Goal: Task Accomplishment & Management: Complete application form

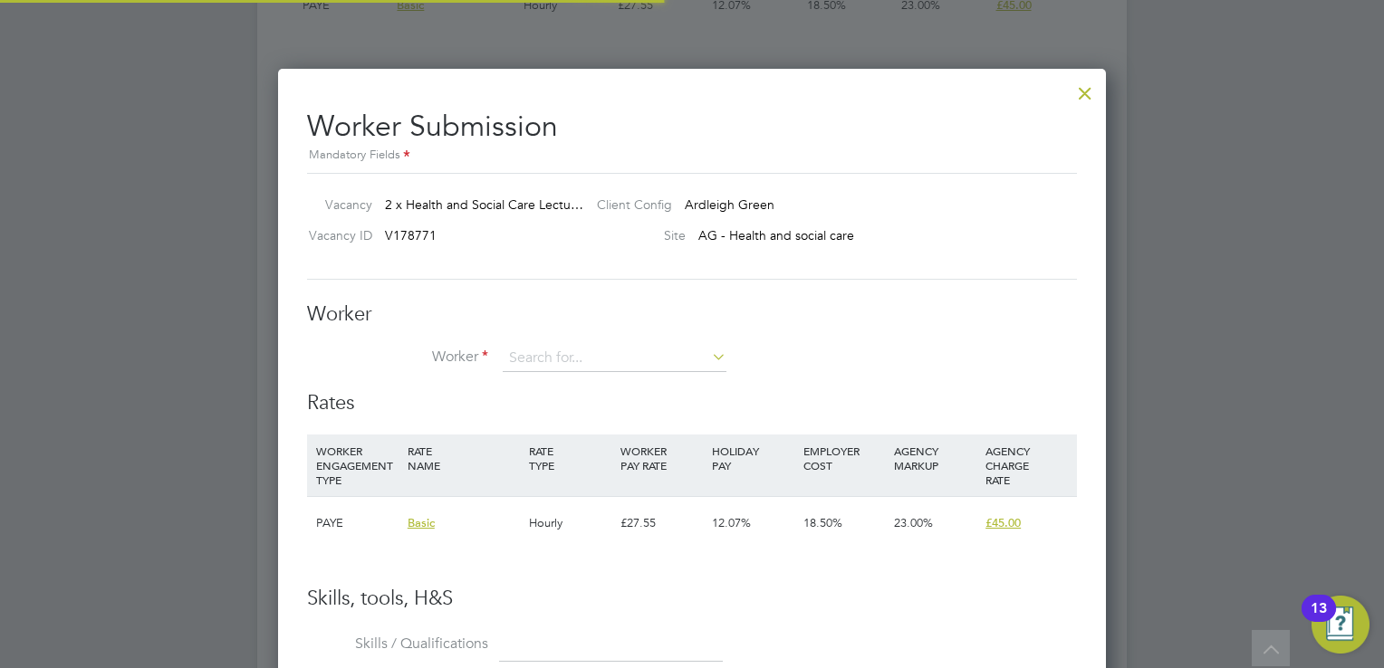
scroll to position [9, 9]
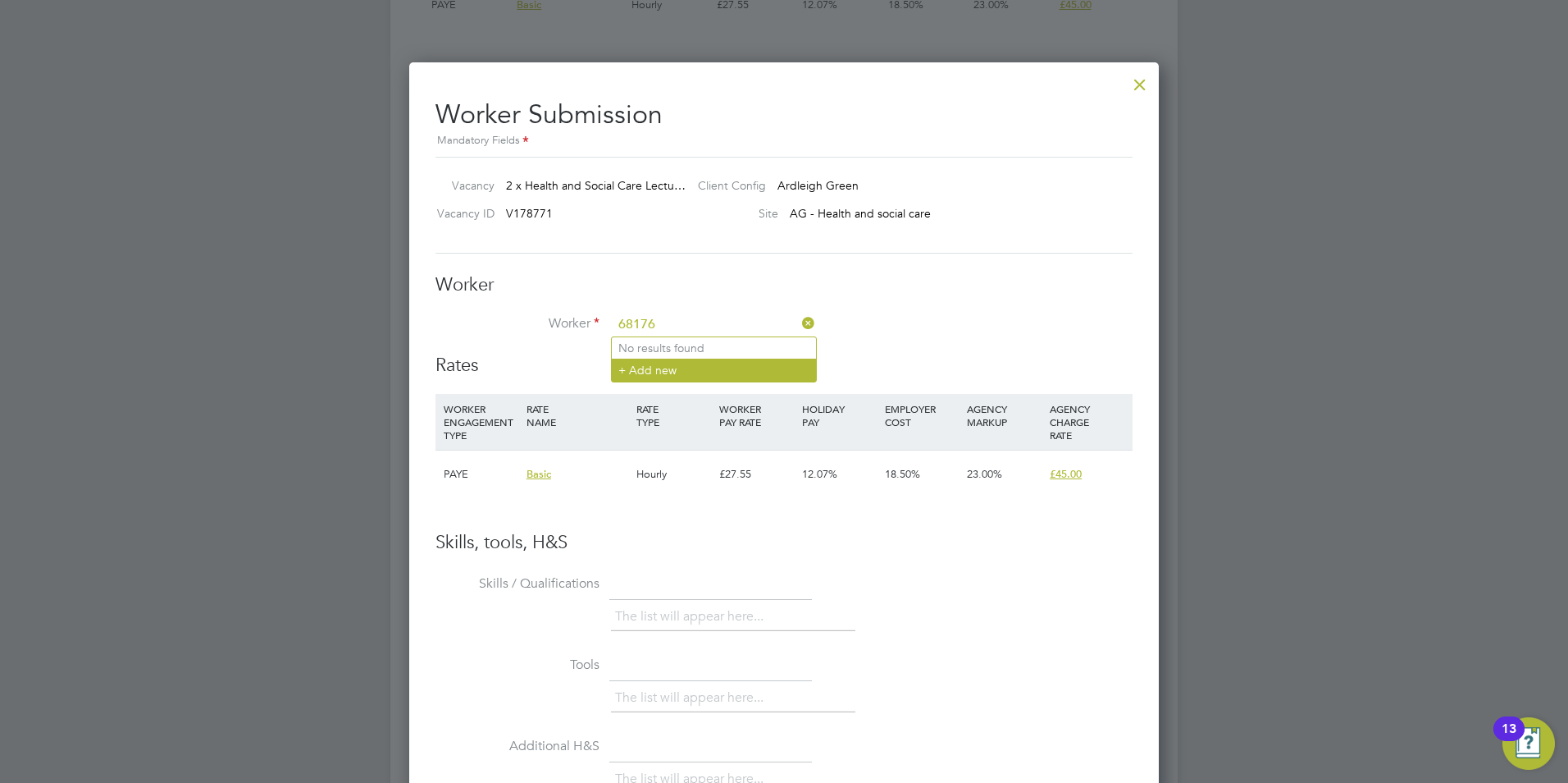
type input "68176"
click at [639, 361] on li "+ Add new" at bounding box center [714, 370] width 204 height 22
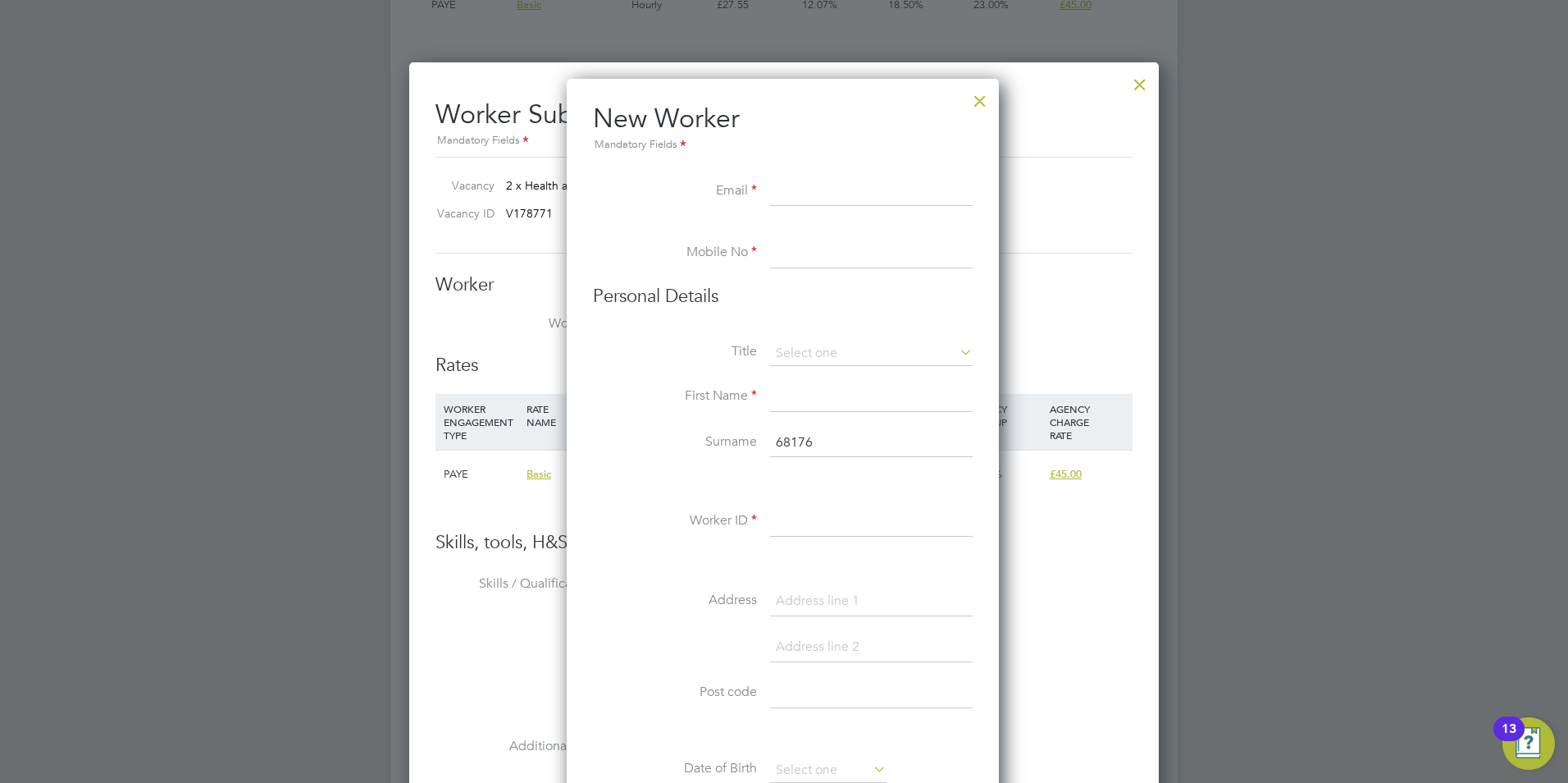
click at [871, 197] on input at bounding box center [871, 192] width 203 height 30
paste input "Gordon Rd, Edmonton, London N9 0LX, UK"
click at [829, 261] on input at bounding box center [871, 254] width 203 height 30
drag, startPoint x: 971, startPoint y: 188, endPoint x: 740, endPoint y: 207, distance: 231.8
click at [740, 207] on li "Email Gordon Rd, Edmonton, London N9 0LX, UK" at bounding box center [783, 200] width 380 height 46
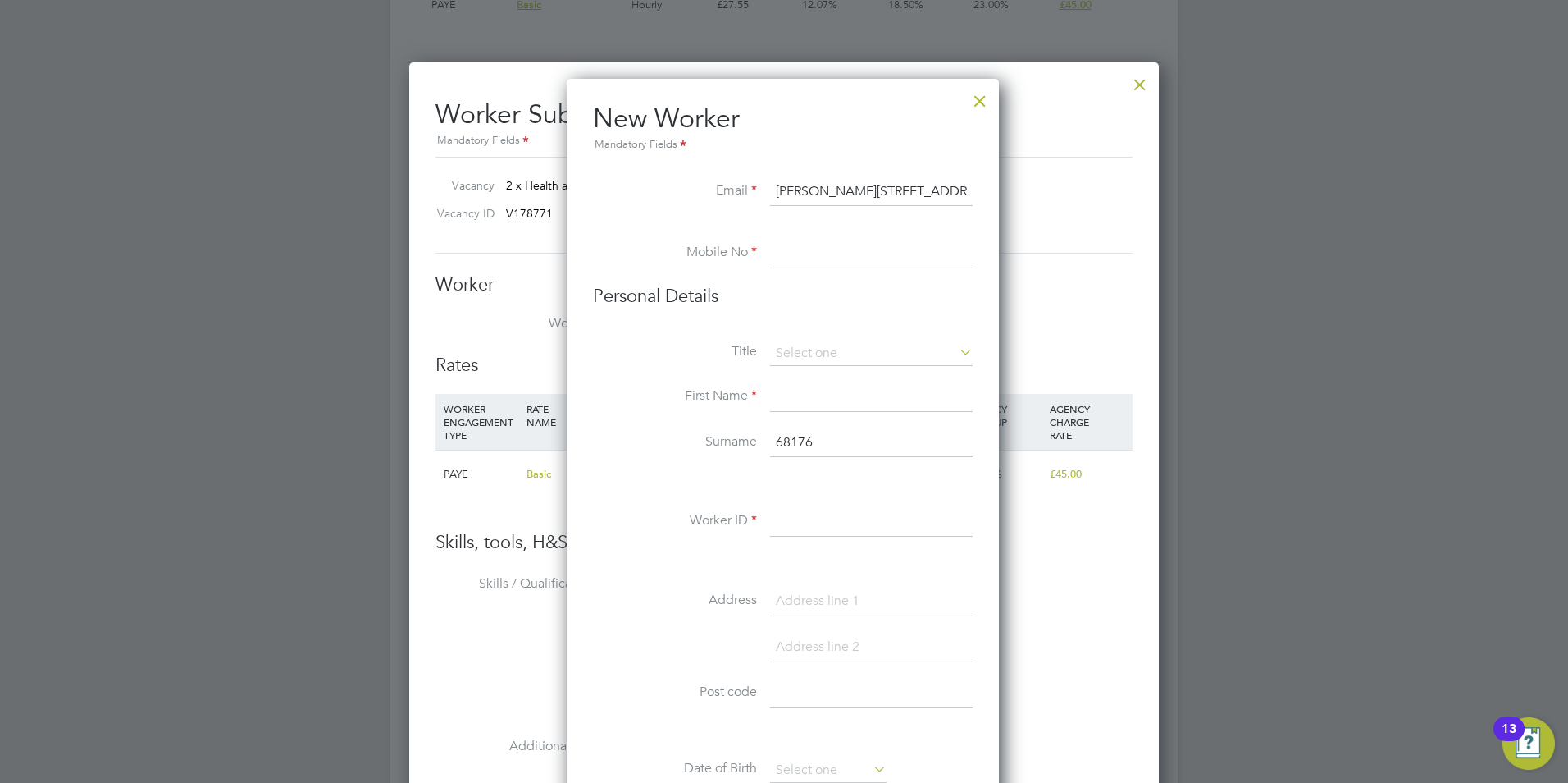
type input "9 0LX, UK"
drag, startPoint x: 839, startPoint y: 188, endPoint x: 751, endPoint y: 188, distance: 88.0
click at [752, 188] on li "Email 9 0LX, UK" at bounding box center [783, 200] width 380 height 46
click at [822, 188] on input at bounding box center [871, 192] width 203 height 30
paste input "fbrown1702@gmail.com"
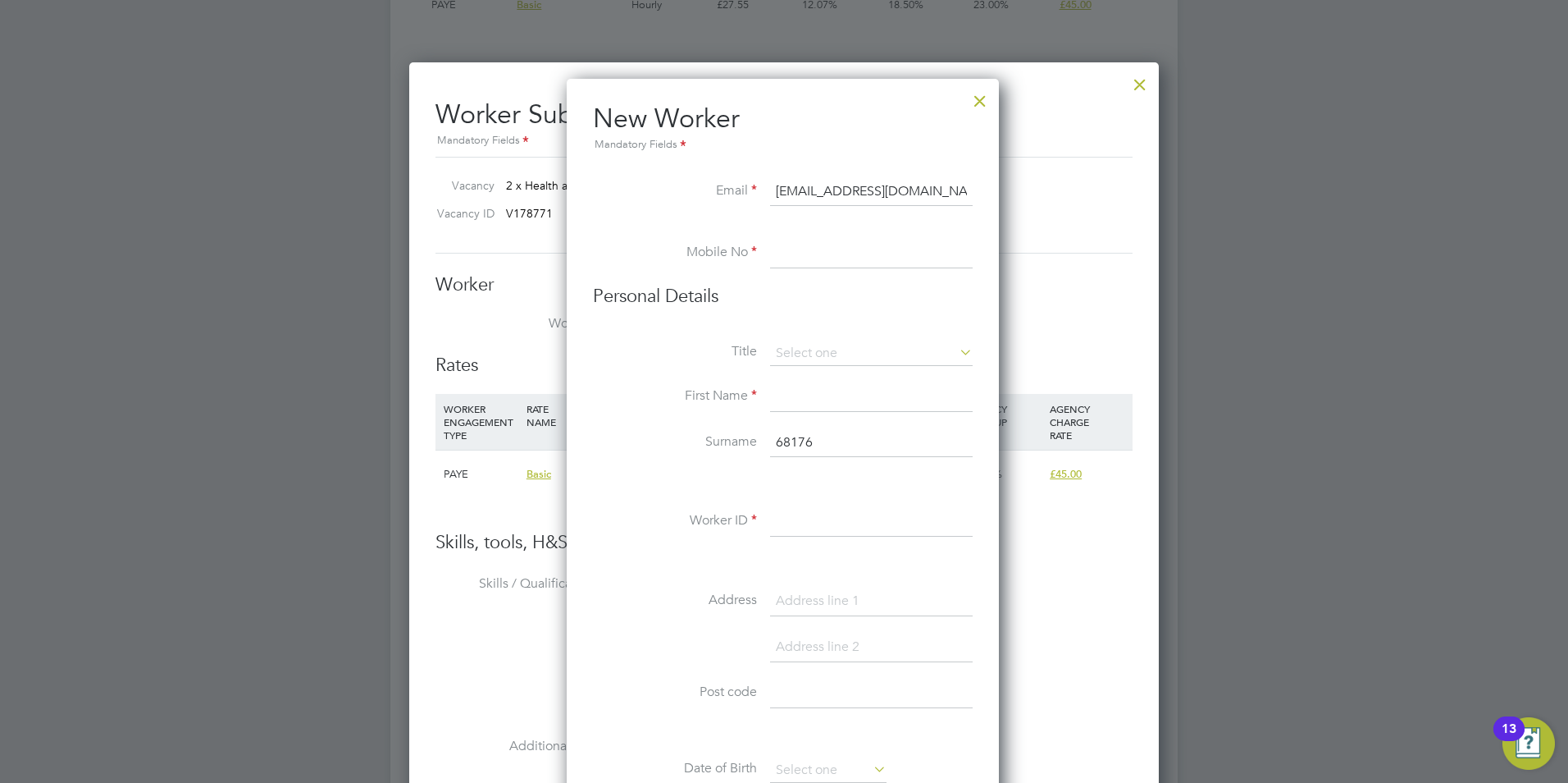
type input "fbrown1702@gmail.com"
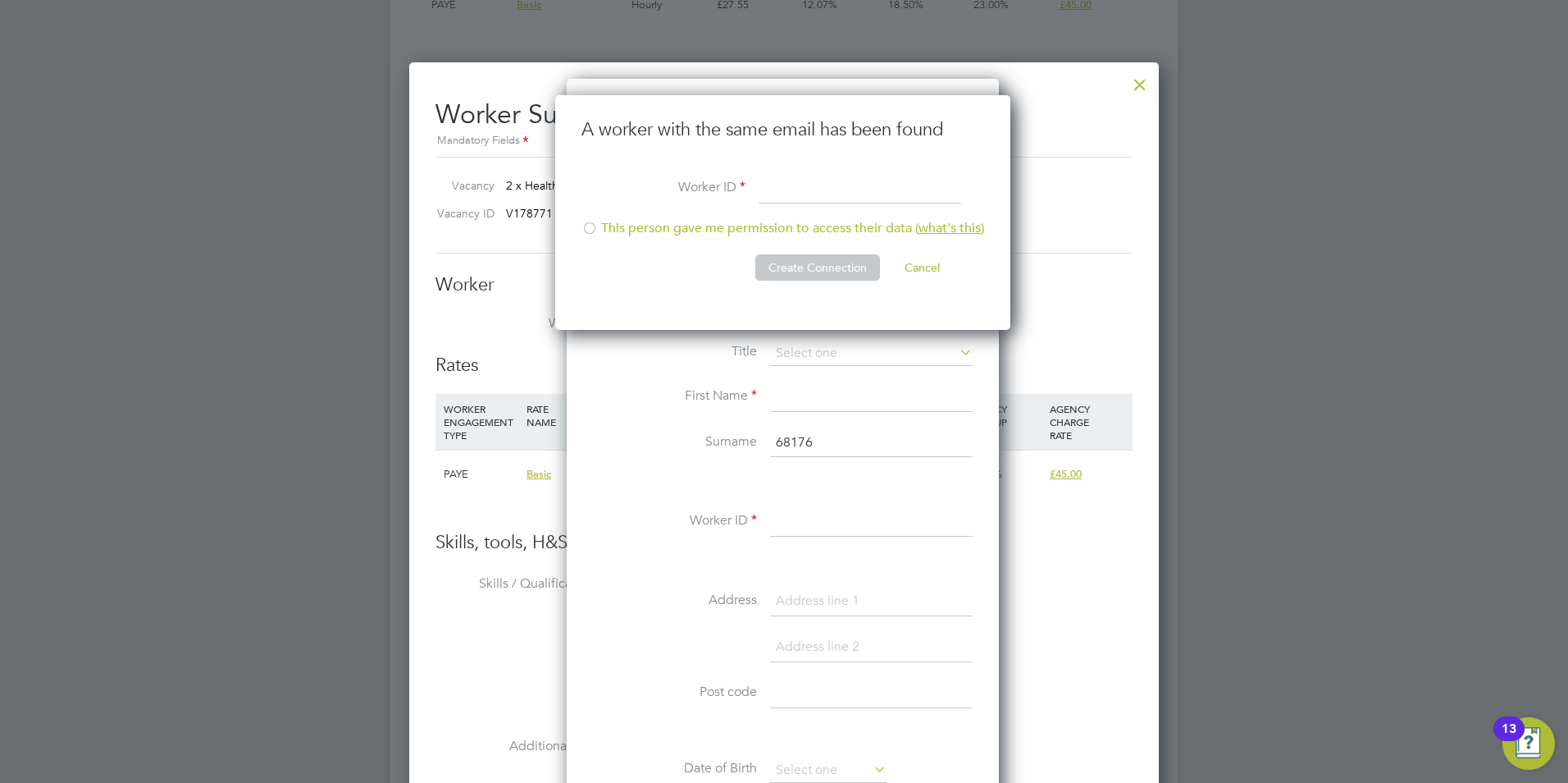
click at [822, 188] on input at bounding box center [861, 189] width 203 height 30
type input "68176"
click at [595, 230] on div at bounding box center [590, 230] width 16 height 16
click at [801, 269] on button "Create Connection" at bounding box center [818, 267] width 125 height 26
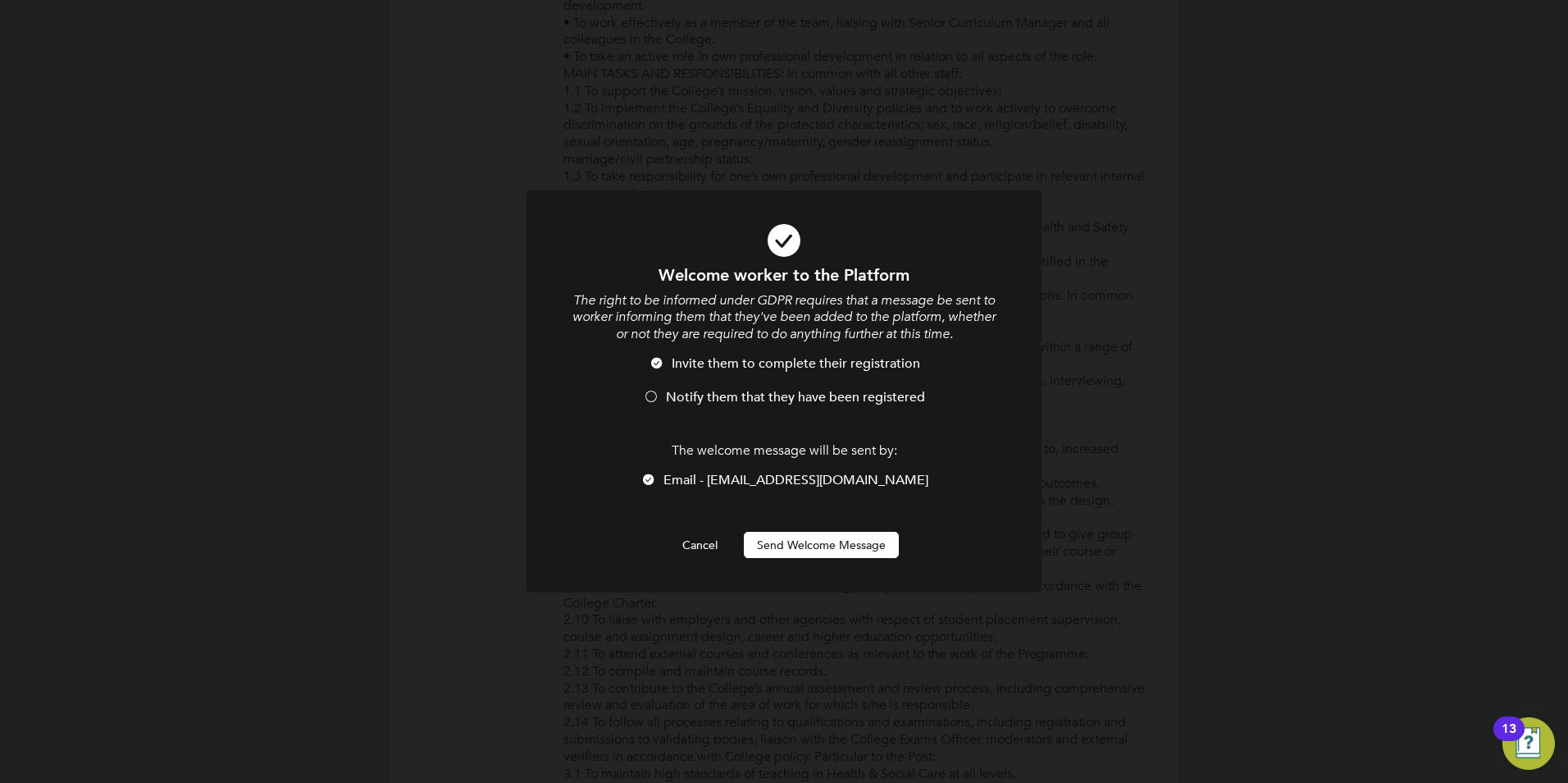
click at [649, 391] on div at bounding box center [651, 398] width 16 height 16
click at [810, 552] on button "Send Welcome Message" at bounding box center [821, 545] width 155 height 26
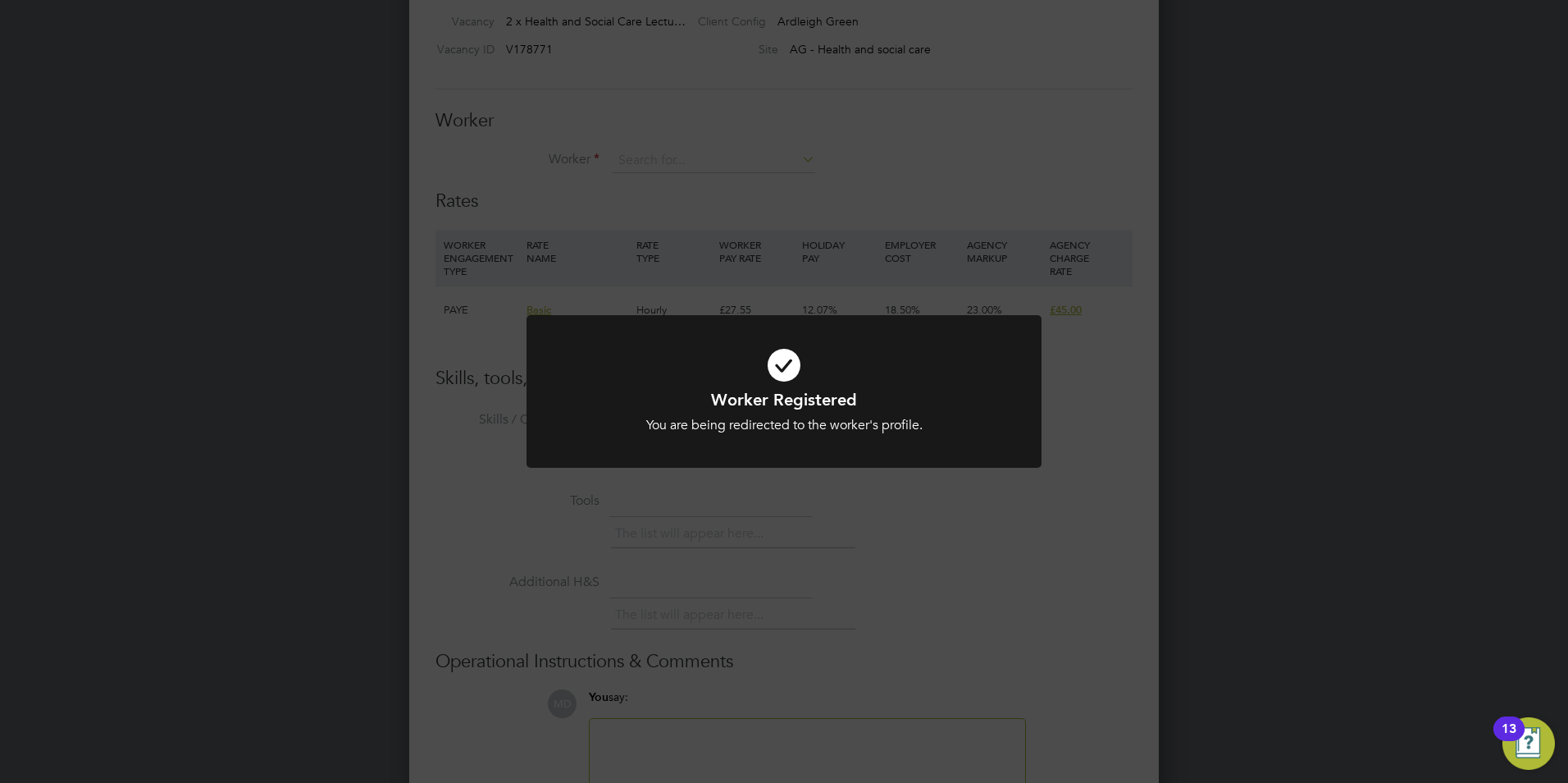
click at [828, 198] on div "Worker Registered You are being redirected to the worker's profile. Cancel Okay" at bounding box center [784, 392] width 1568 height 783
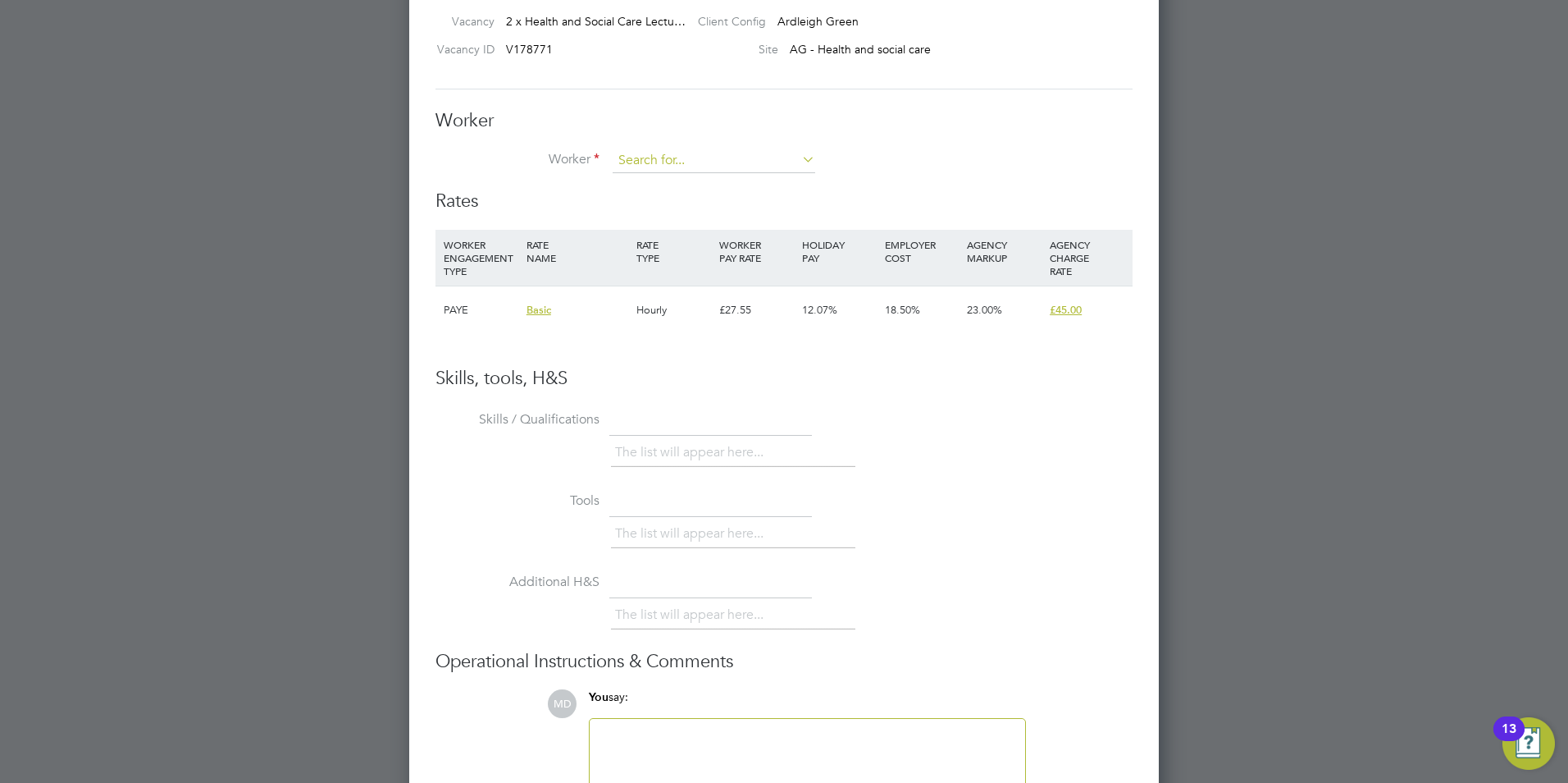
click at [665, 163] on input at bounding box center [714, 160] width 203 height 24
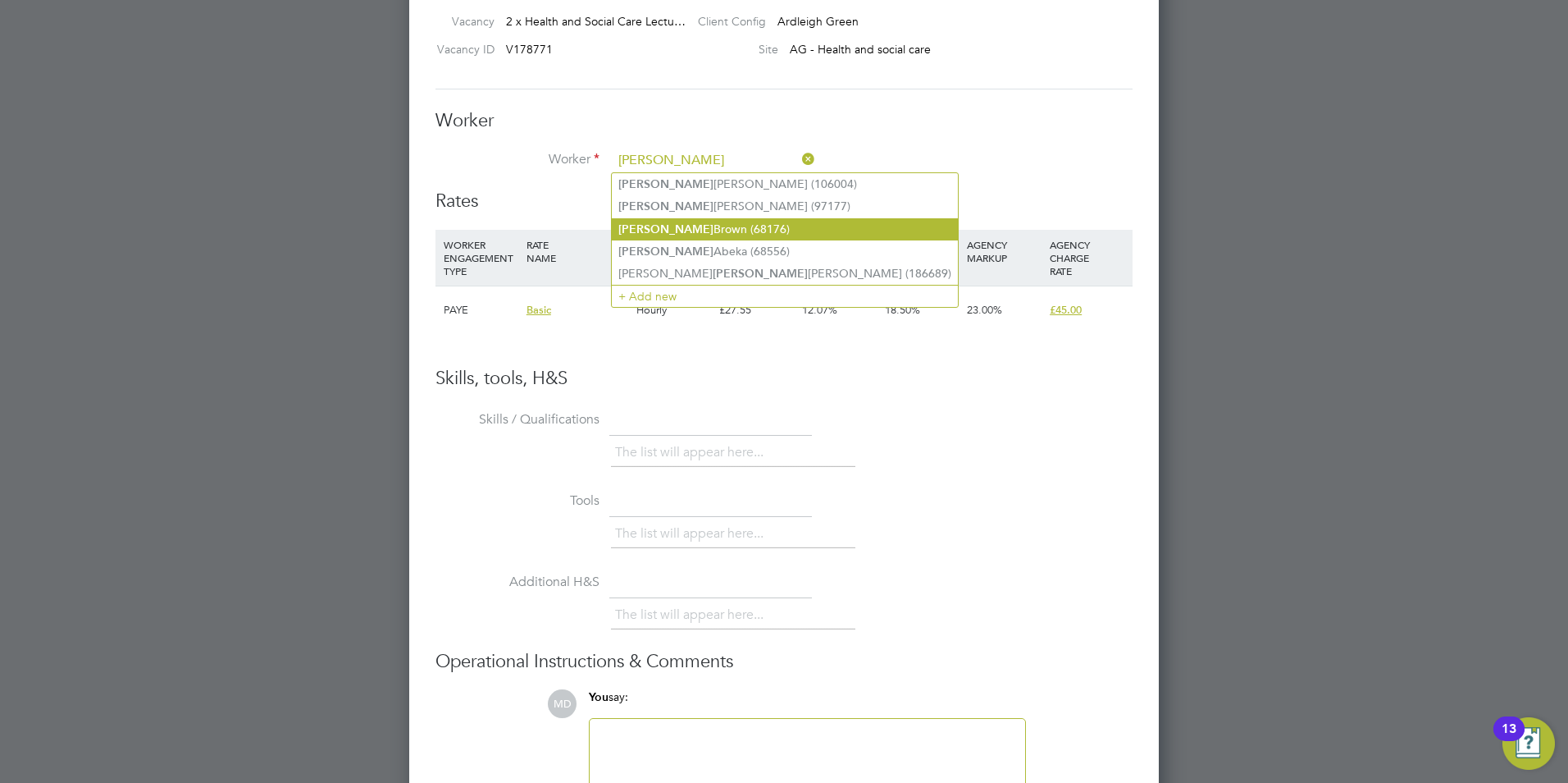
click at [699, 222] on li "Fred Brown (68176)" at bounding box center [785, 229] width 346 height 22
type input "Fred Brown (68176)"
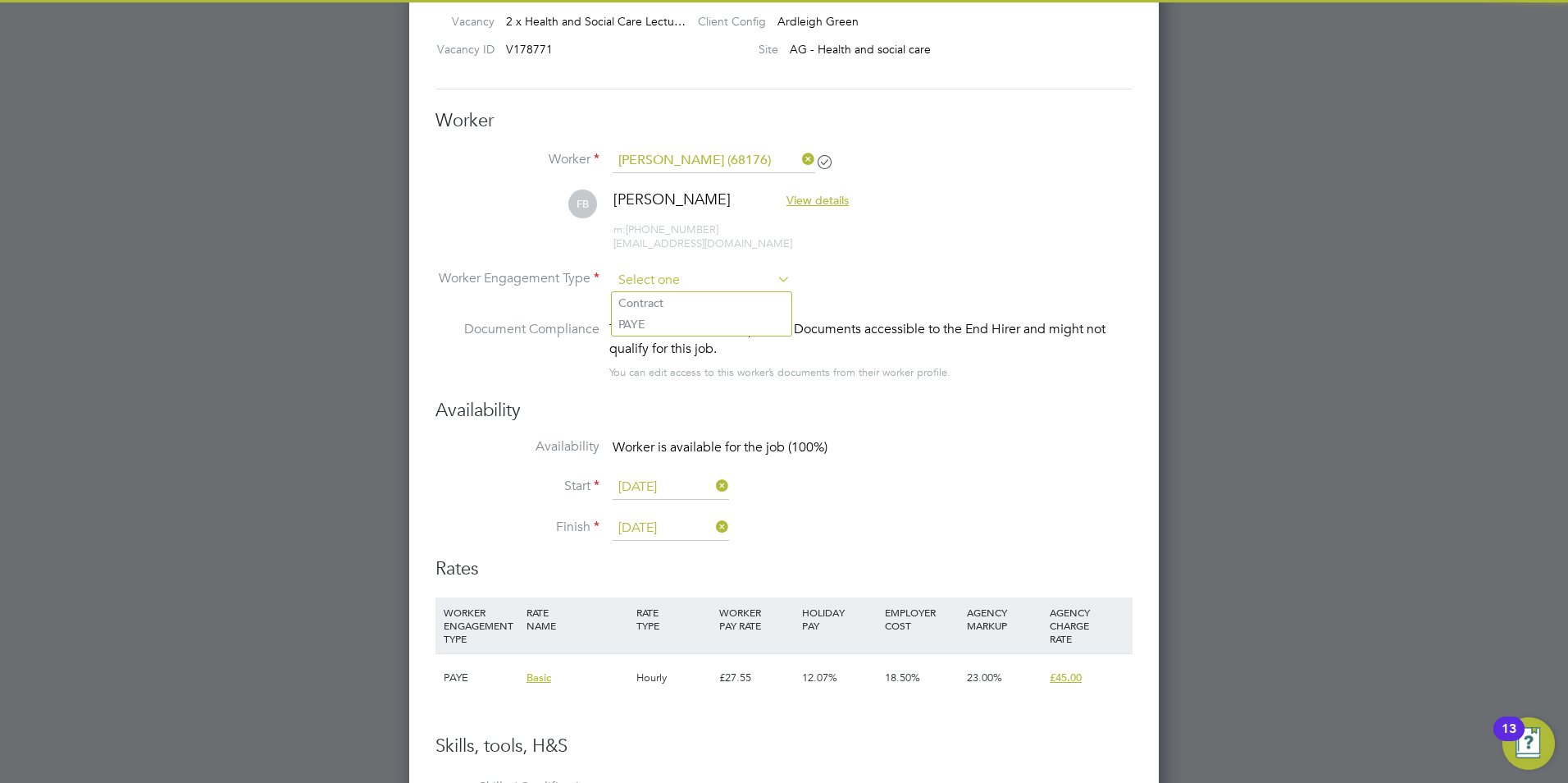
click at [712, 277] on input at bounding box center [701, 280] width 178 height 24
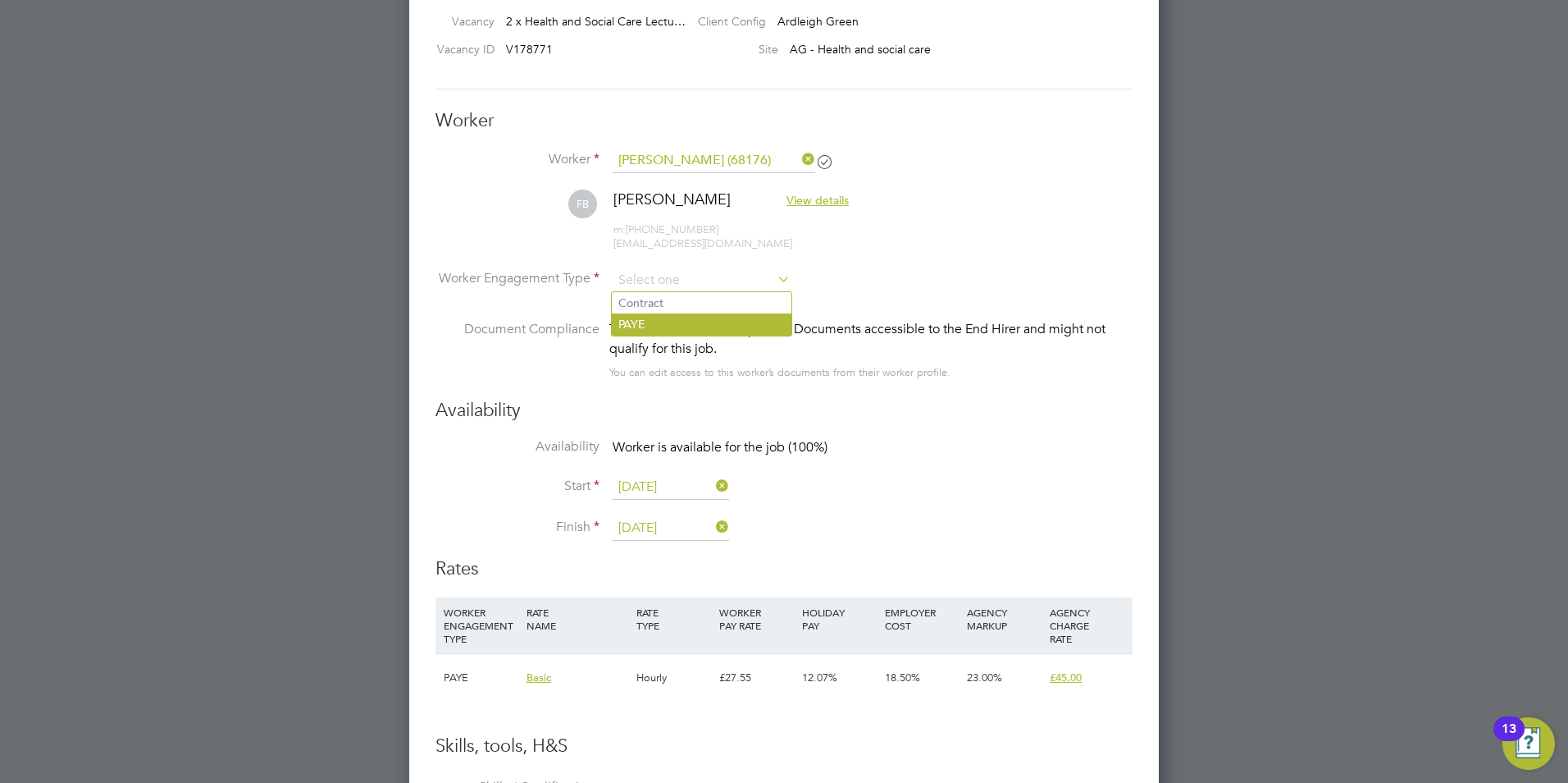
click at [669, 319] on li "PAYE" at bounding box center [702, 324] width 179 height 22
type input "PAYE"
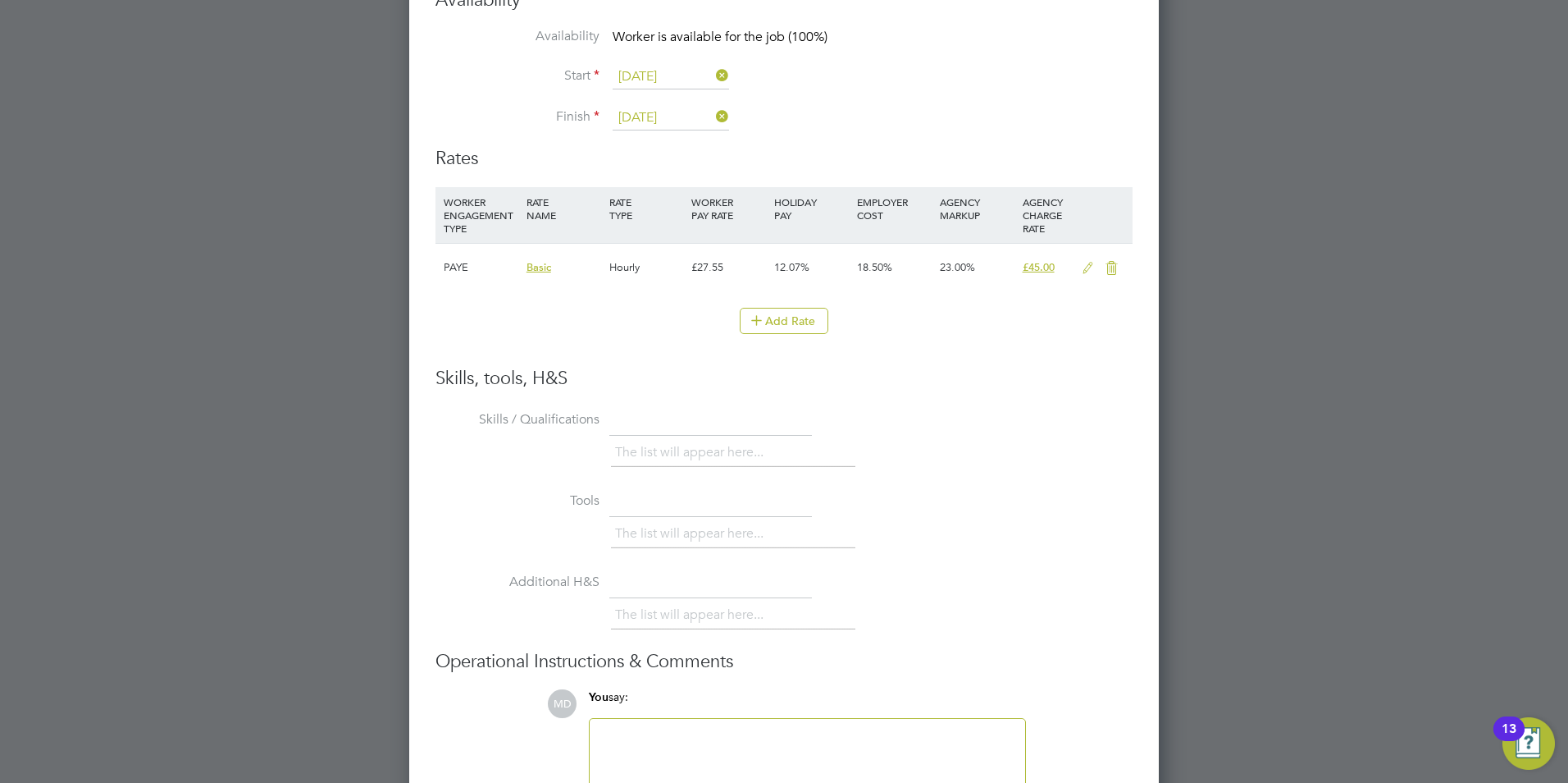
click at [1086, 269] on icon at bounding box center [1088, 268] width 21 height 13
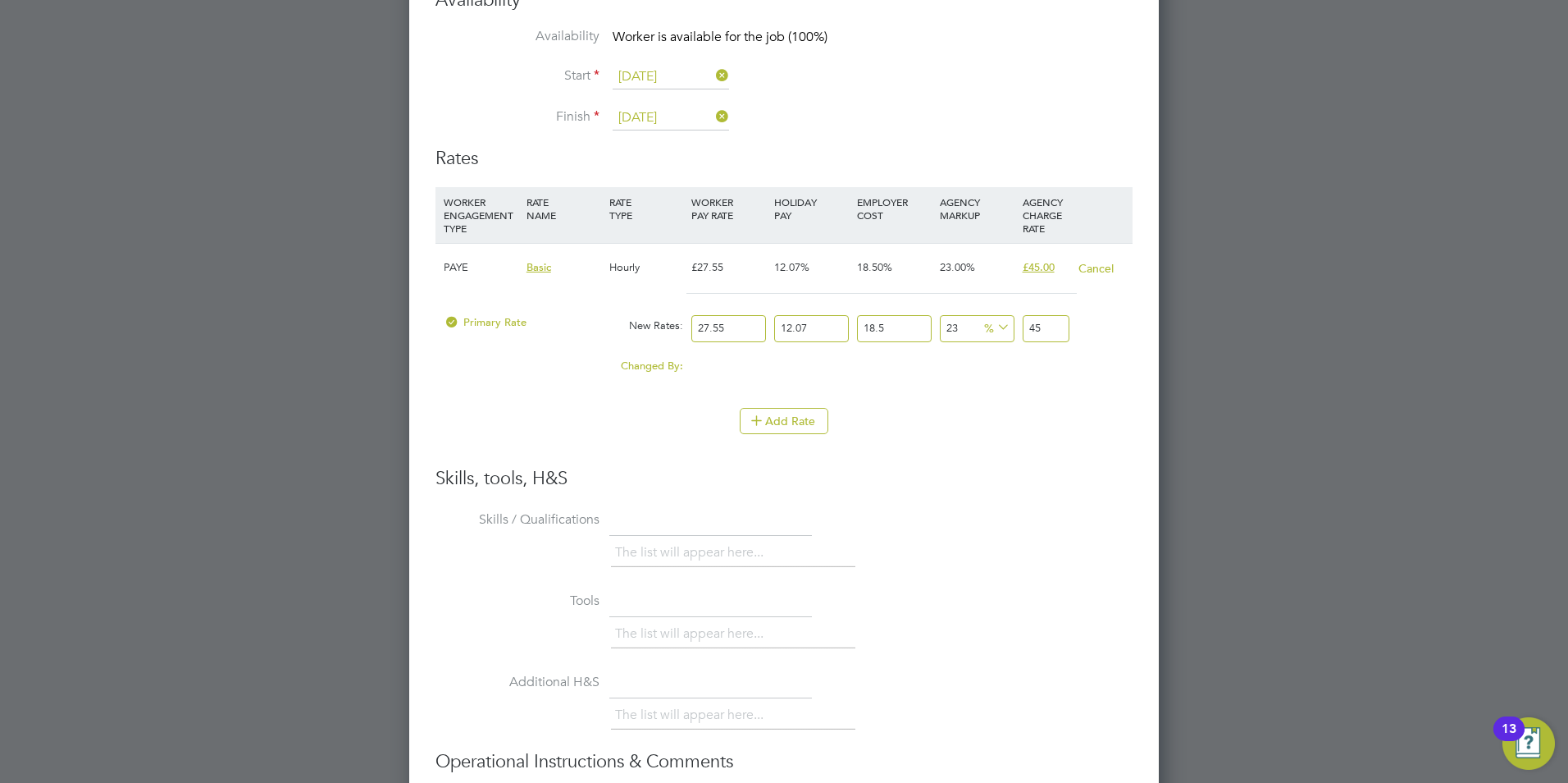
drag, startPoint x: 735, startPoint y: 329, endPoint x: 675, endPoint y: 326, distance: 60.1
click at [675, 326] on div "Primary Rate New Rates: 27.55 12.07 n/a 18.5 n/a 23 0 % 45" at bounding box center [784, 329] width 697 height 44
type input "3"
type input "4.900428855"
type input "30"
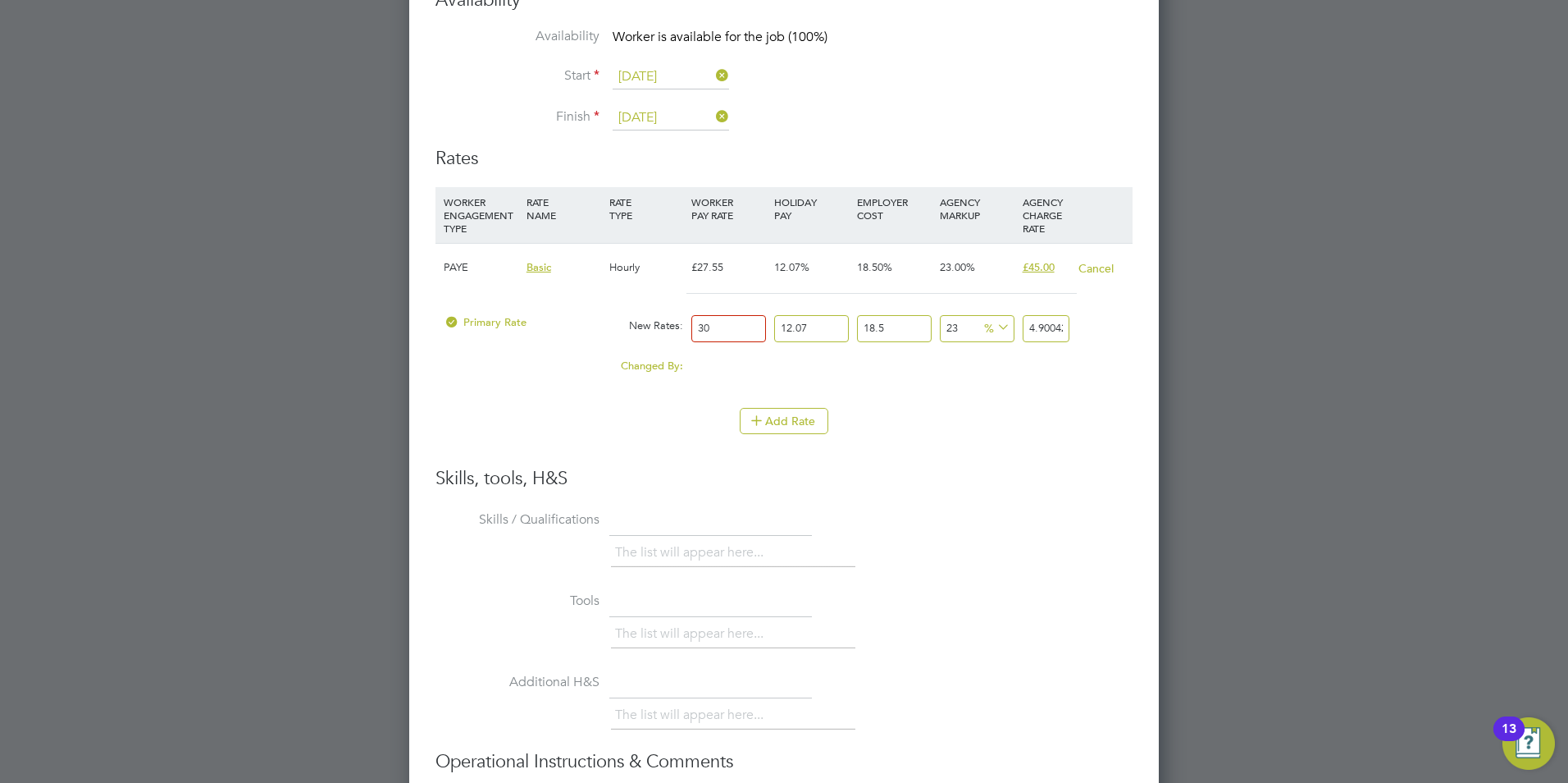
type input "49.00428855"
type input "30"
click at [1064, 413] on div "Add Rate" at bounding box center [784, 420] width 697 height 26
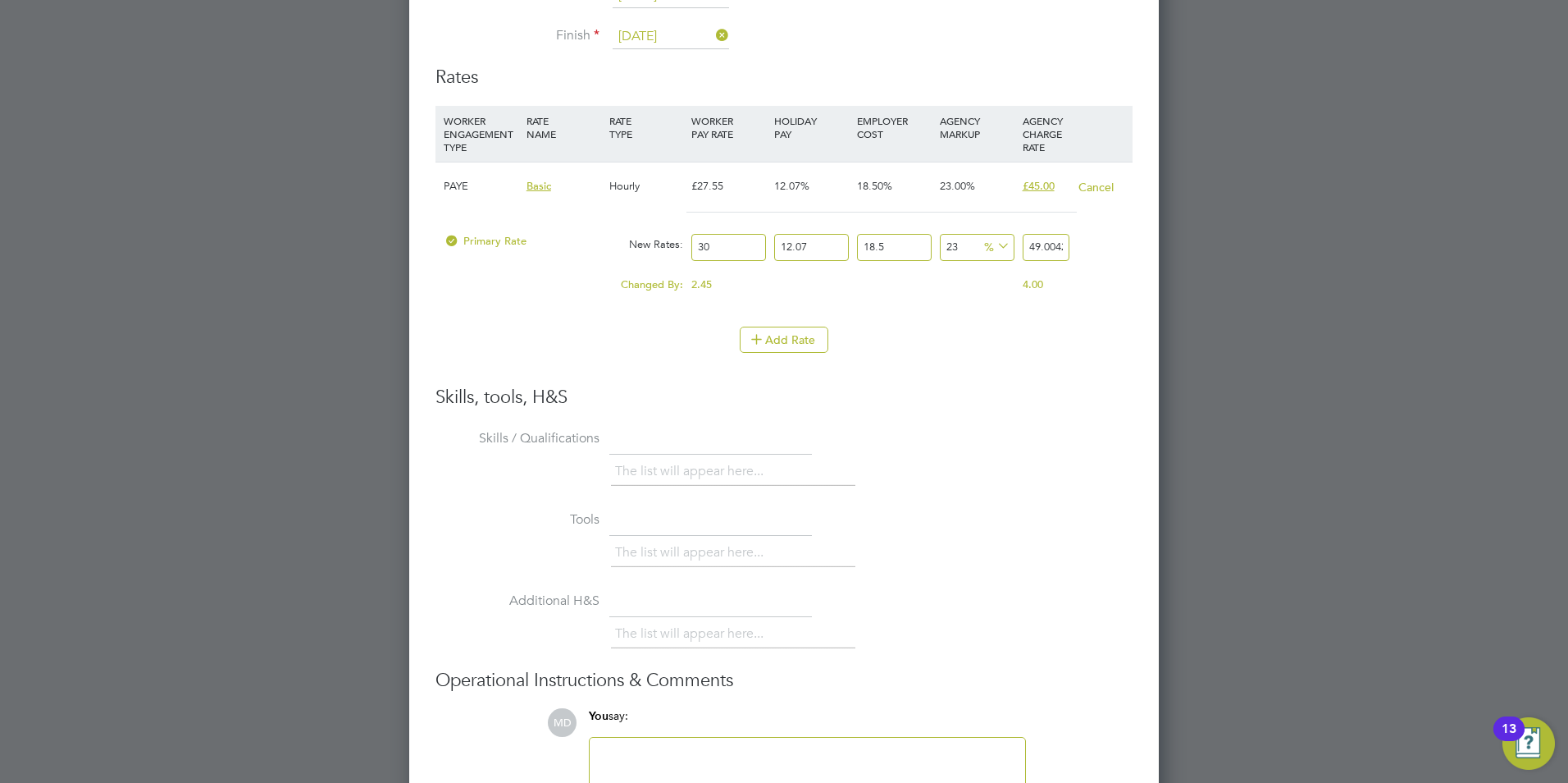
scroll to position [3412, 0]
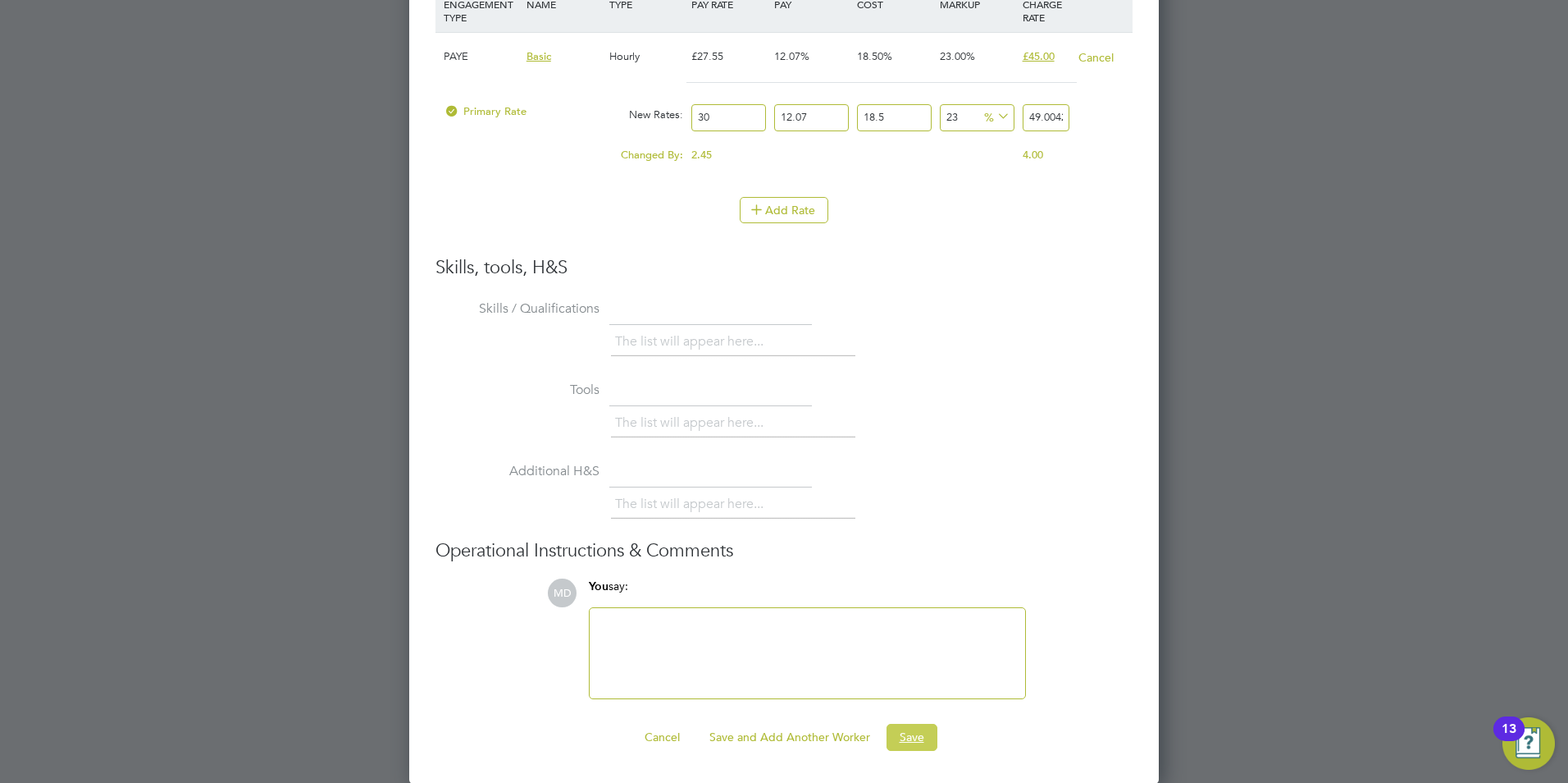
click at [905, 604] on button "Save" at bounding box center [912, 737] width 51 height 26
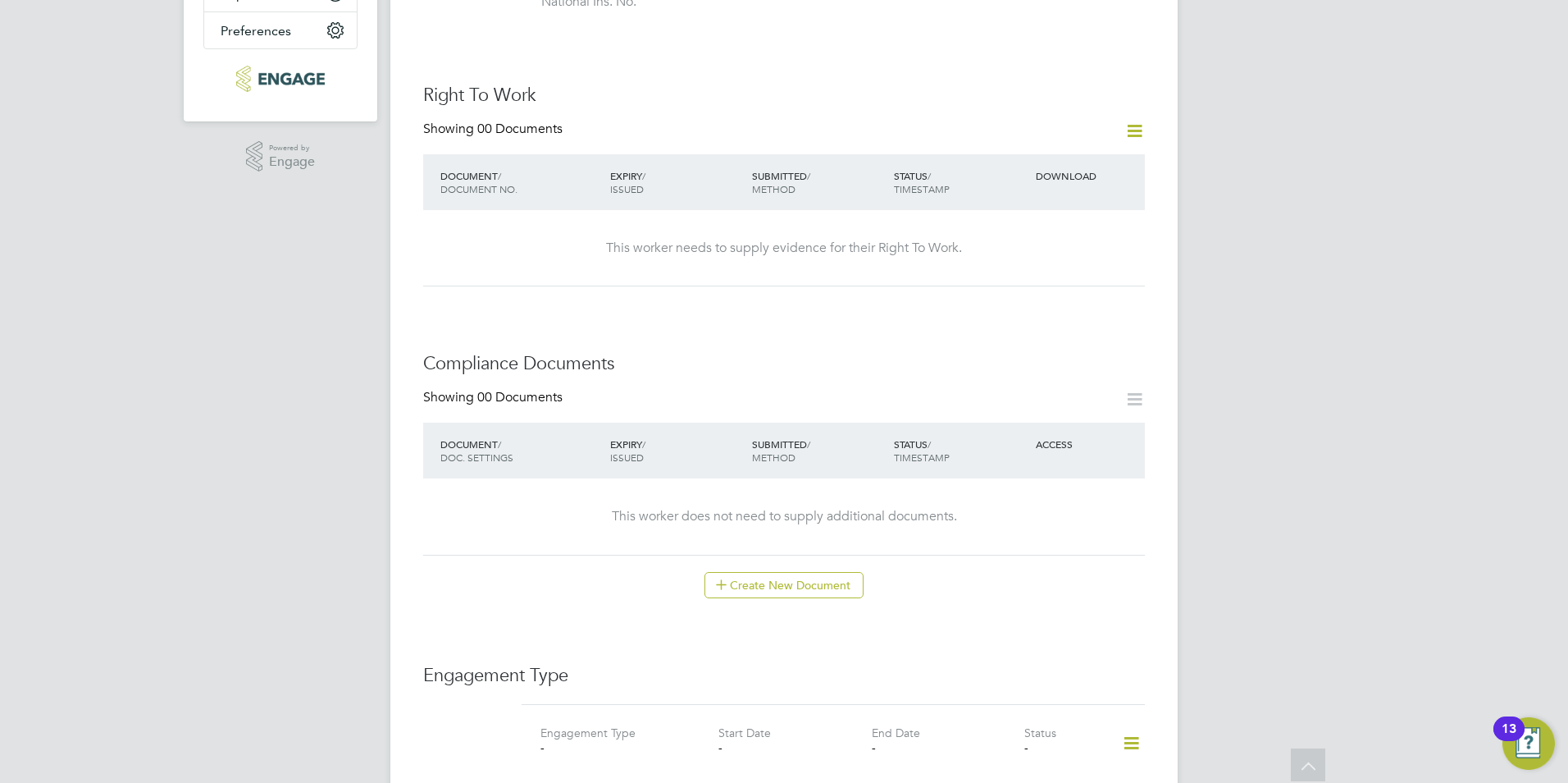
scroll to position [0, 0]
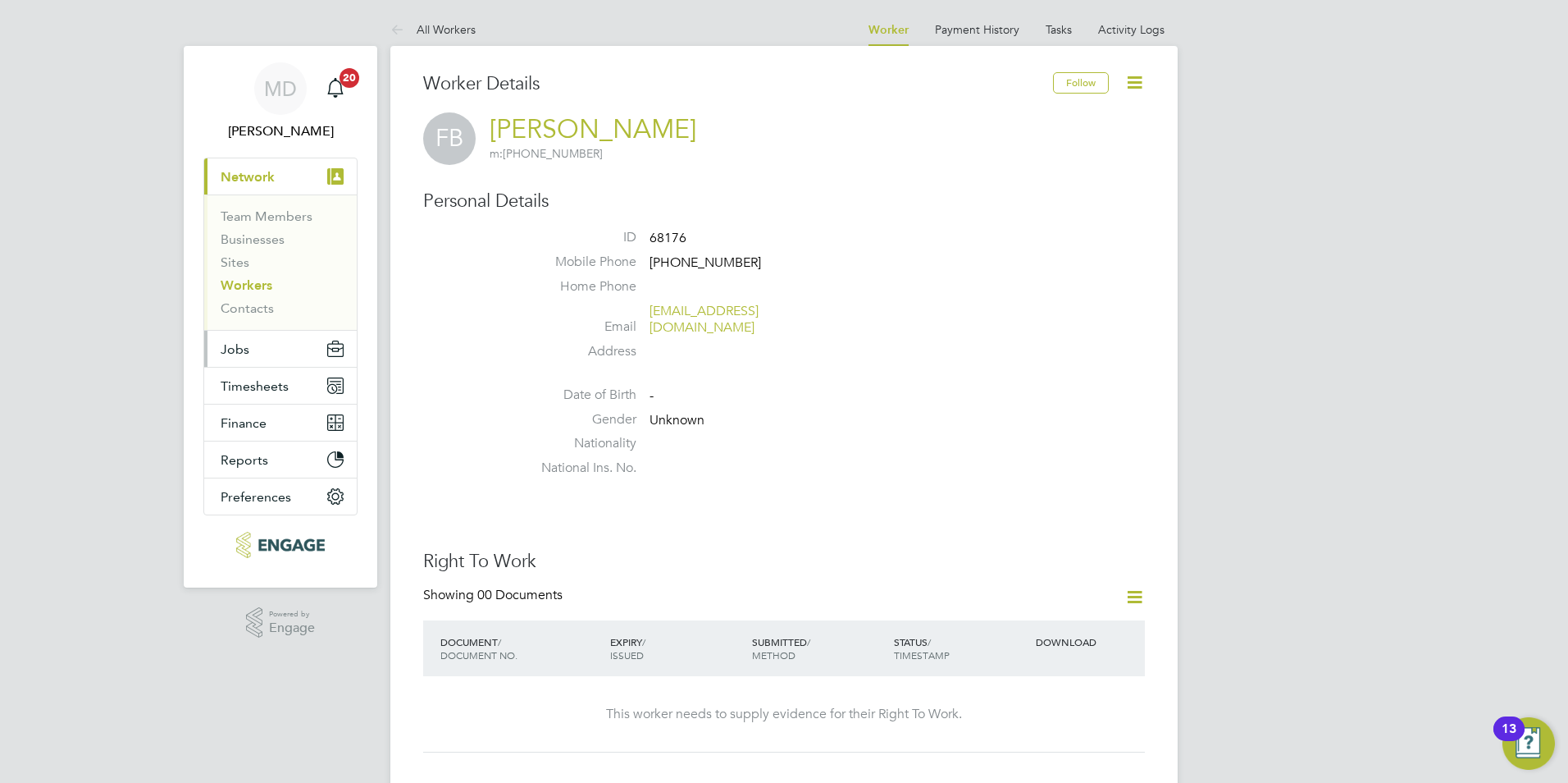
click at [259, 349] on button "Jobs" at bounding box center [280, 349] width 152 height 36
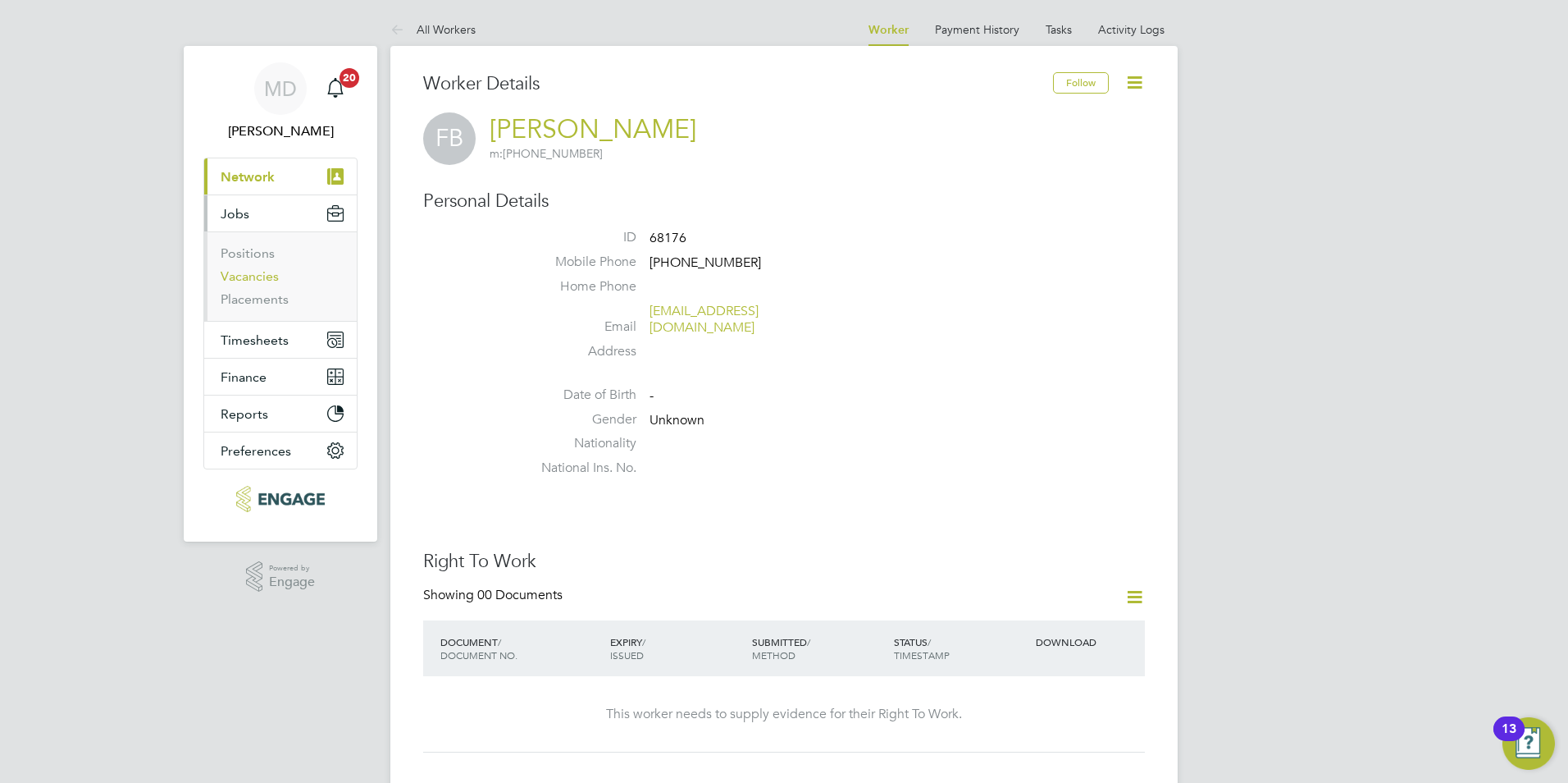
click at [245, 275] on link "Vacancies" at bounding box center [250, 276] width 58 height 15
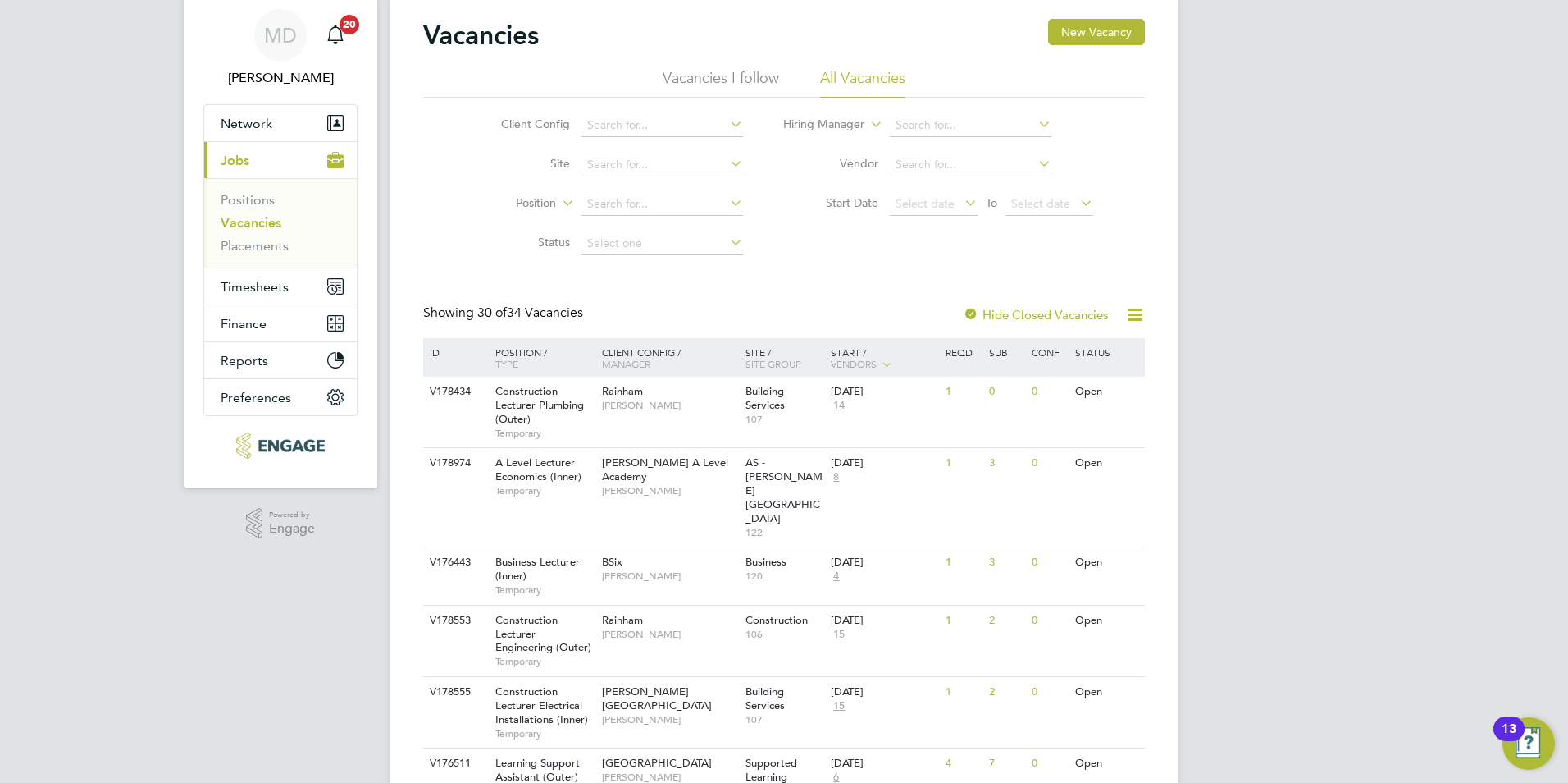
scroll to position [82, 0]
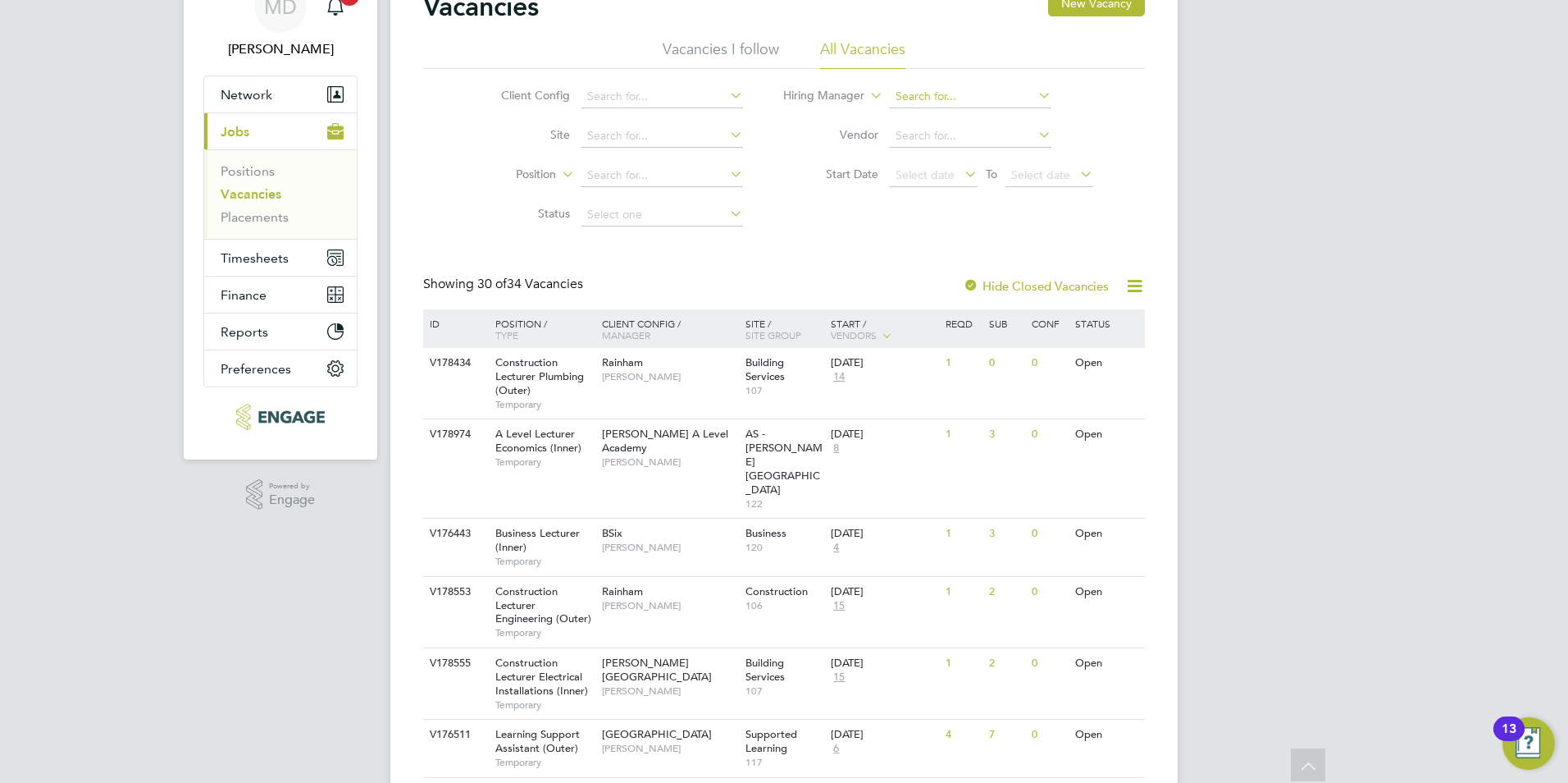
click at [945, 101] on input at bounding box center [971, 96] width 161 height 23
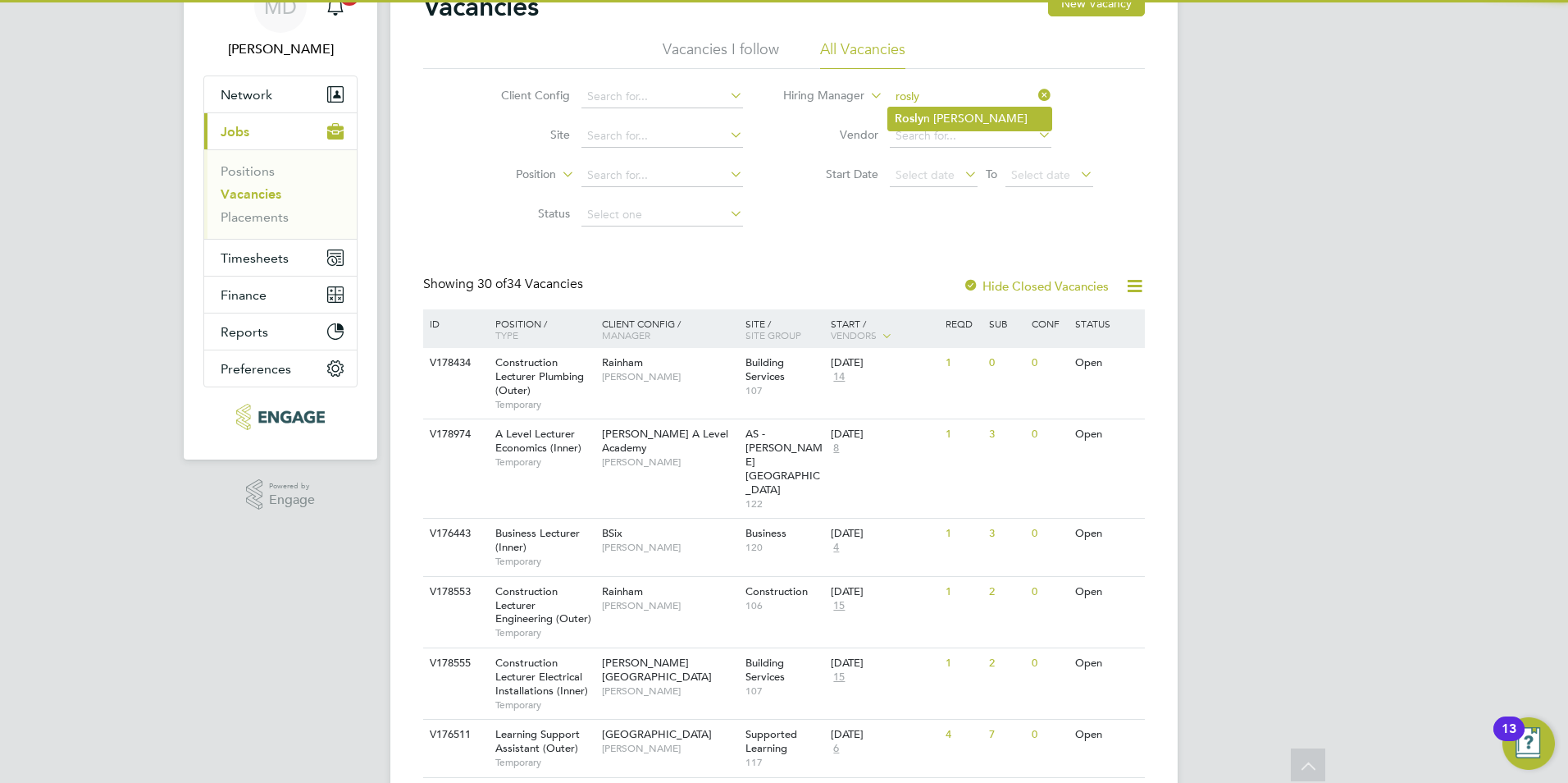
click at [940, 112] on li "Rosly n O'Garro" at bounding box center [970, 119] width 163 height 22
type input "Roslyn O'Garro"
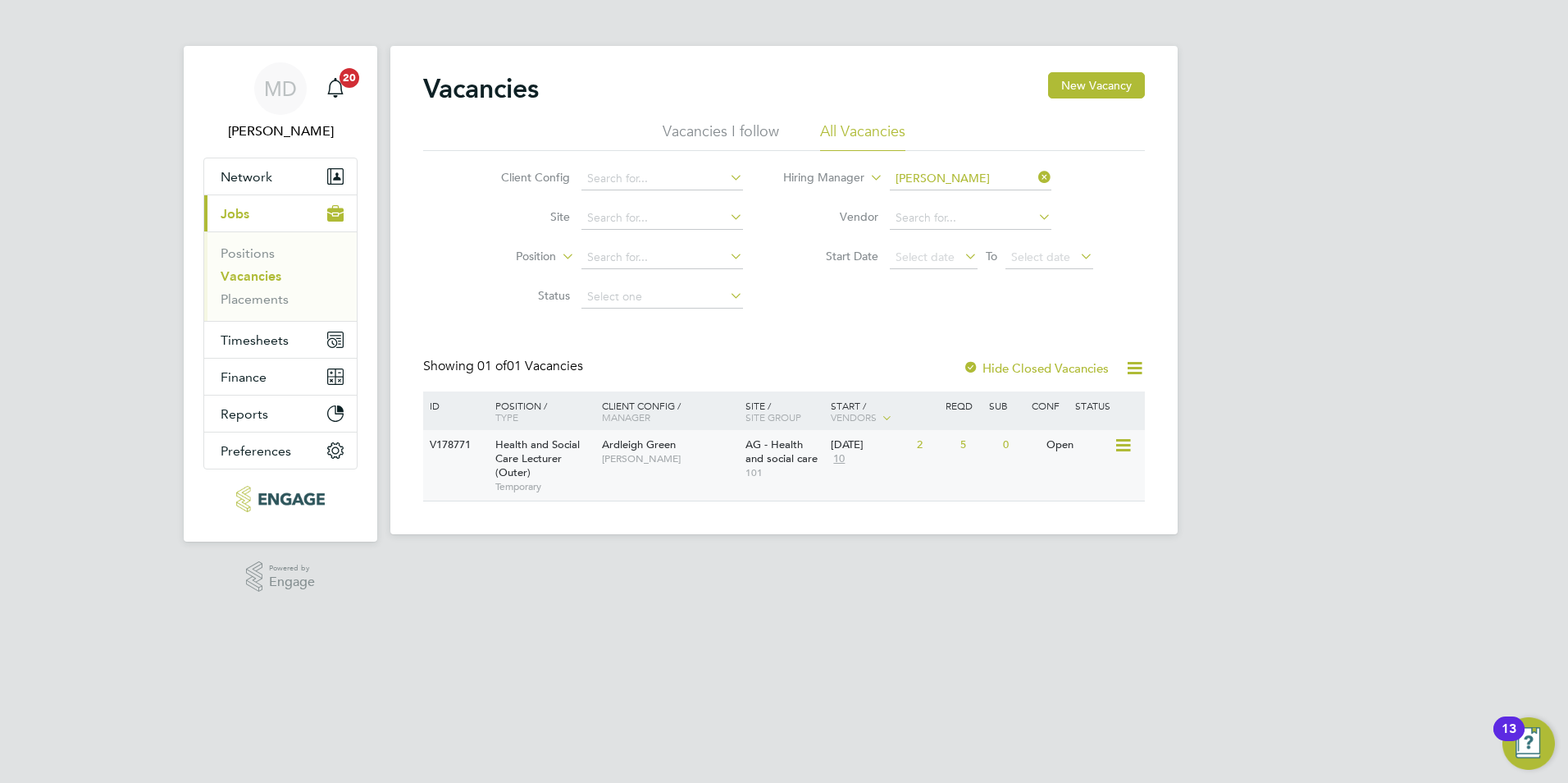
click at [671, 469] on div "Ardleigh Green Roslyn O'Garro" at bounding box center [669, 451] width 143 height 43
click at [702, 463] on span "Roslyn O'Garro" at bounding box center [669, 459] width 135 height 13
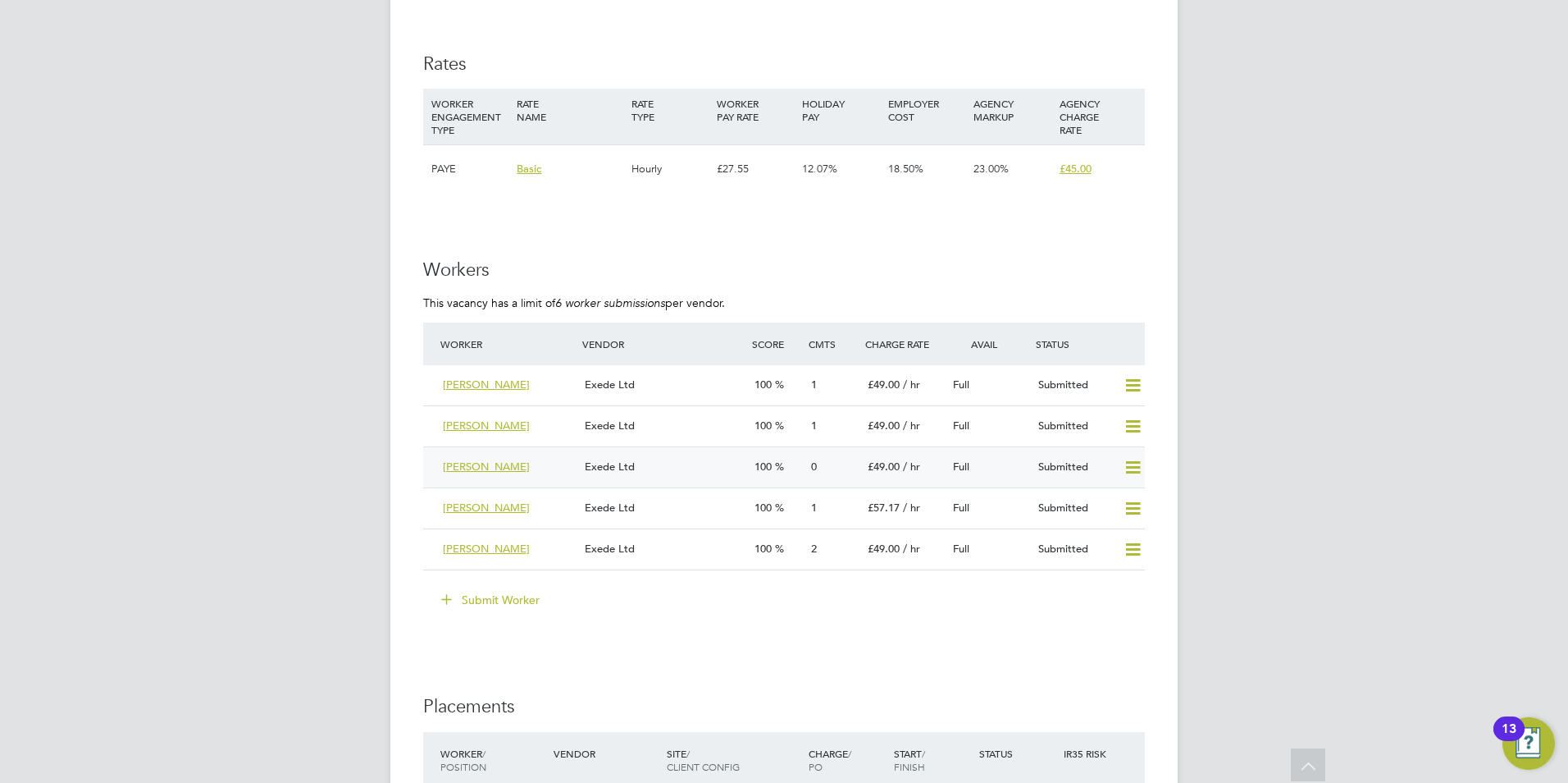
click at [543, 468] on div "[PERSON_NAME]" at bounding box center [507, 468] width 142 height 27
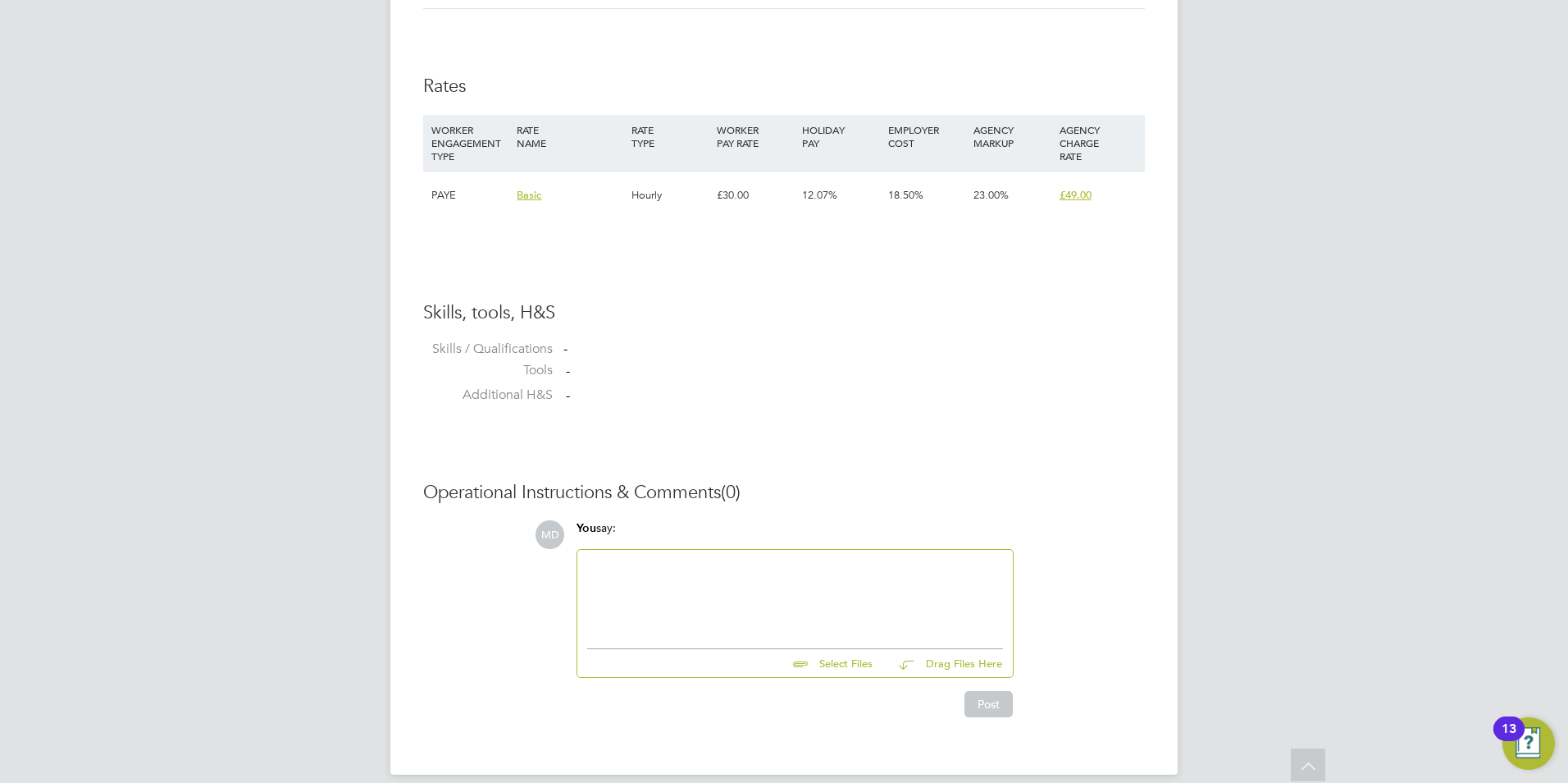
click at [718, 565] on div at bounding box center [794, 595] width 416 height 71
click at [689, 569] on div at bounding box center [794, 595] width 416 height 71
click at [690, 608] on div "Special" at bounding box center [794, 612] width 416 height 14
click at [824, 603] on div "Level 5 Diploma in Health and Social Care" at bounding box center [794, 597] width 416 height 14
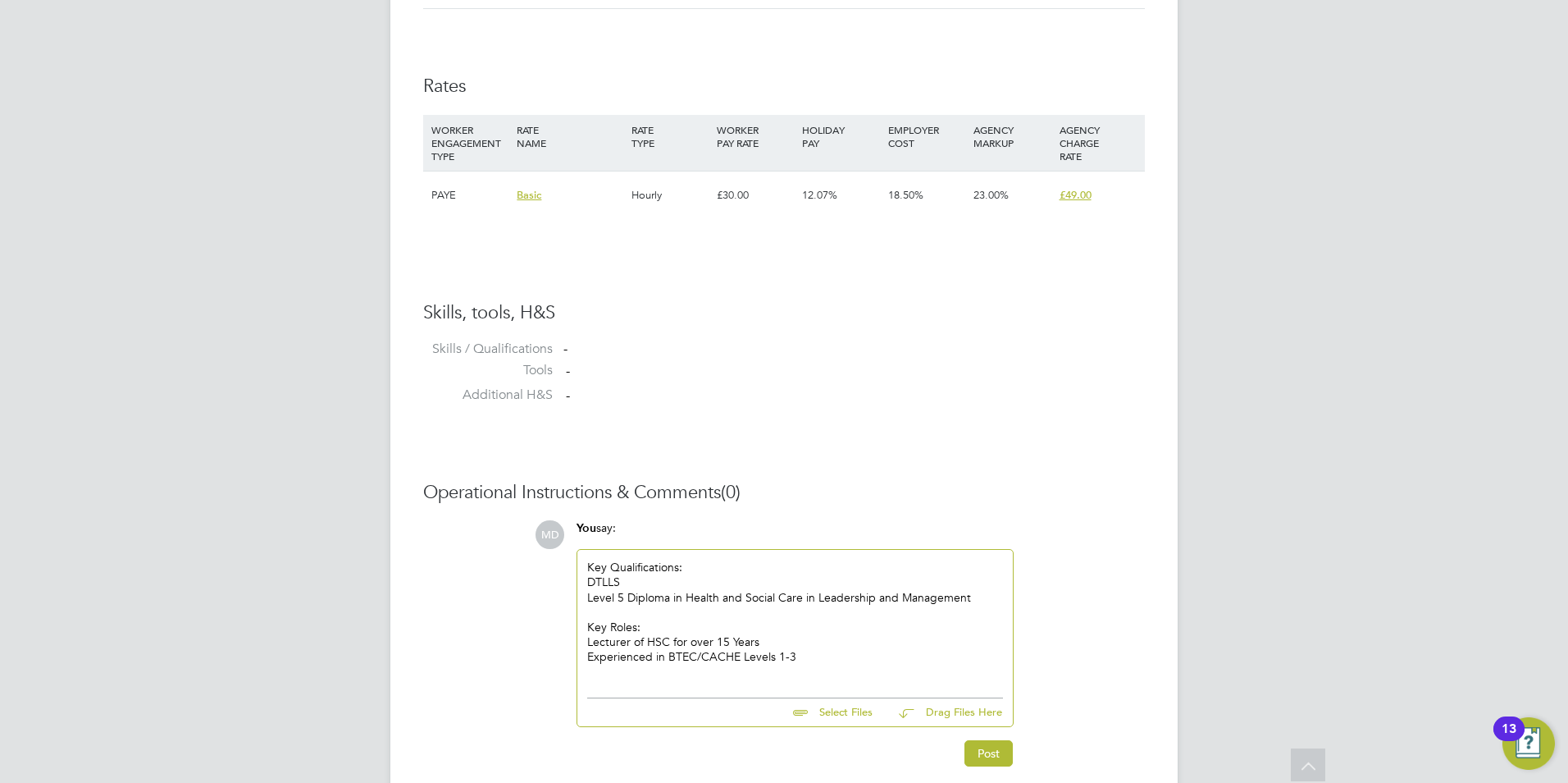
click at [652, 658] on div "Experienced in BTEC/CACHE Levels 1-3" at bounding box center [794, 656] width 416 height 14
click at [620, 679] on div at bounding box center [794, 672] width 416 height 14
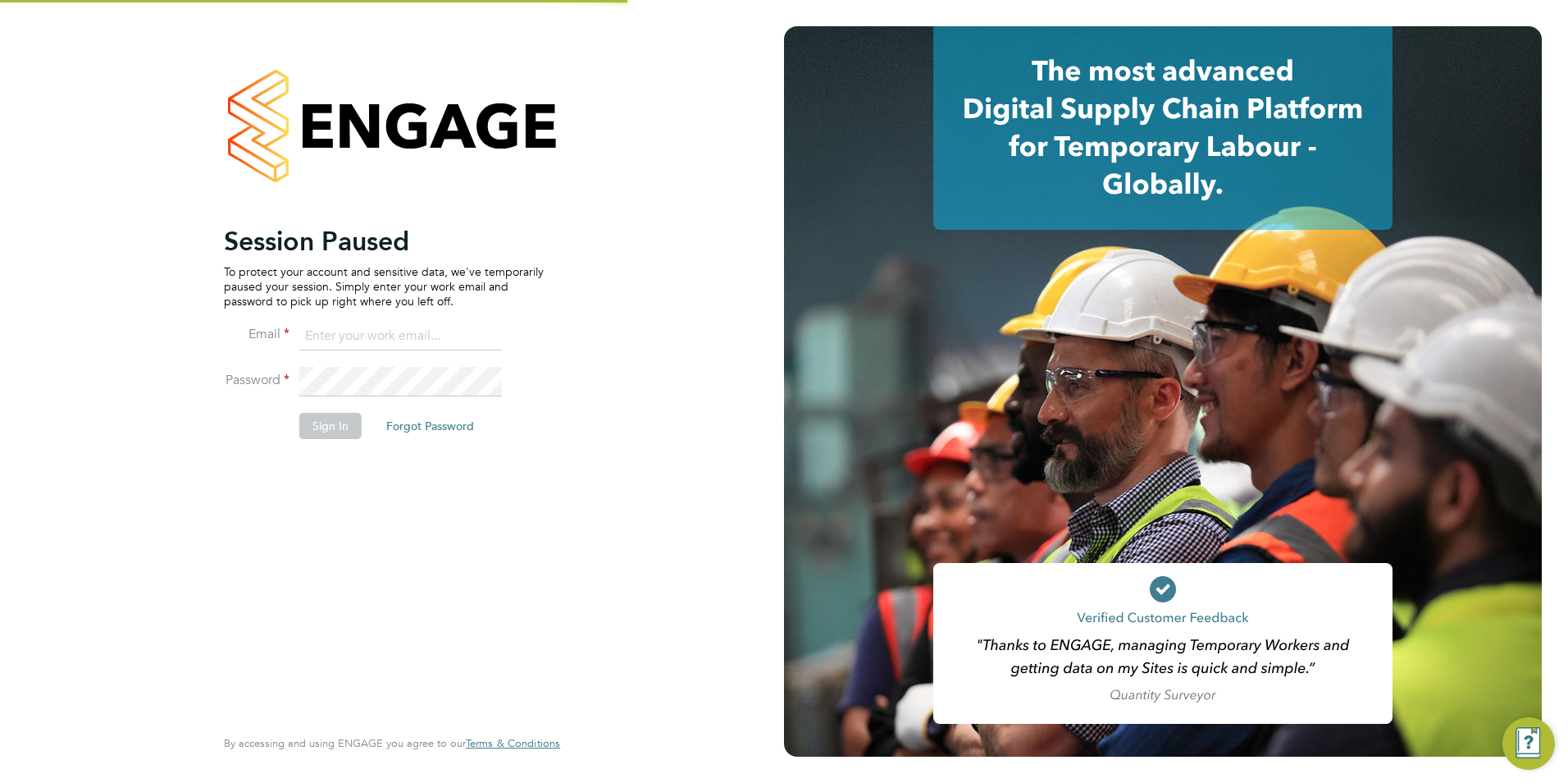
type input "martina@xede.co.uk"
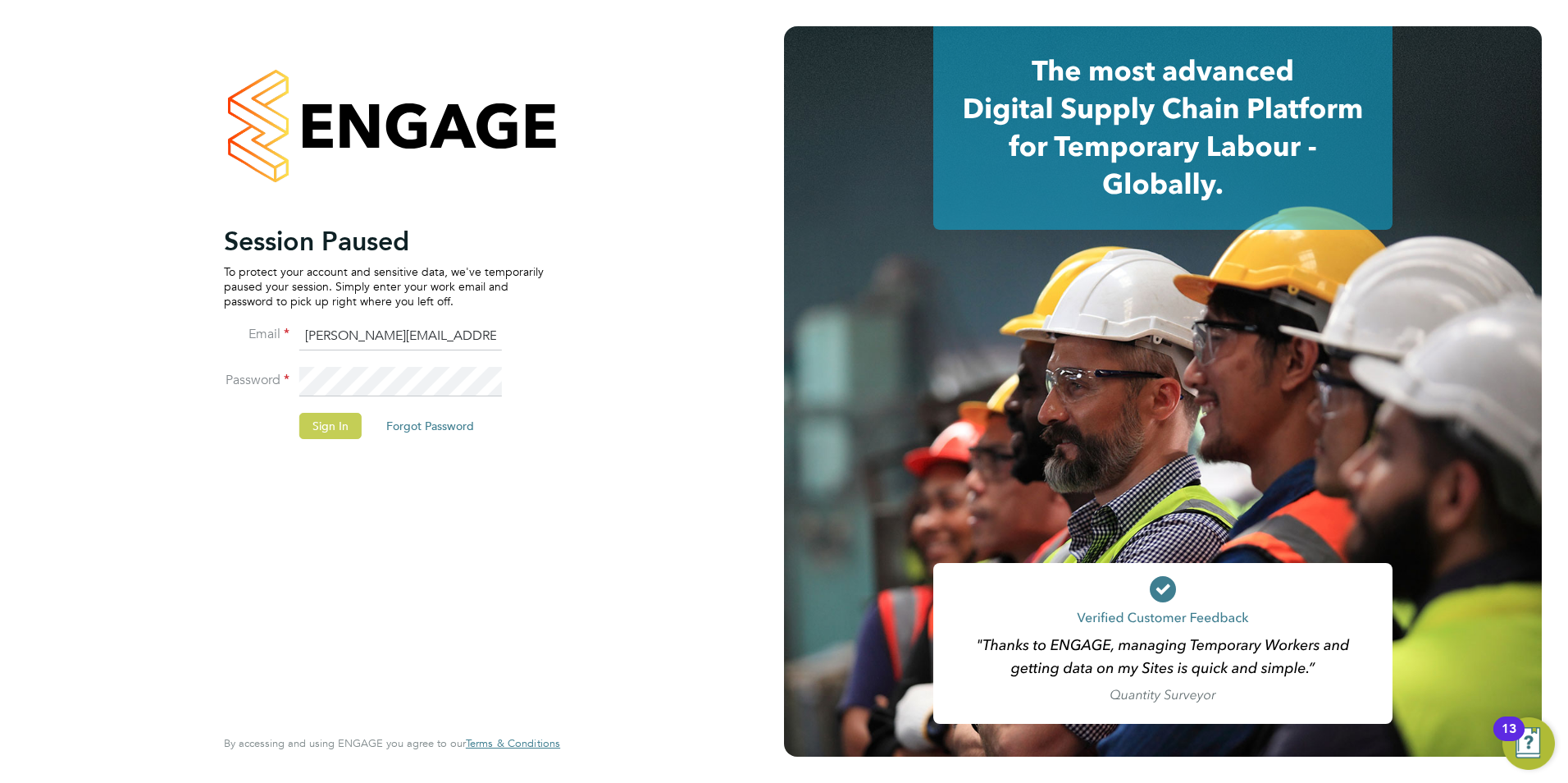
click at [341, 414] on button "Sign In" at bounding box center [331, 426] width 63 height 26
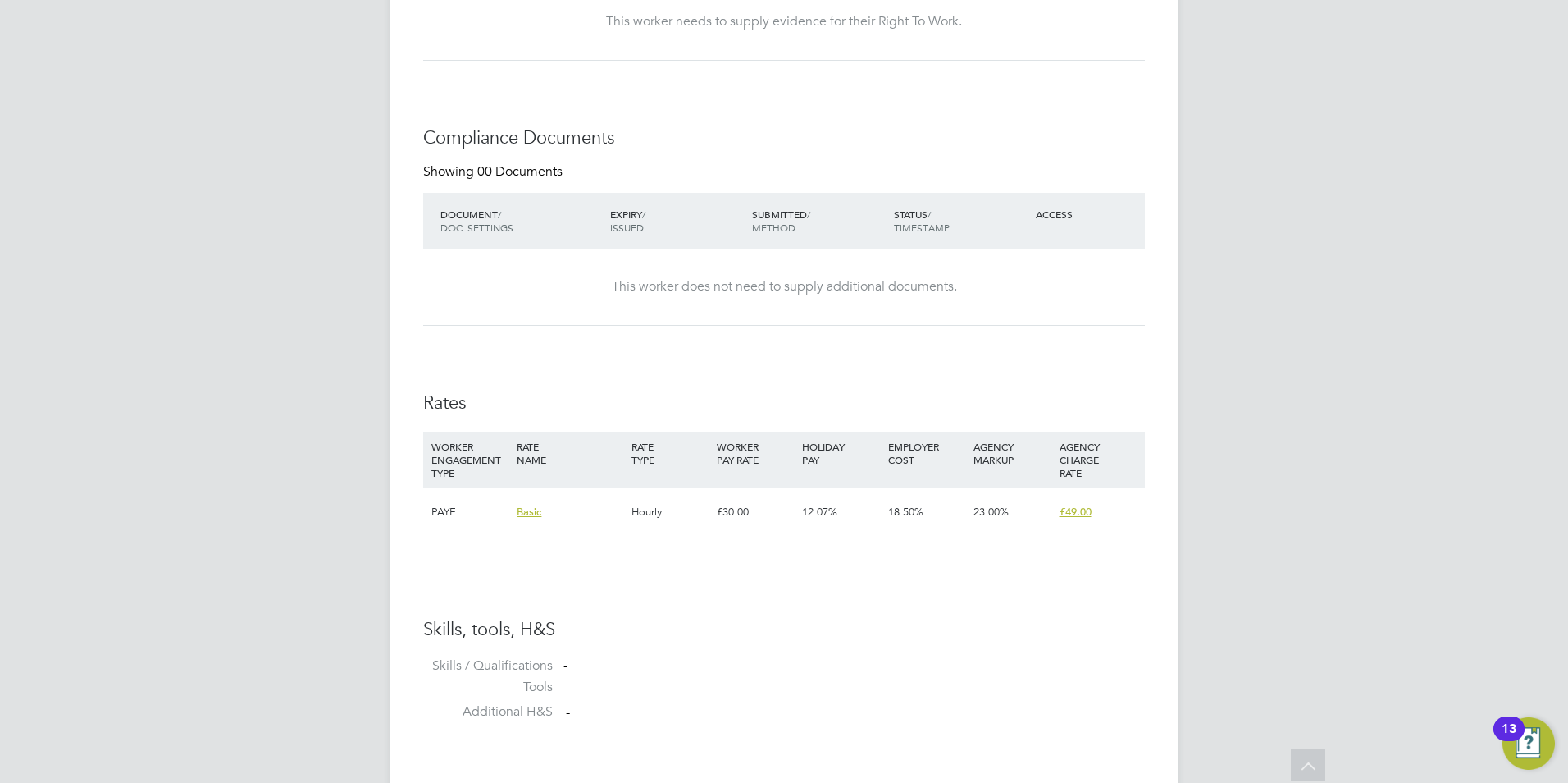
scroll to position [1086, 0]
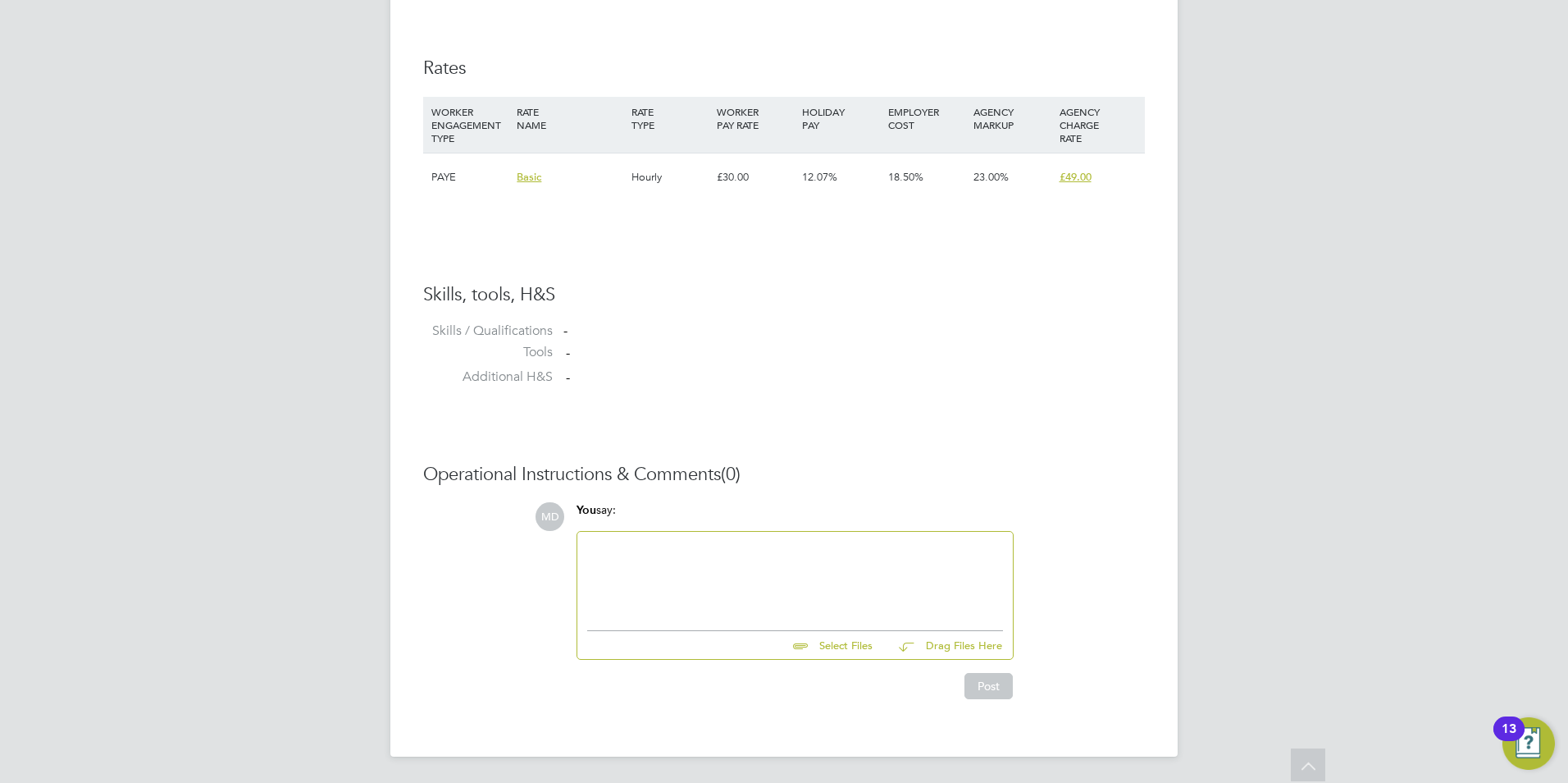
click at [666, 558] on div at bounding box center [794, 577] width 416 height 71
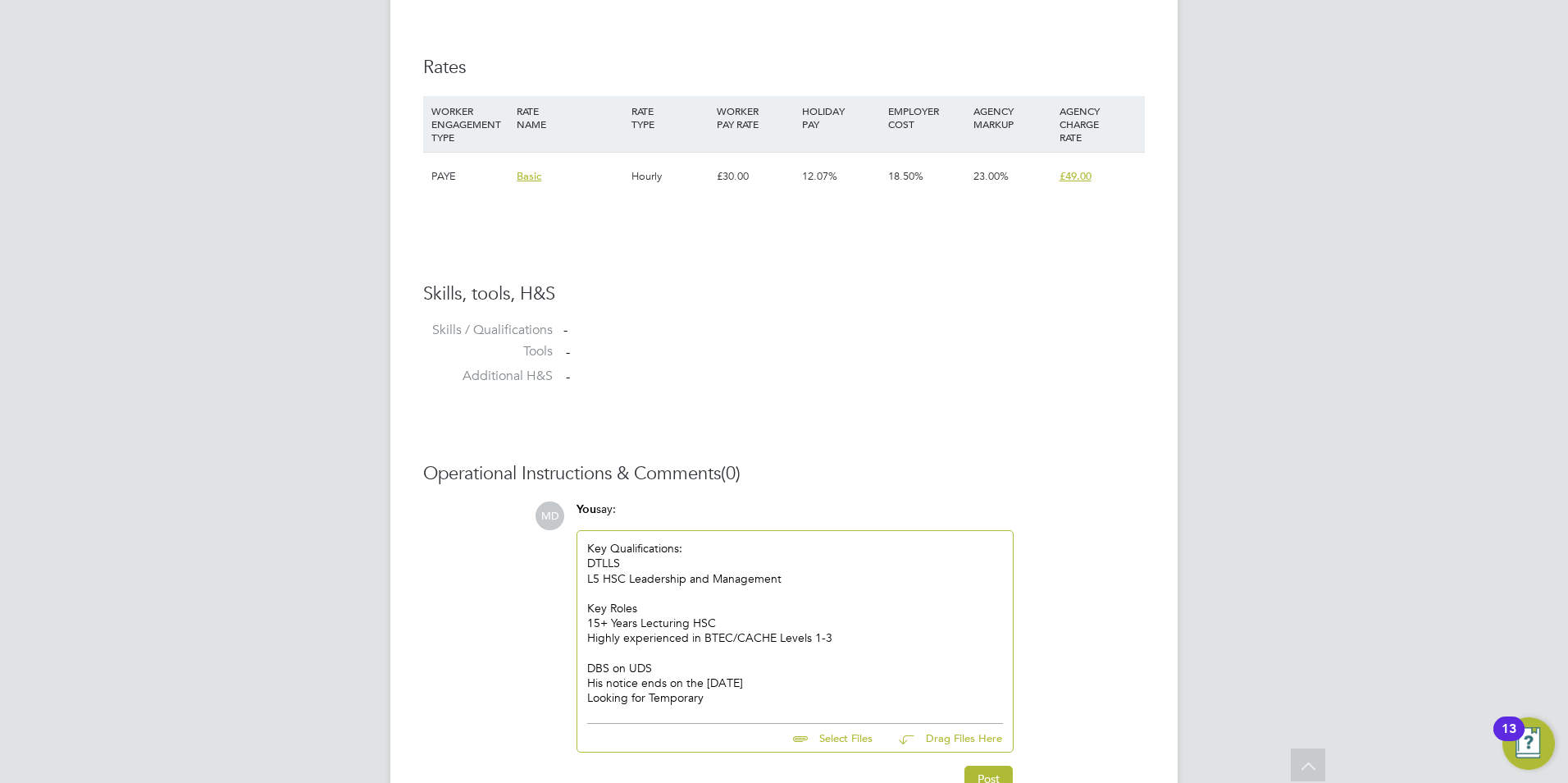
click at [755, 702] on div "Looking for Temporary" at bounding box center [794, 698] width 416 height 14
click at [620, 691] on div "Looking for Temporary positions" at bounding box center [794, 698] width 416 height 14
click at [630, 695] on div "Looking for Temporary positions" at bounding box center [794, 698] width 416 height 14
click at [627, 700] on div "Looking for Temporary positions" at bounding box center [794, 698] width 416 height 14
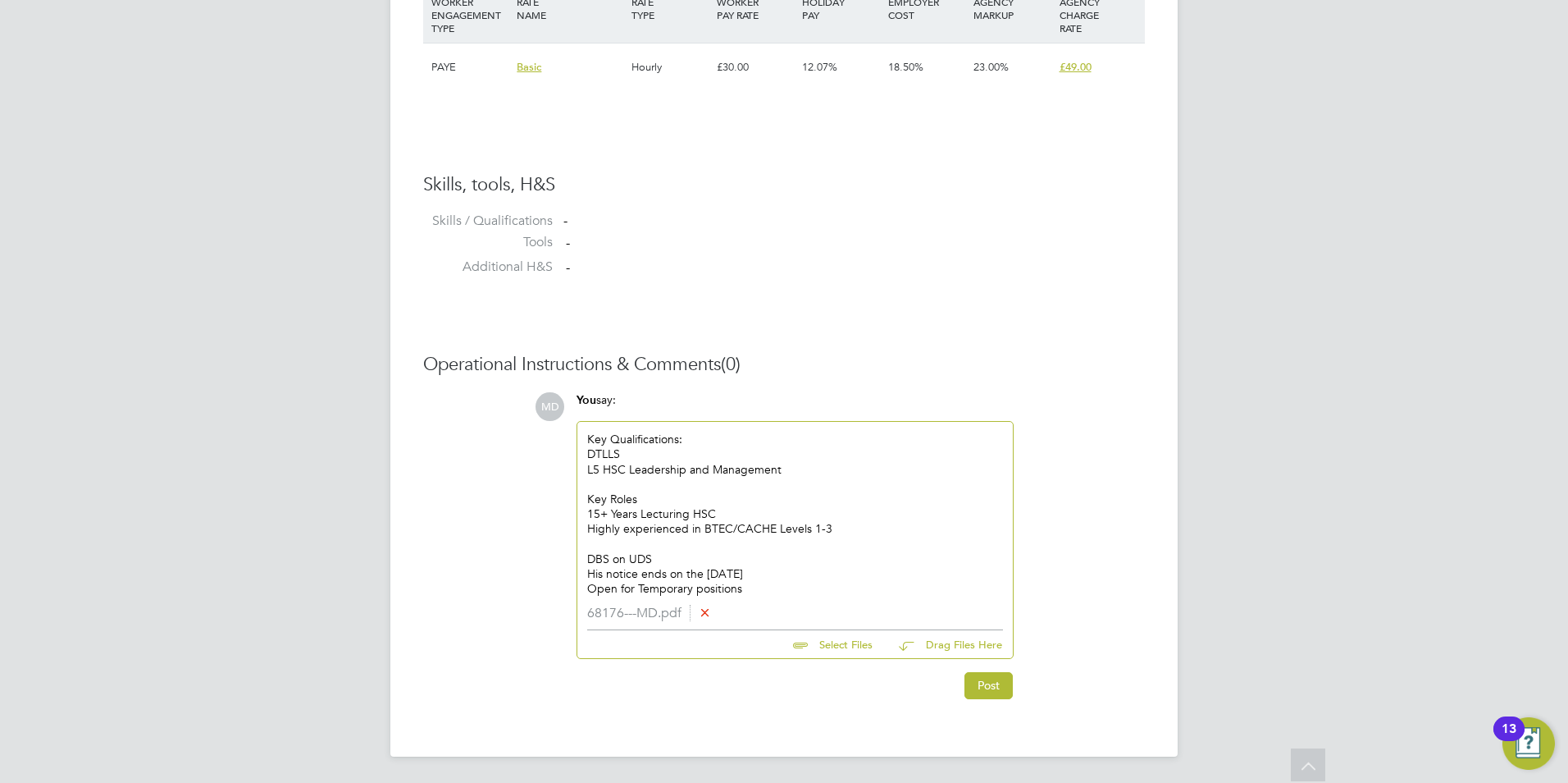
scroll to position [1195, 0]
click at [986, 693] on button "Post" at bounding box center [988, 685] width 48 height 26
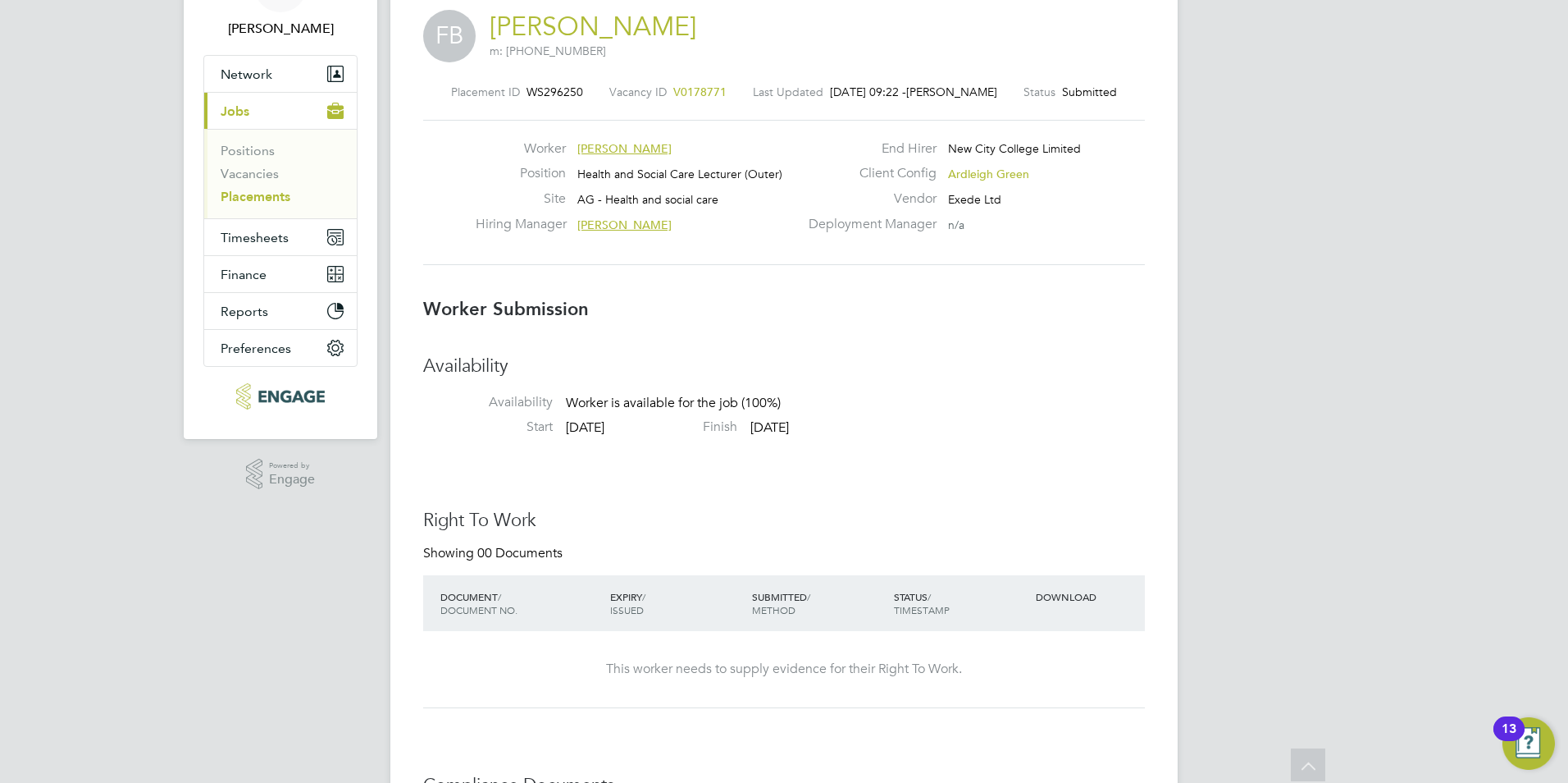
scroll to position [0, 0]
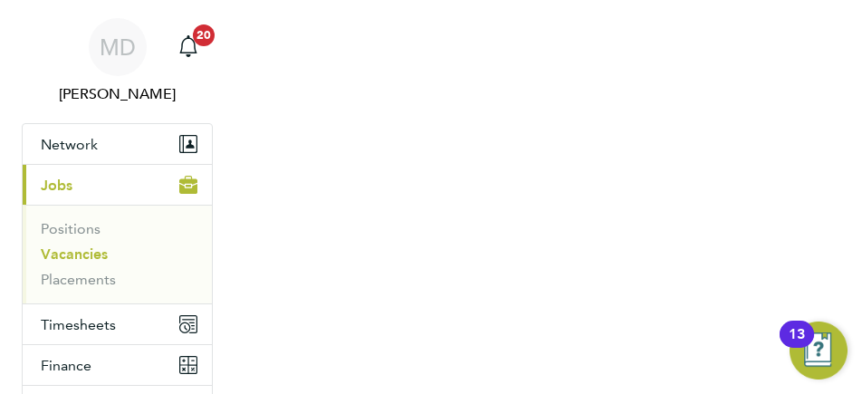
scroll to position [29, 288]
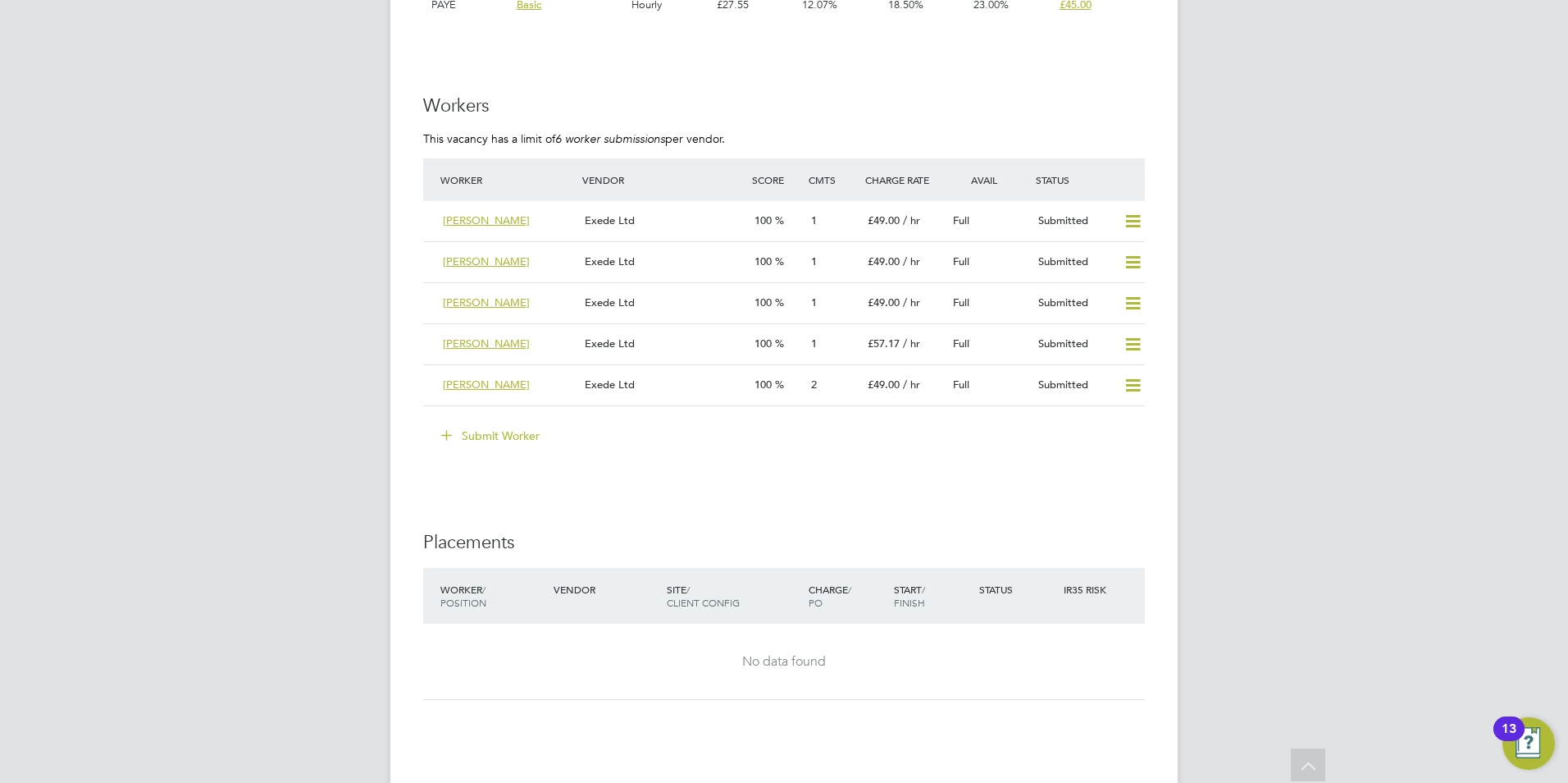
drag, startPoint x: 517, startPoint y: 434, endPoint x: 506, endPoint y: 435, distance: 11.0
click at [517, 434] on button "Submit Worker" at bounding box center [492, 435] width 123 height 26
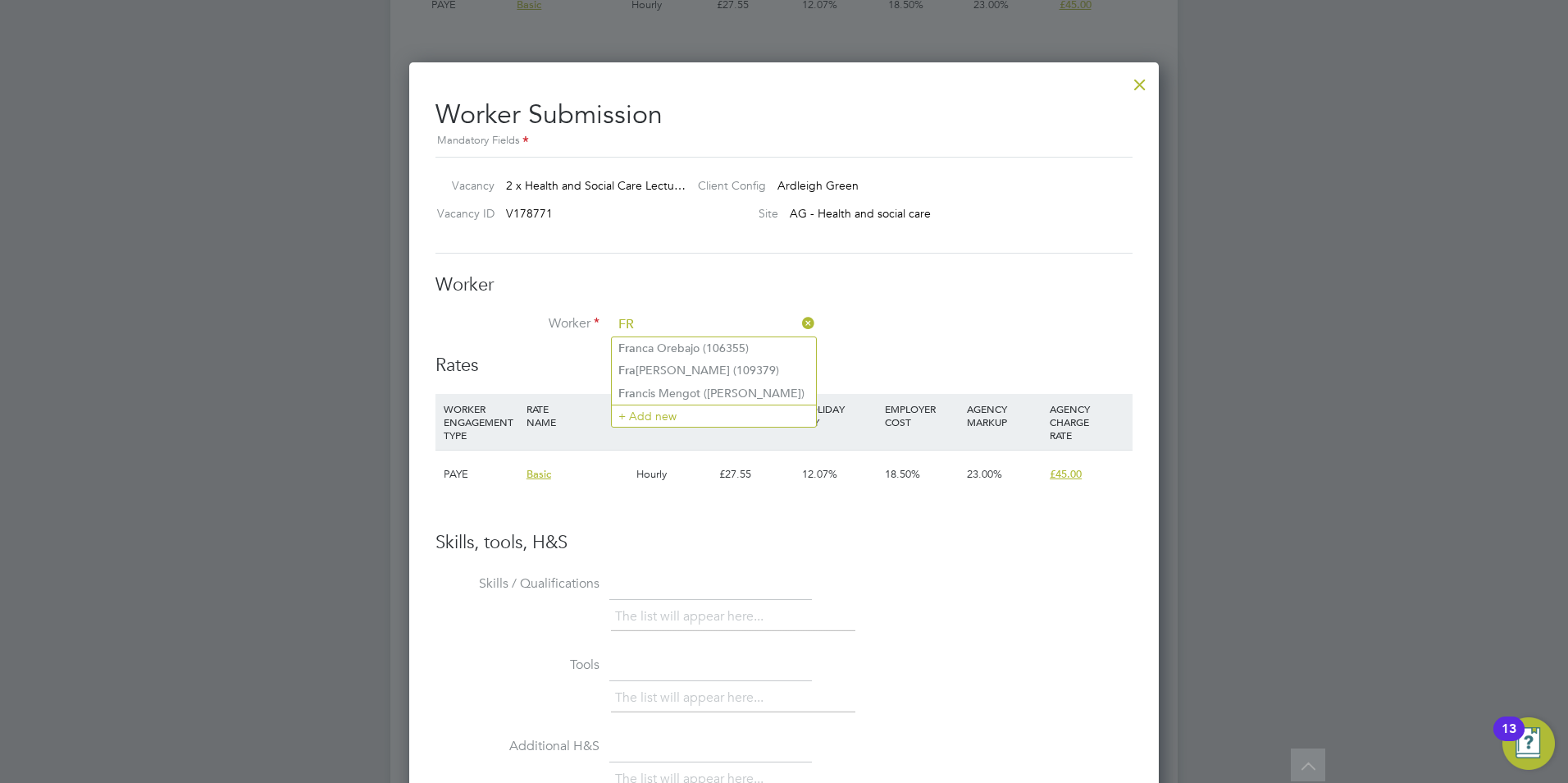
type input "F"
type input "62831"
click at [706, 362] on li "+ Add new" at bounding box center [714, 370] width 204 height 22
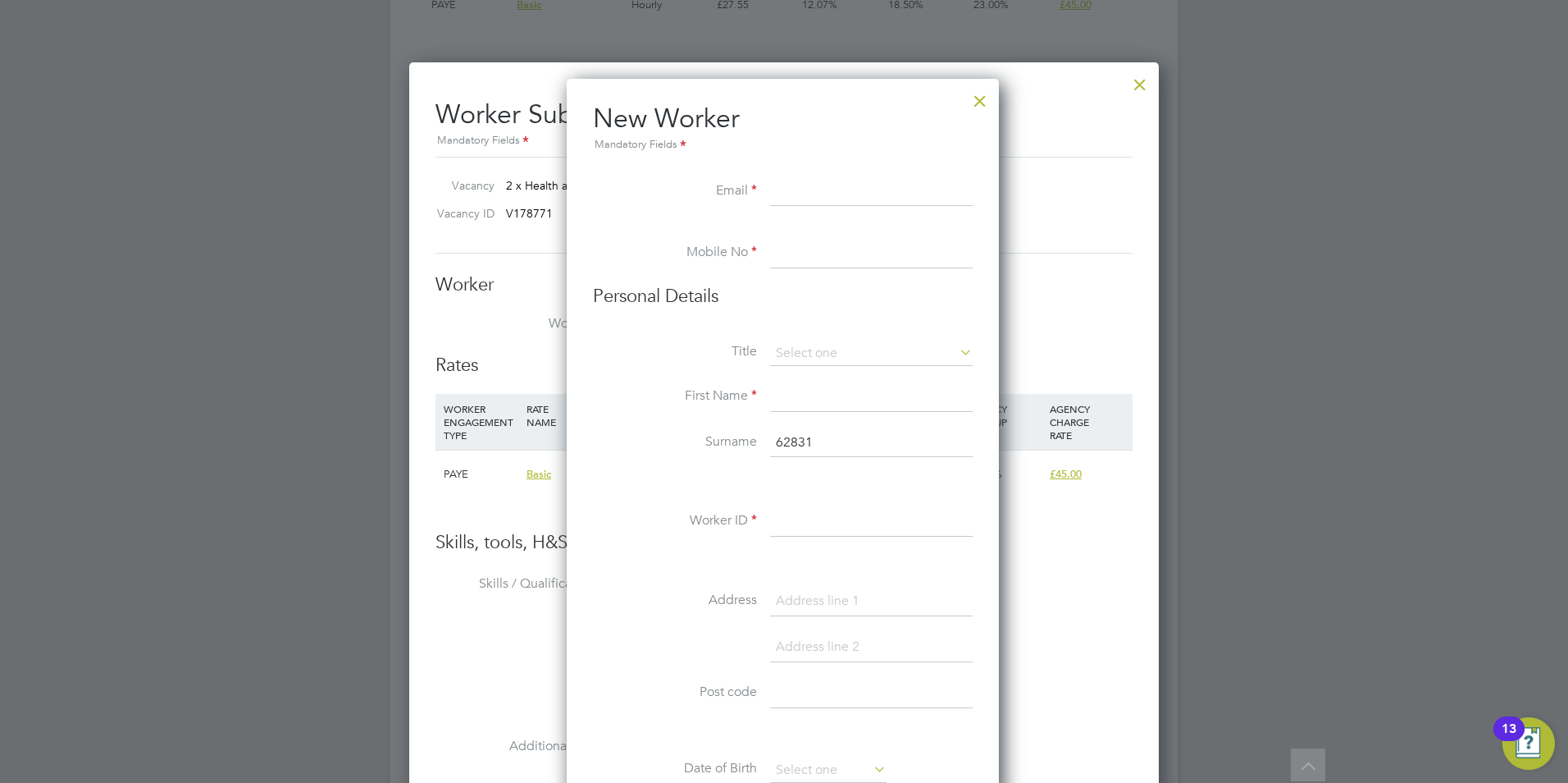
click at [883, 192] on input at bounding box center [871, 192] width 203 height 30
paste input "[PERSON_NAME][EMAIL_ADDRESS][DOMAIN_NAME]"
type input "[PERSON_NAME][EMAIL_ADDRESS][DOMAIN_NAME]"
drag, startPoint x: 813, startPoint y: 250, endPoint x: 51, endPoint y: 378, distance: 772.7
click at [813, 250] on input at bounding box center [871, 254] width 203 height 30
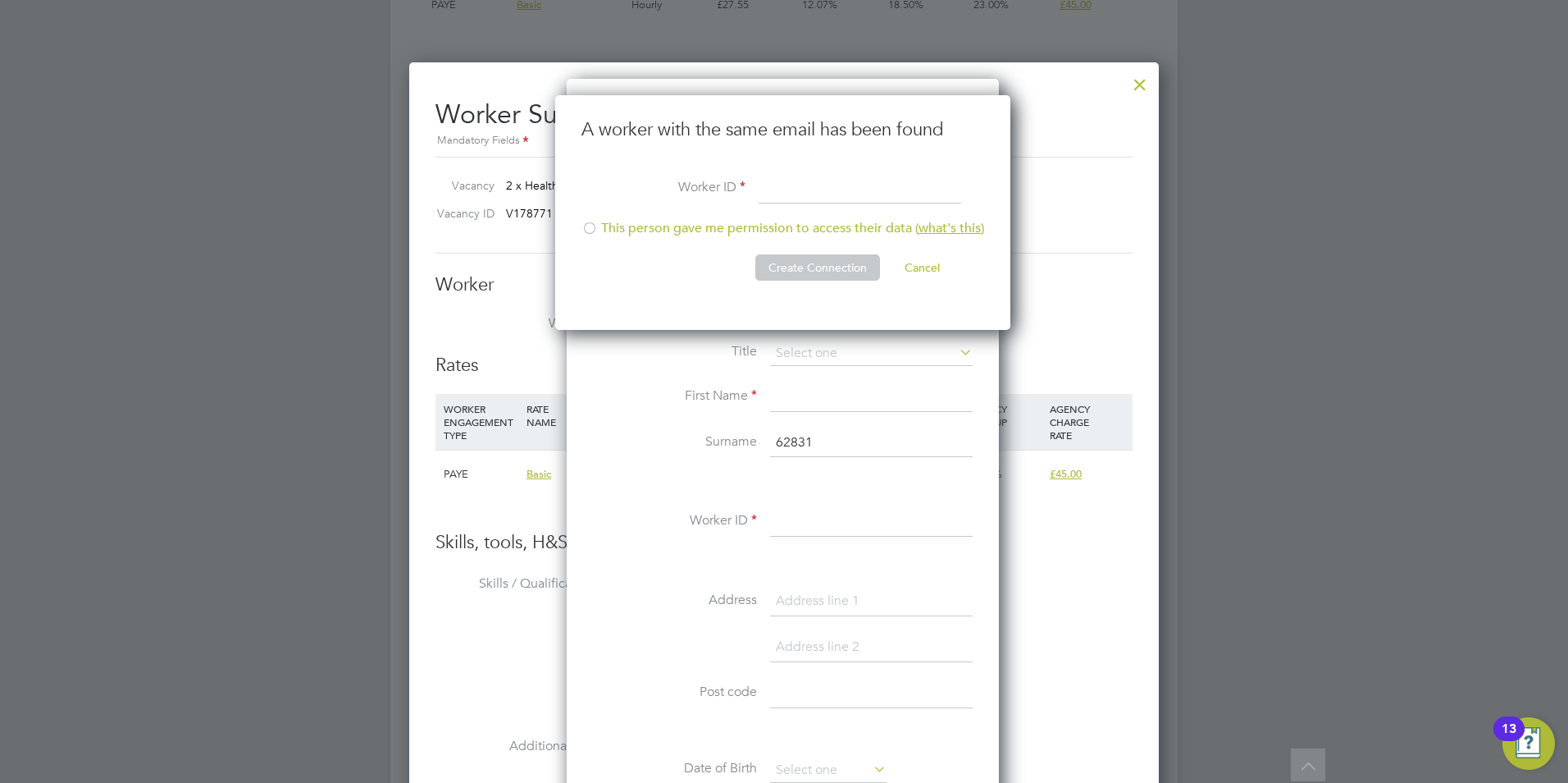
click at [777, 190] on input at bounding box center [861, 189] width 203 height 30
type input "62831"
click at [593, 228] on div at bounding box center [590, 230] width 16 height 16
click at [795, 266] on button "Create Connection" at bounding box center [818, 267] width 125 height 26
click at [0, 0] on div "Sorry, we are having problems connecting to our services." at bounding box center [0, 0] width 0 height 0
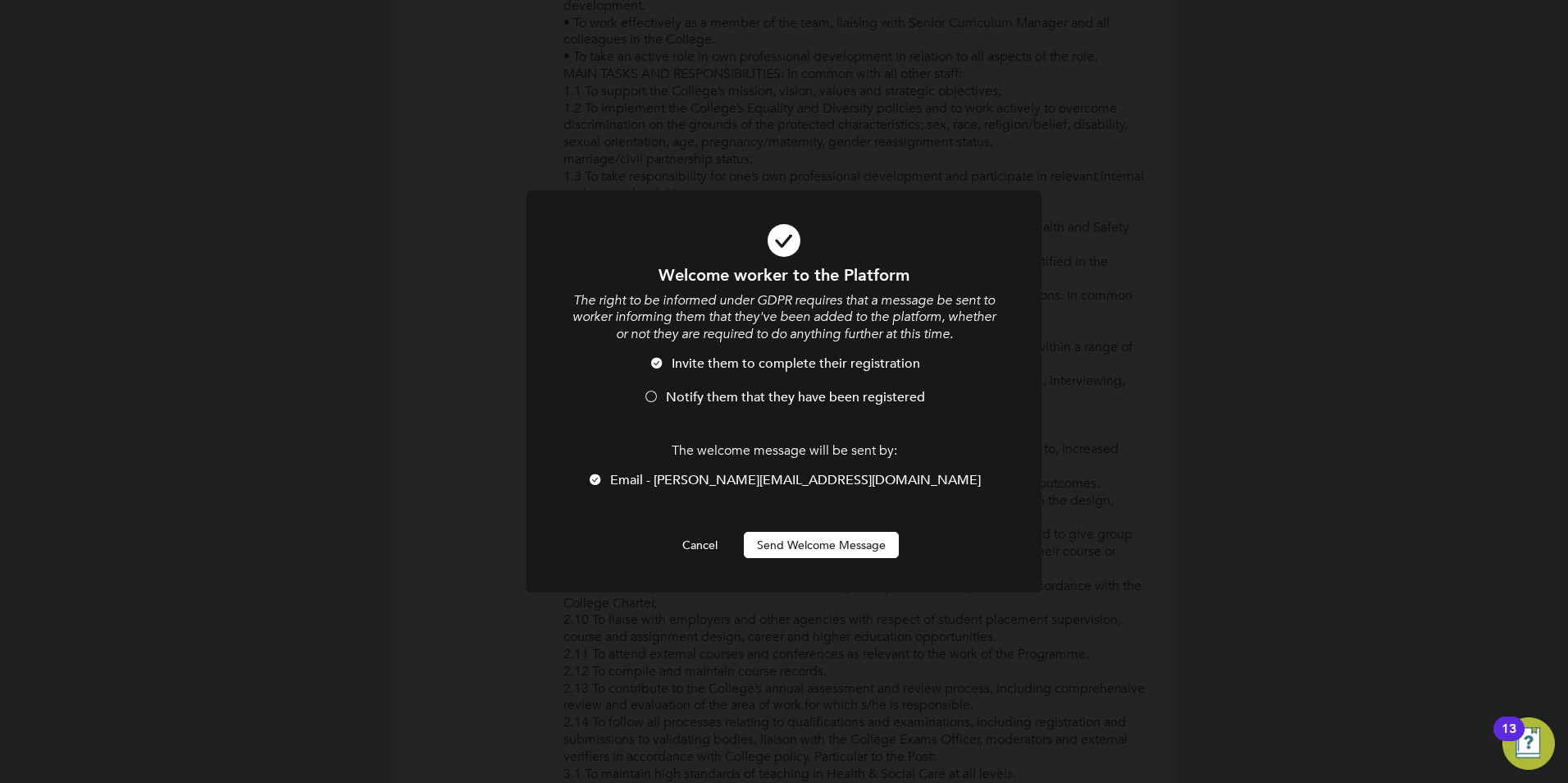
click at [684, 388] on li "Invite them to complete their registration" at bounding box center [784, 372] width 427 height 34
click at [844, 545] on button "Send Welcome Message" at bounding box center [821, 545] width 155 height 26
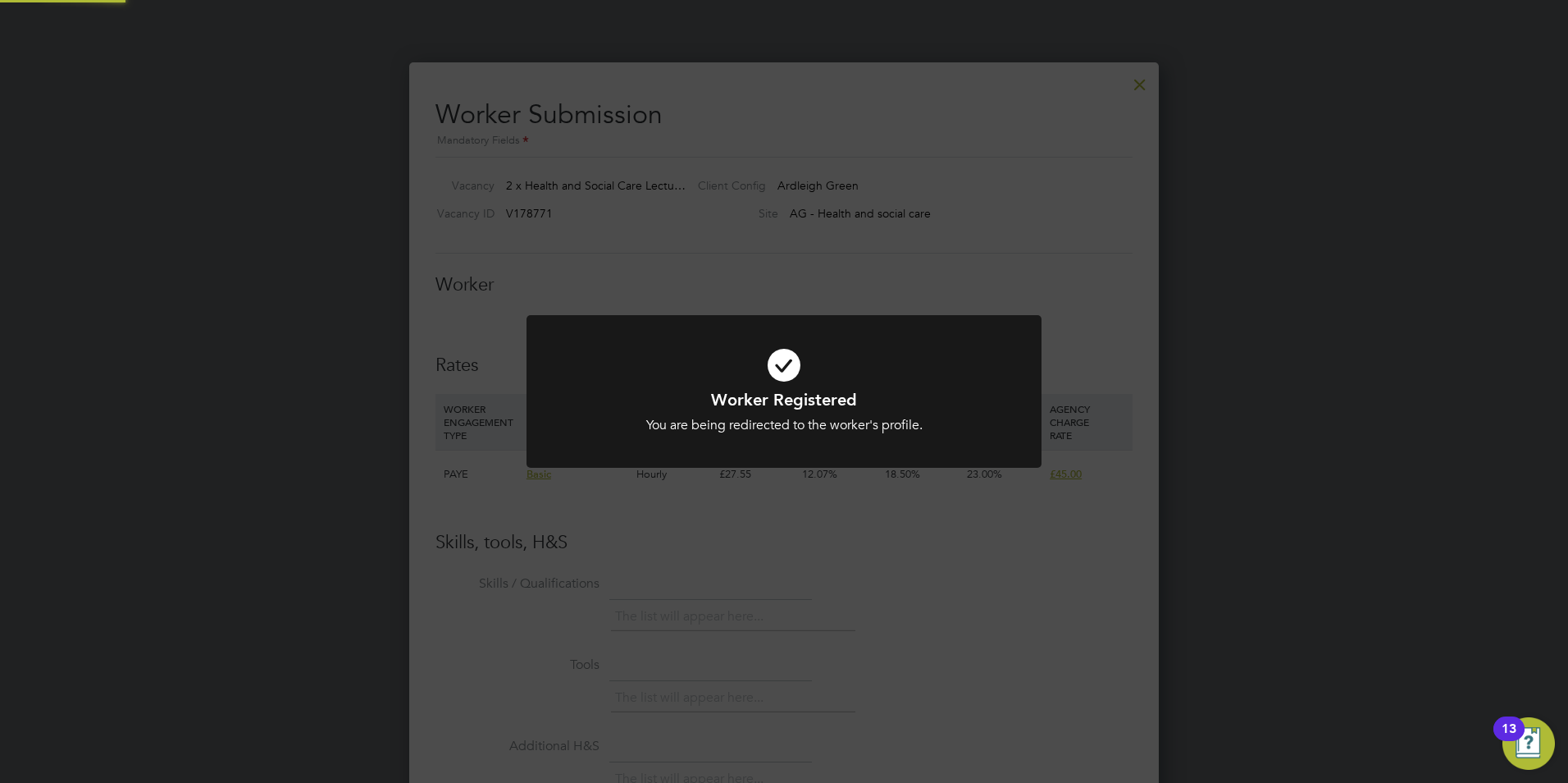
click at [910, 604] on div "Worker Registered You are being redirected to the worker's profile. Cancel Okay" at bounding box center [784, 392] width 1568 height 783
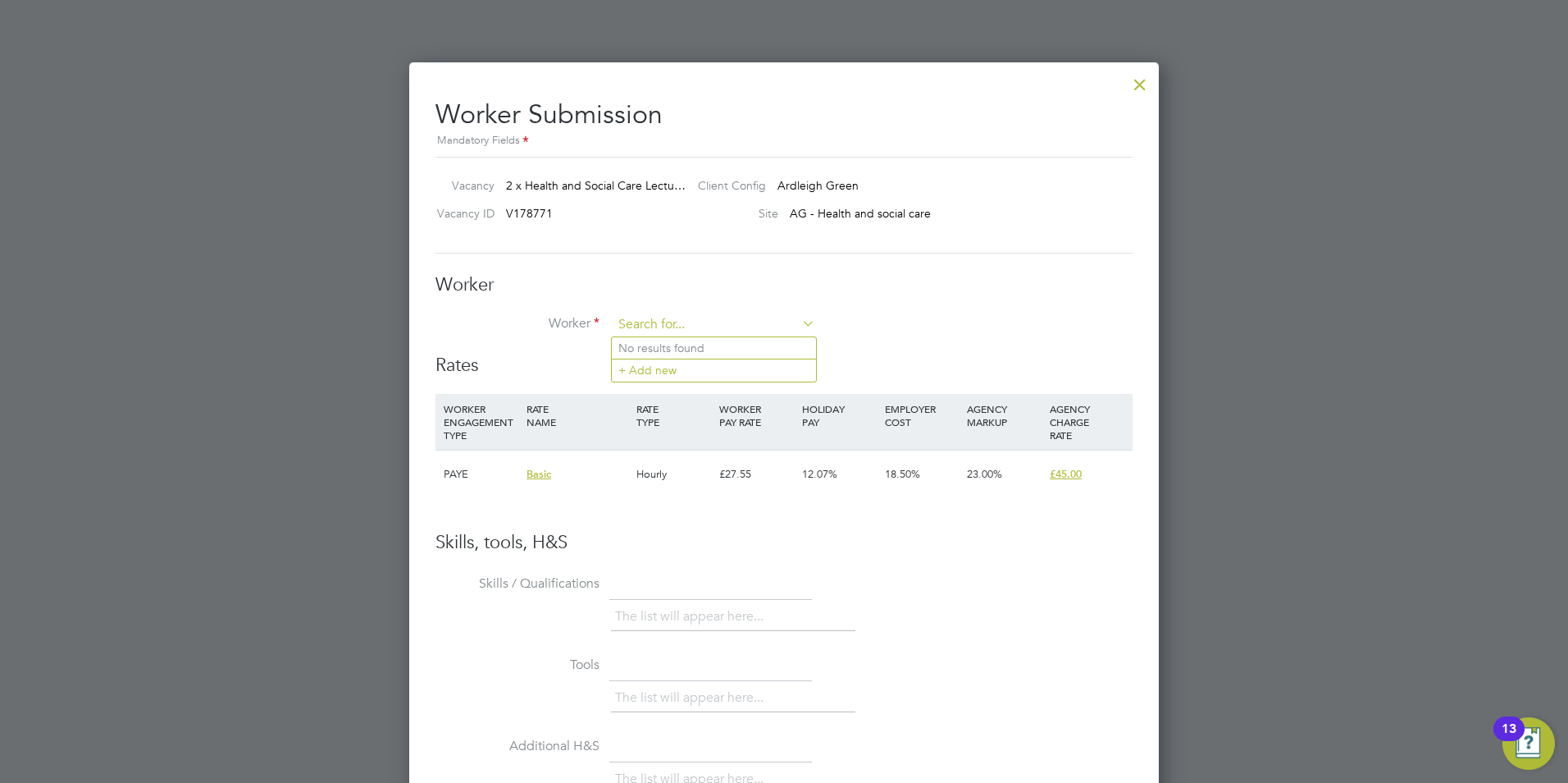
click at [671, 317] on input at bounding box center [714, 324] width 203 height 24
click at [658, 315] on input at bounding box center [714, 324] width 203 height 24
type input "F"
click at [817, 346] on b "62831" at bounding box center [833, 348] width 33 height 14
type input "Chuks Francis Okoli (62831)"
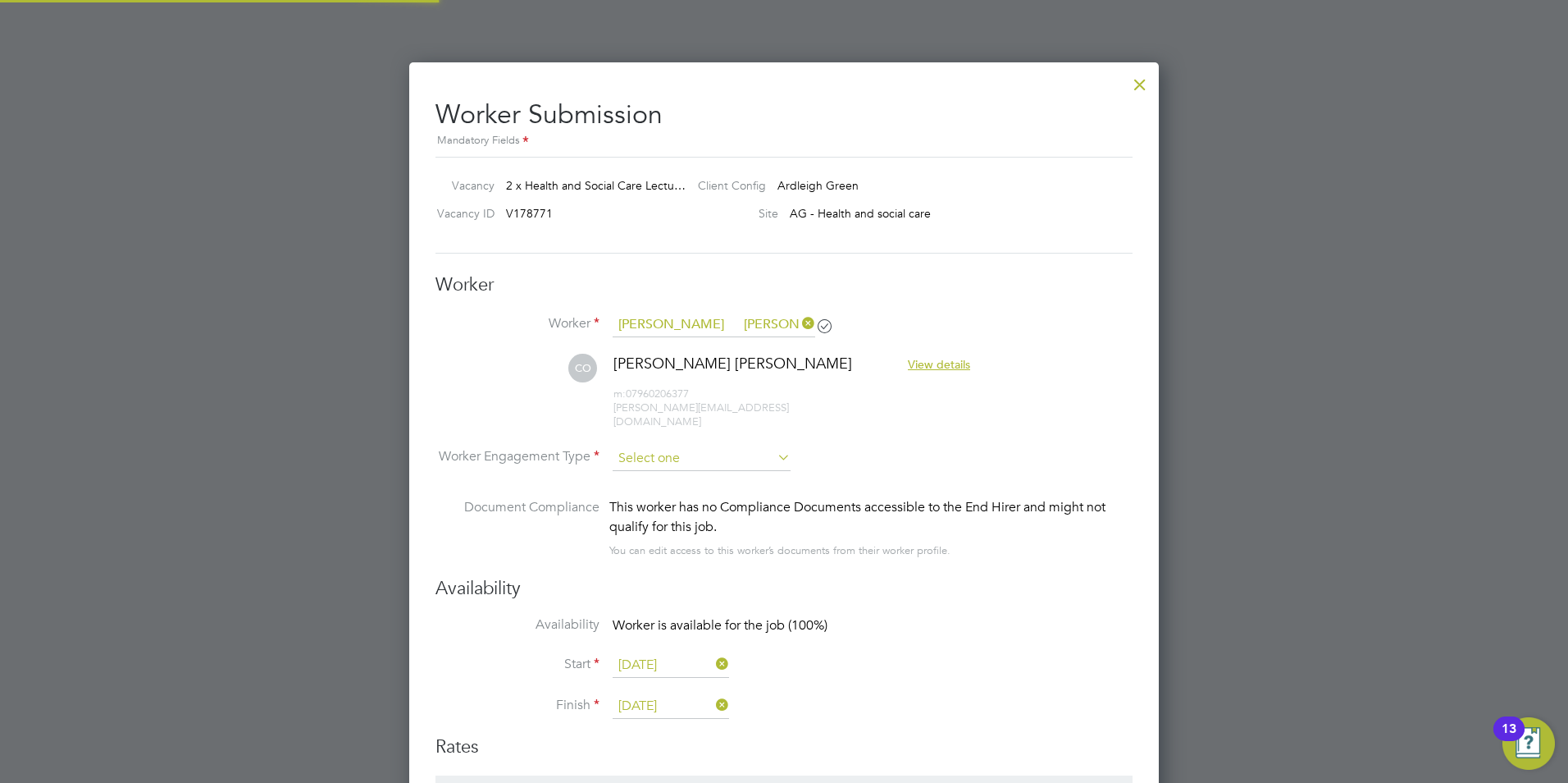
click at [658, 447] on input at bounding box center [701, 459] width 178 height 24
click at [657, 490] on li "PAYE" at bounding box center [702, 488] width 179 height 22
type input "PAYE"
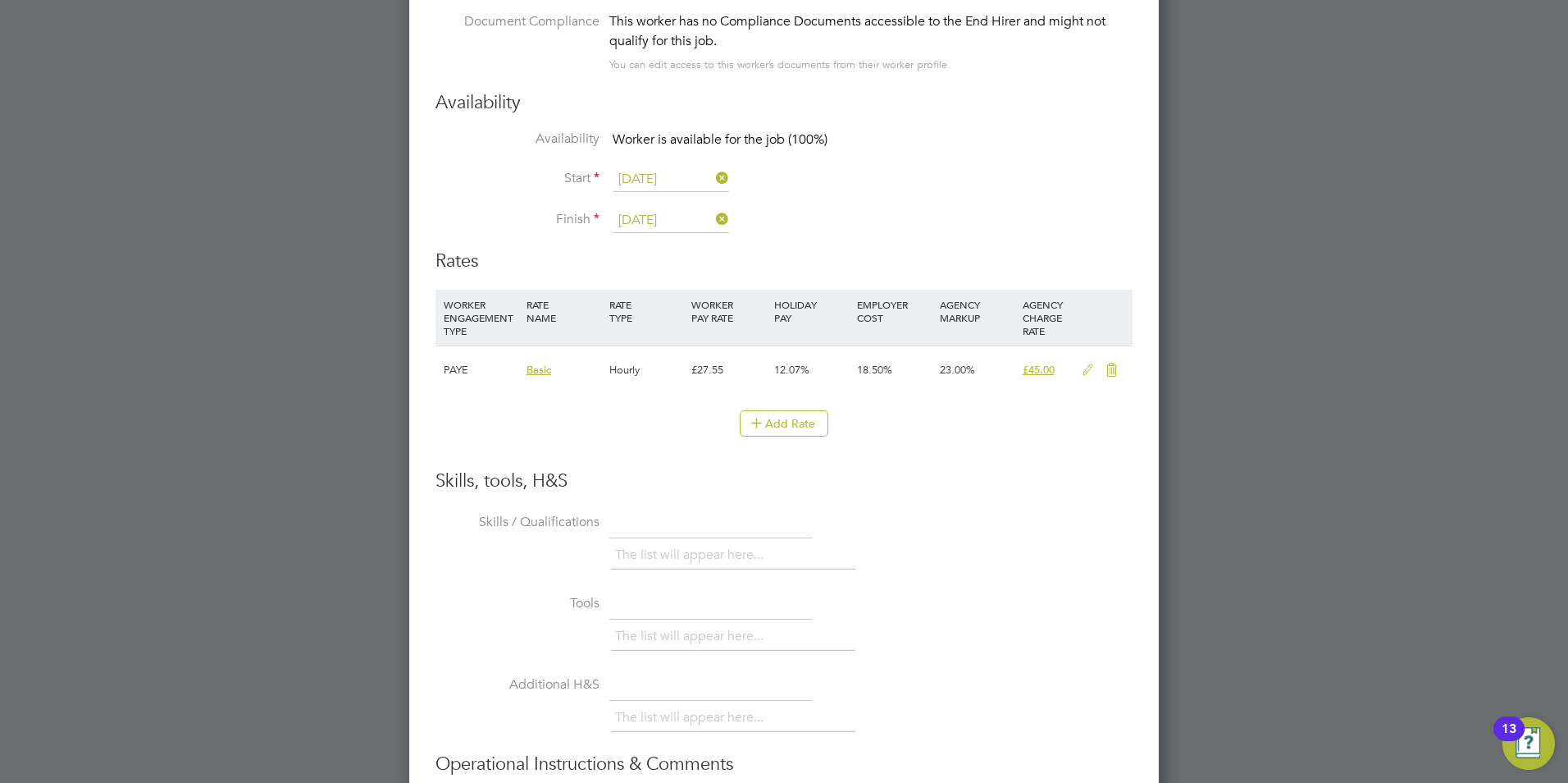
scroll to position [3311, 0]
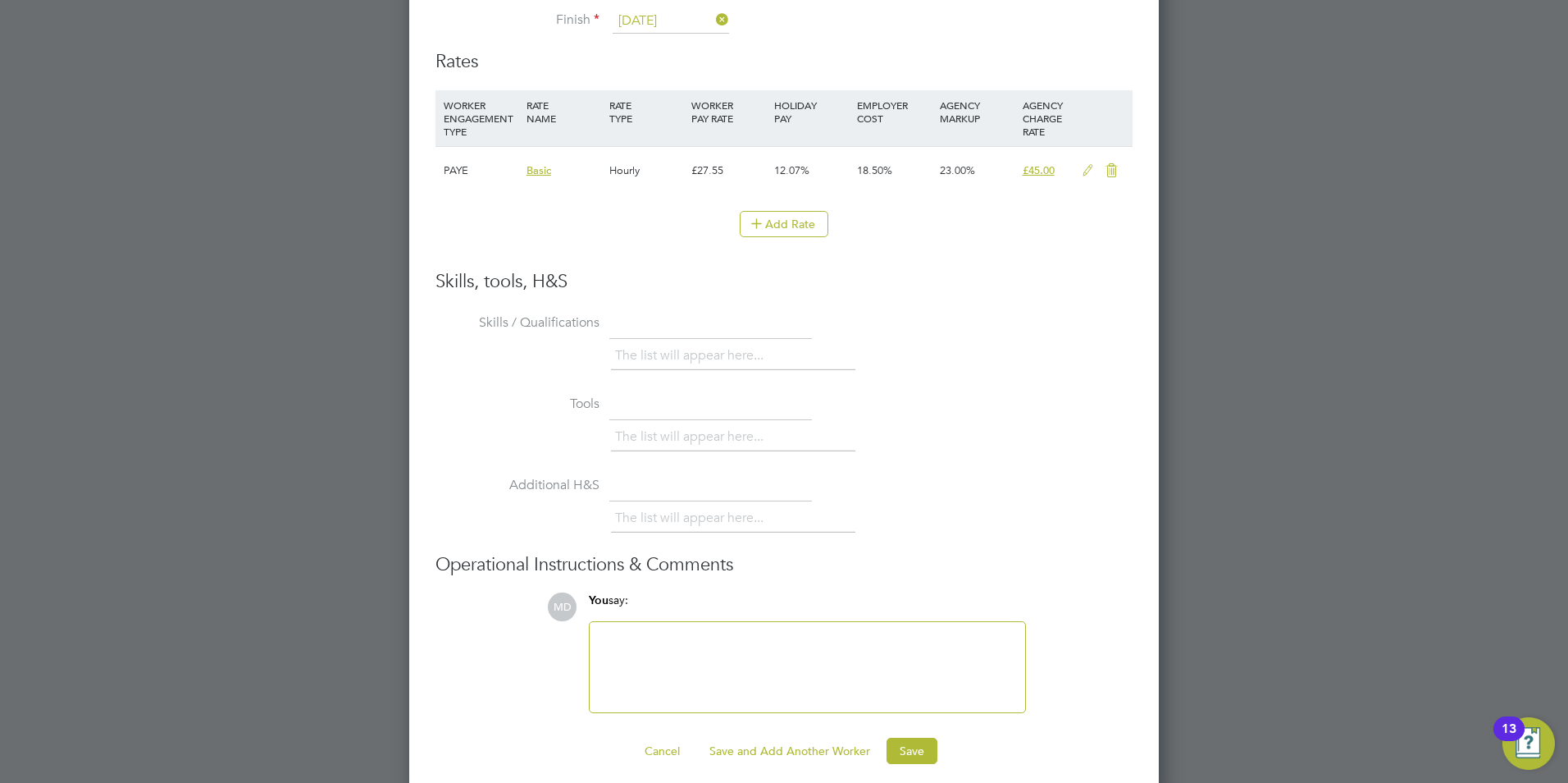
click at [1084, 164] on icon at bounding box center [1088, 170] width 21 height 13
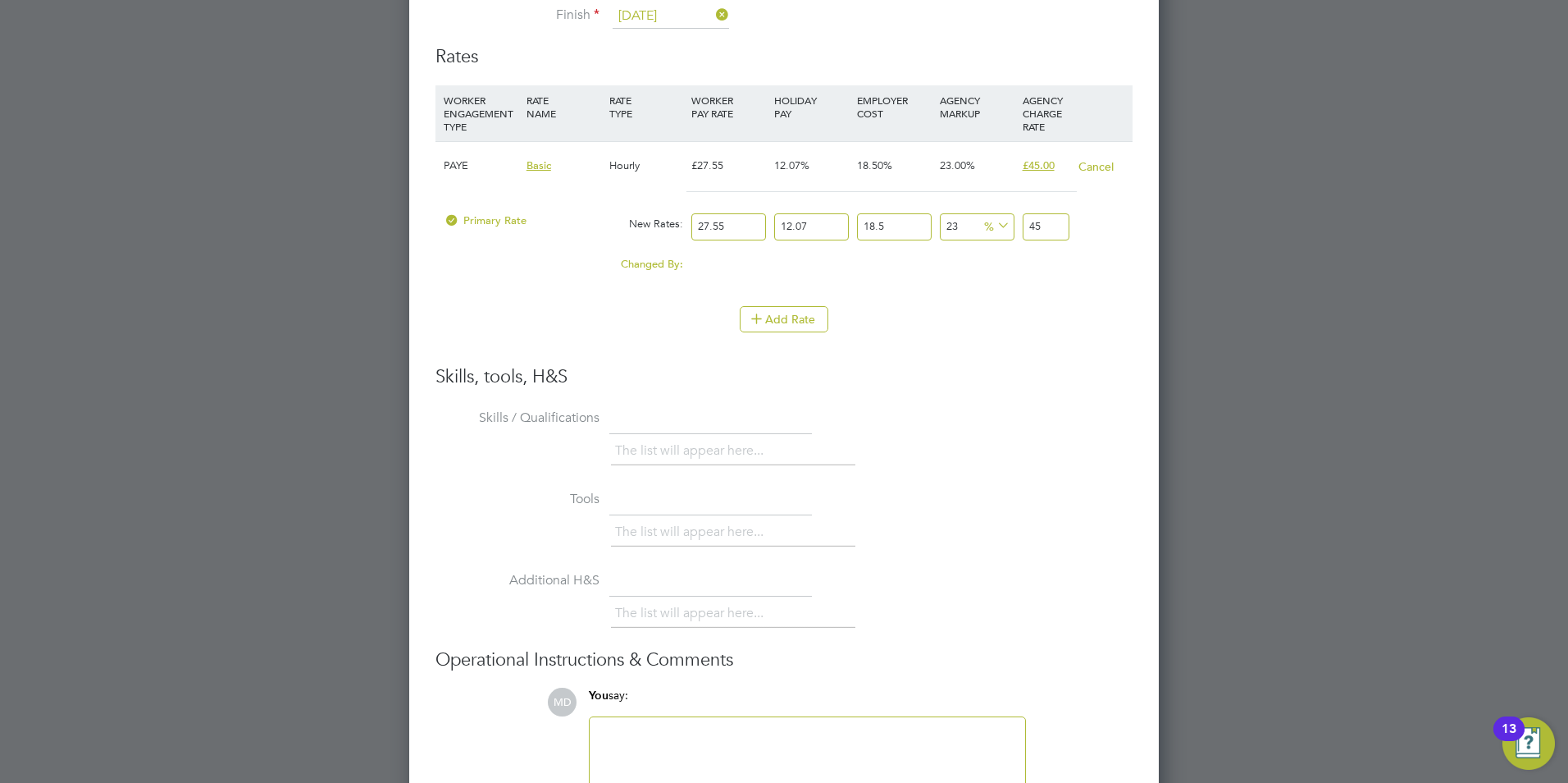
scroll to position [3412, 0]
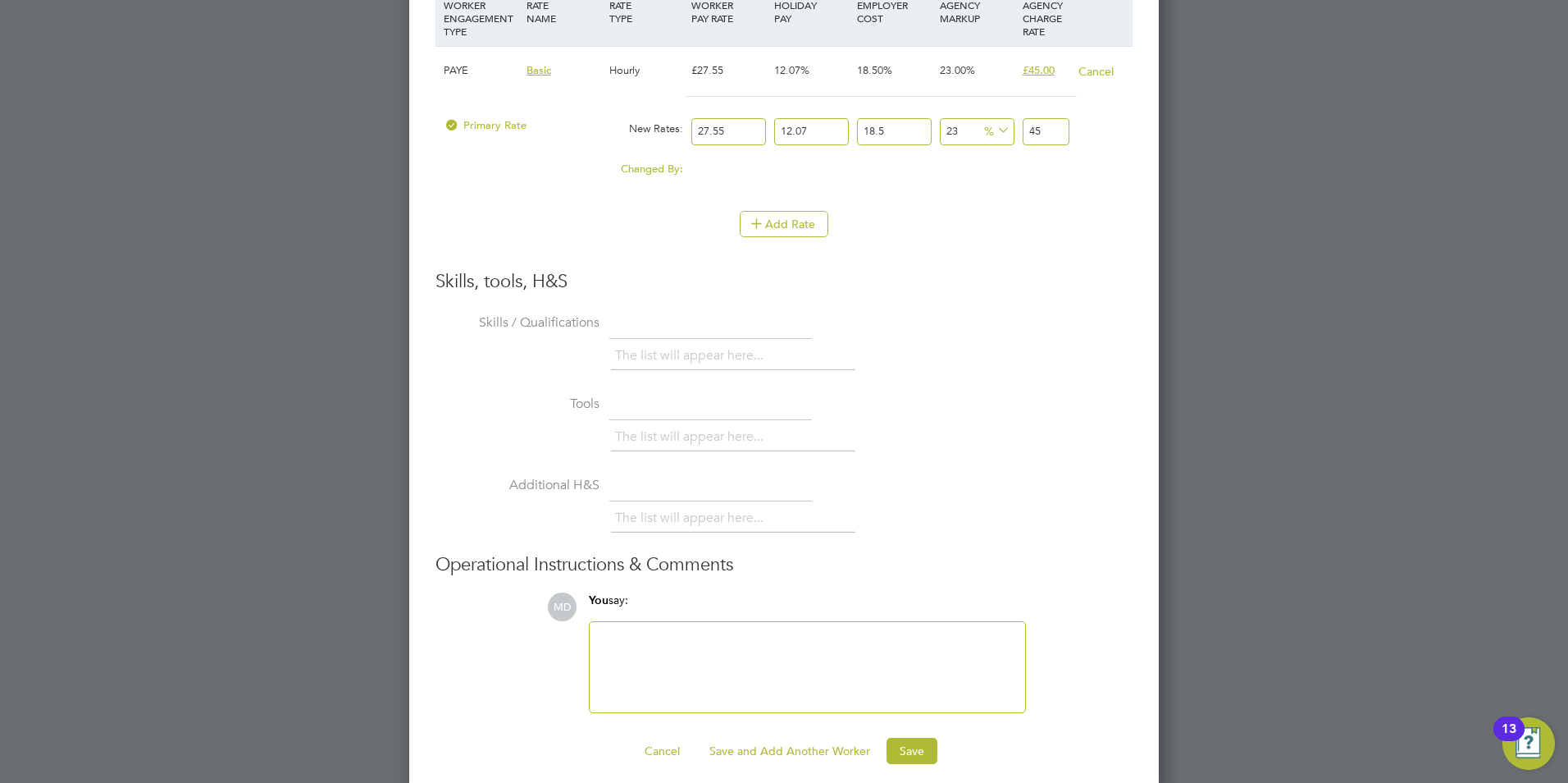
click at [713, 118] on input "27.55" at bounding box center [728, 131] width 74 height 27
click at [726, 118] on input "27.55" at bounding box center [728, 131] width 74 height 27
type input "27.5"
type input "44.9205978375"
type input "27.50"
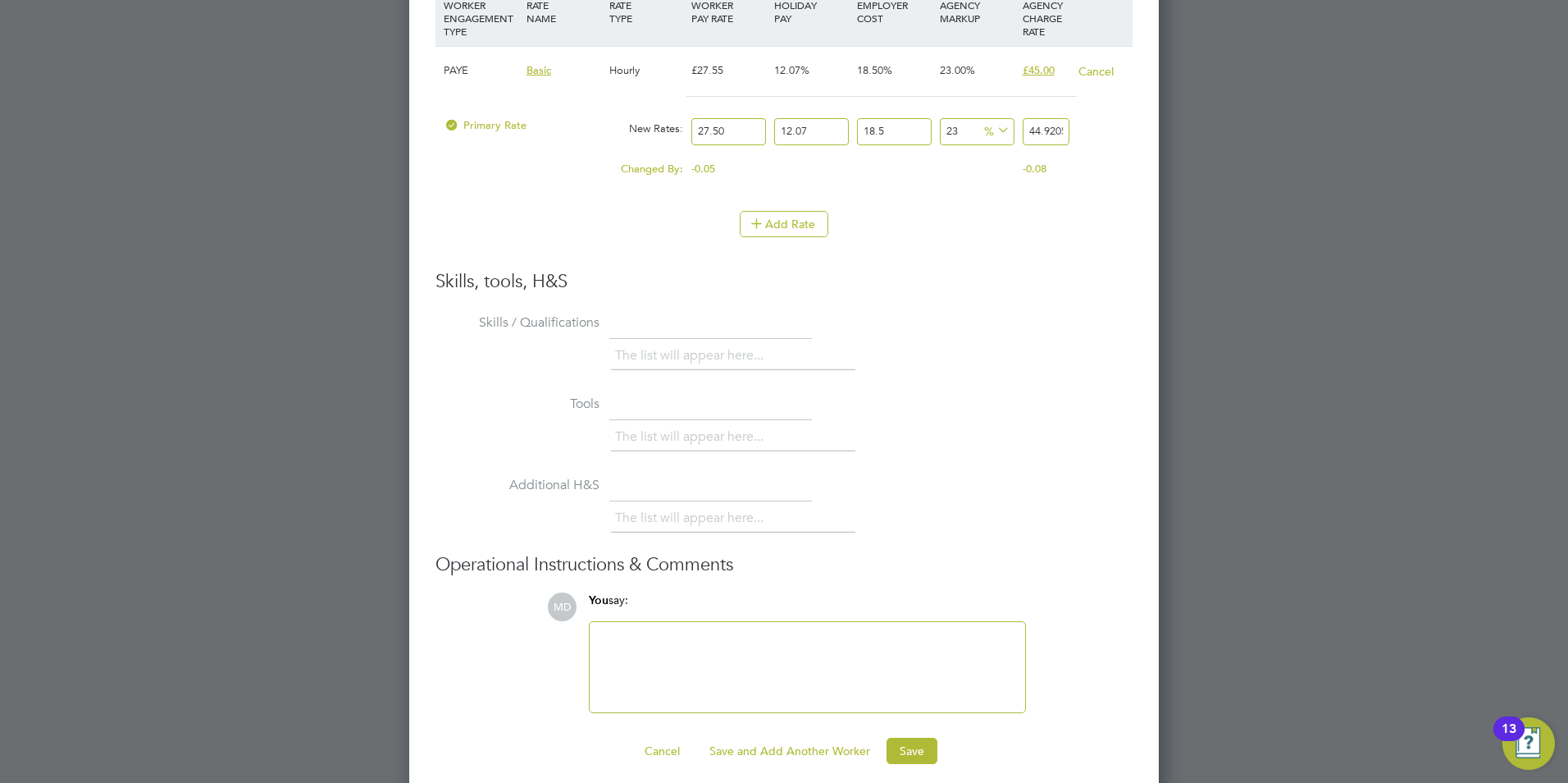
click at [1092, 342] on div "The list will appear here..." at bounding box center [872, 358] width 522 height 33
click at [922, 738] on button "Save" at bounding box center [912, 750] width 51 height 26
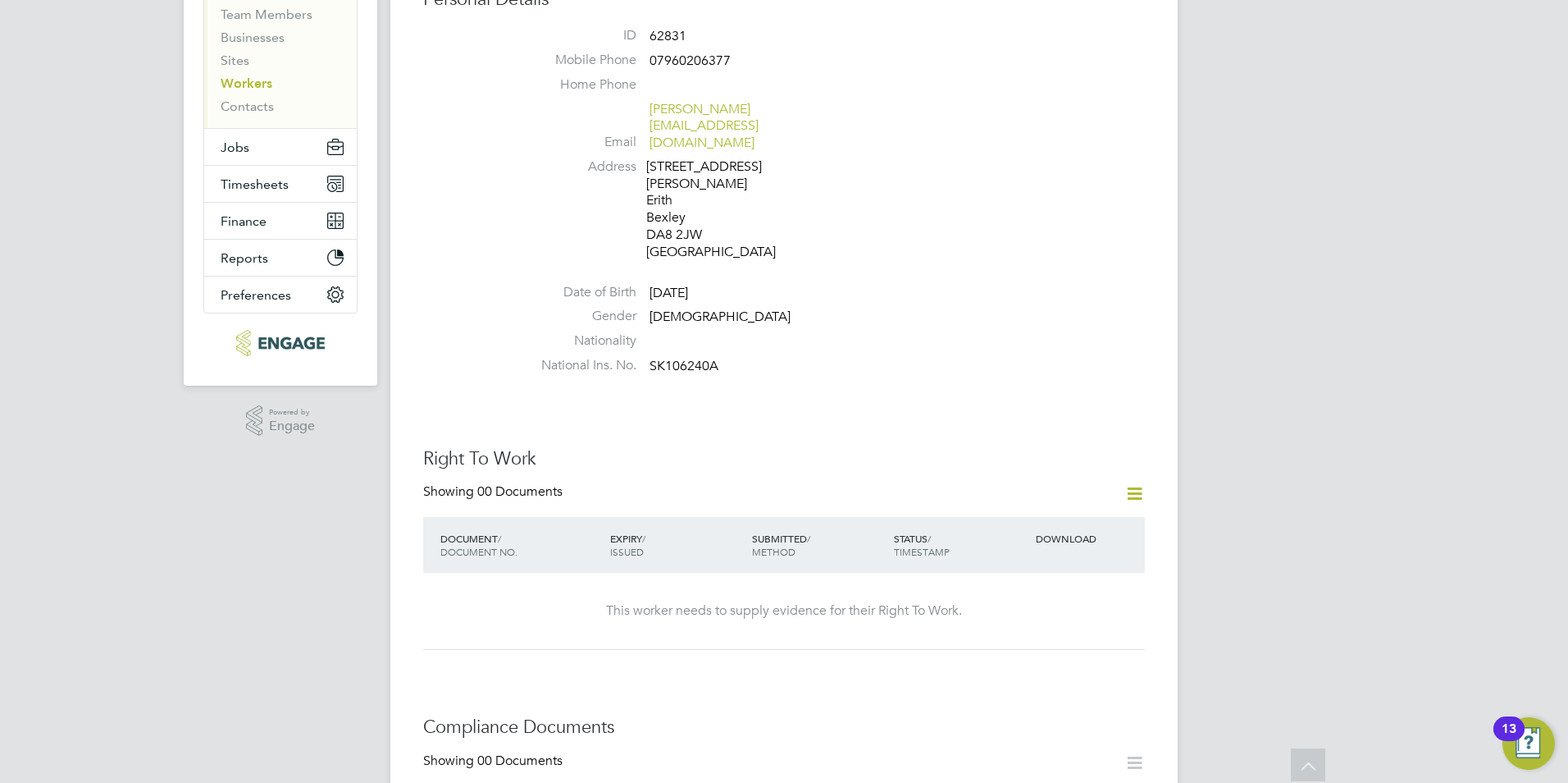
scroll to position [0, 0]
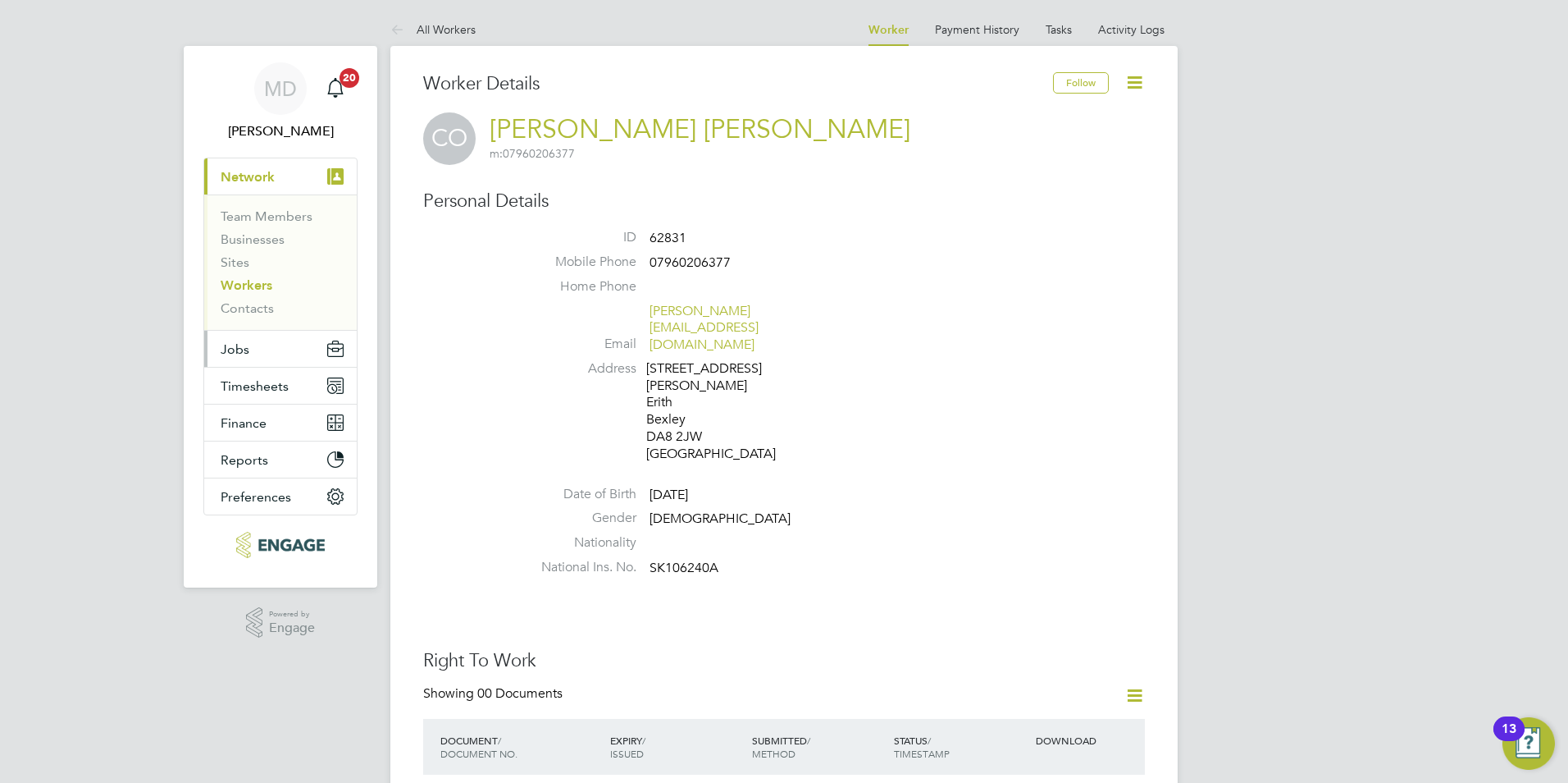
click at [273, 349] on button "Jobs" at bounding box center [280, 349] width 152 height 36
click at [229, 346] on span "Jobs" at bounding box center [236, 349] width 29 height 15
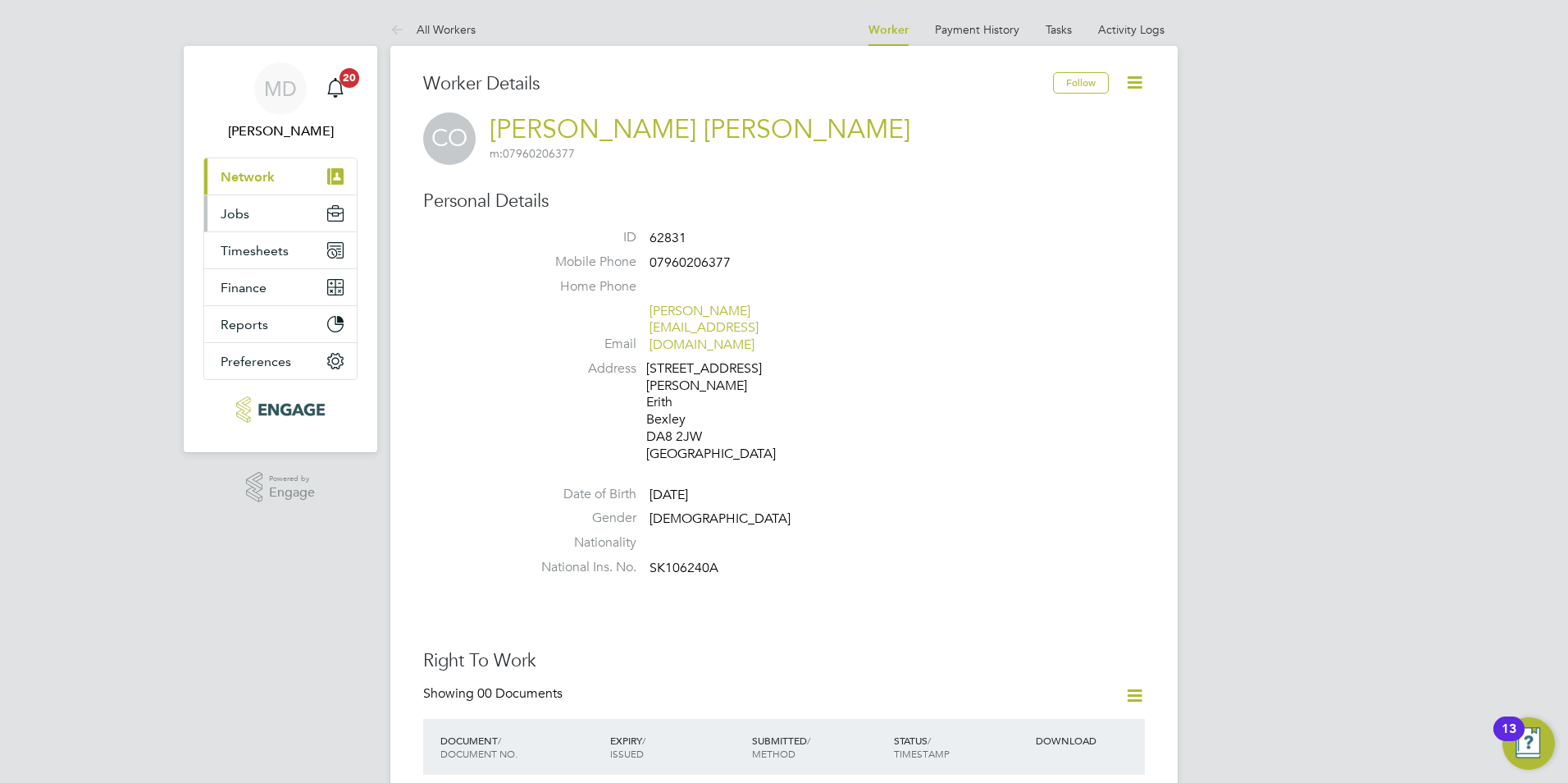
click at [224, 211] on span "Jobs" at bounding box center [236, 213] width 29 height 15
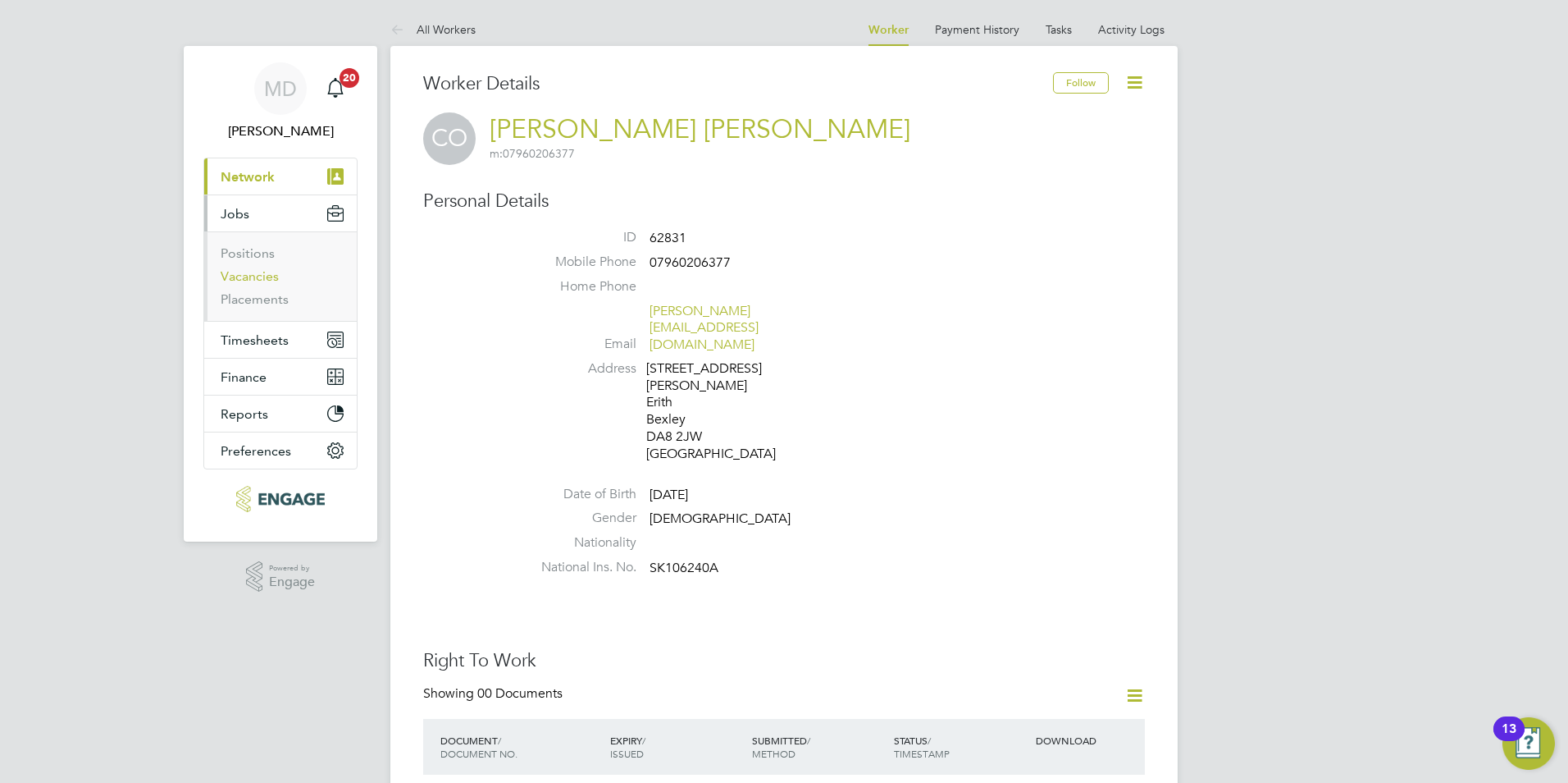
click at [263, 274] on link "Vacancies" at bounding box center [250, 276] width 58 height 15
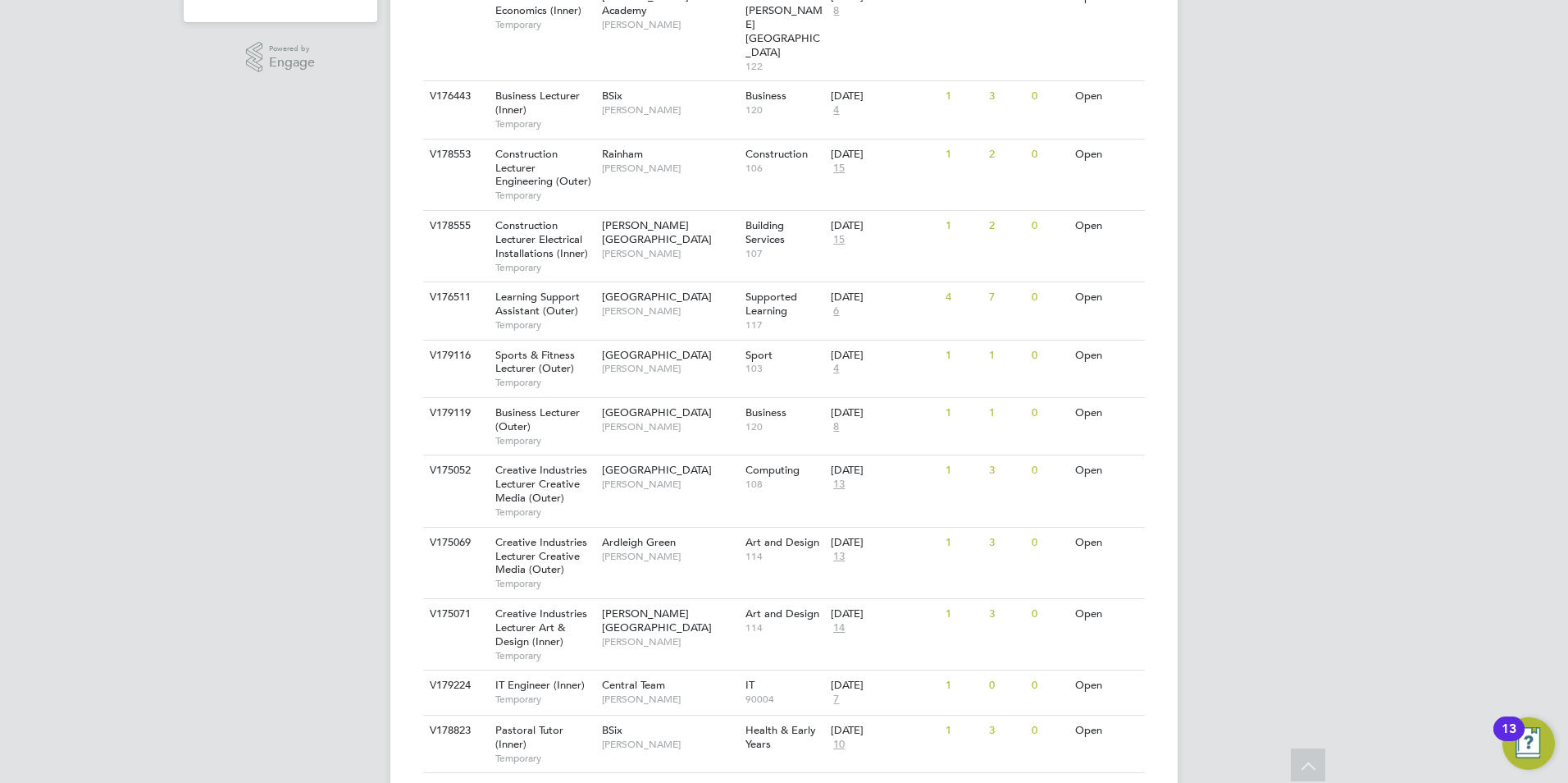
scroll to position [82, 0]
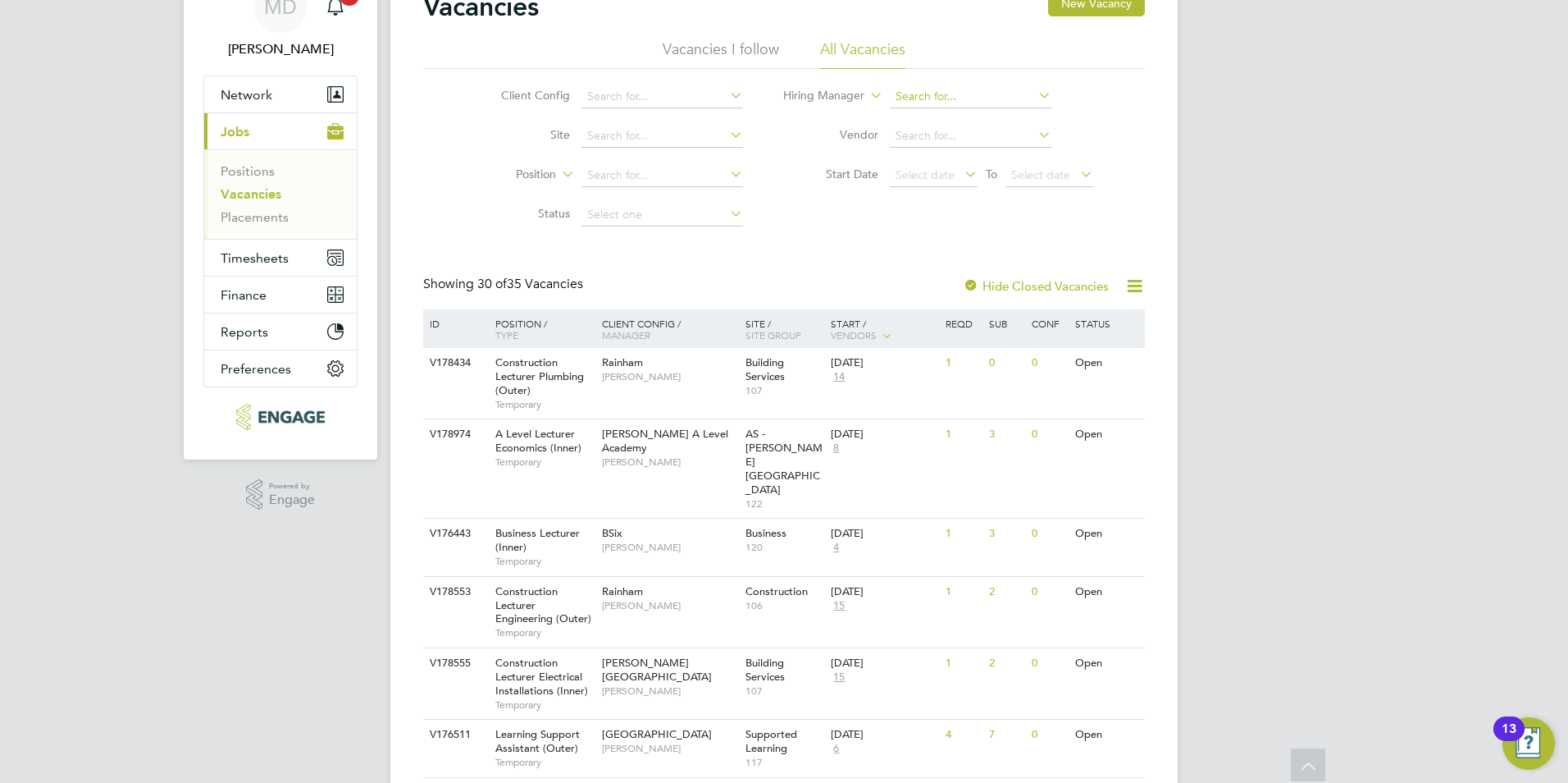
click at [951, 98] on input at bounding box center [971, 96] width 161 height 23
click at [909, 115] on b "Roslyn" at bounding box center [942, 118] width 95 height 14
type input "Roslyn O'Garro"
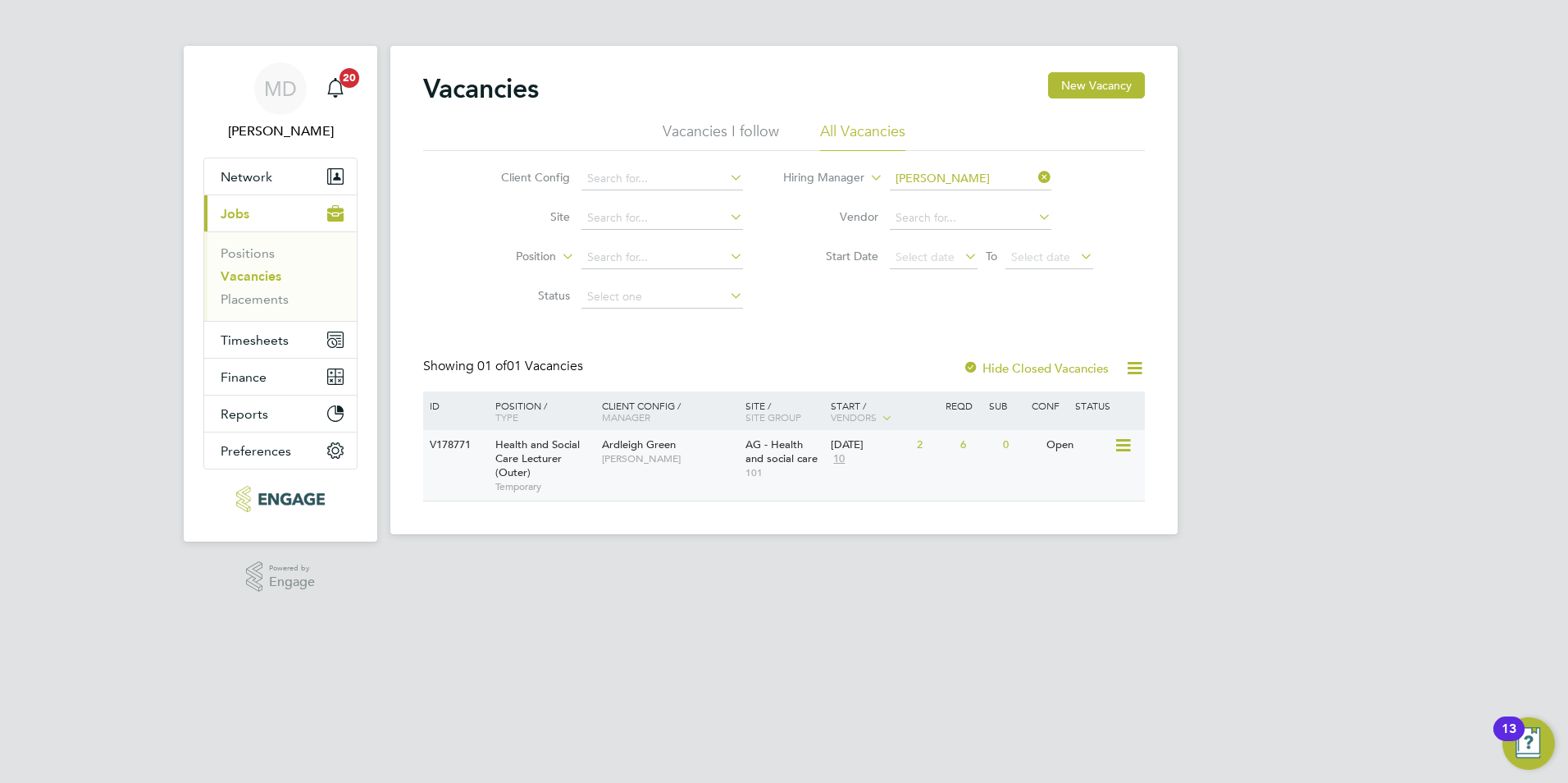
click at [668, 467] on div "Ardleigh Green Roslyn O'Garro" at bounding box center [669, 451] width 143 height 43
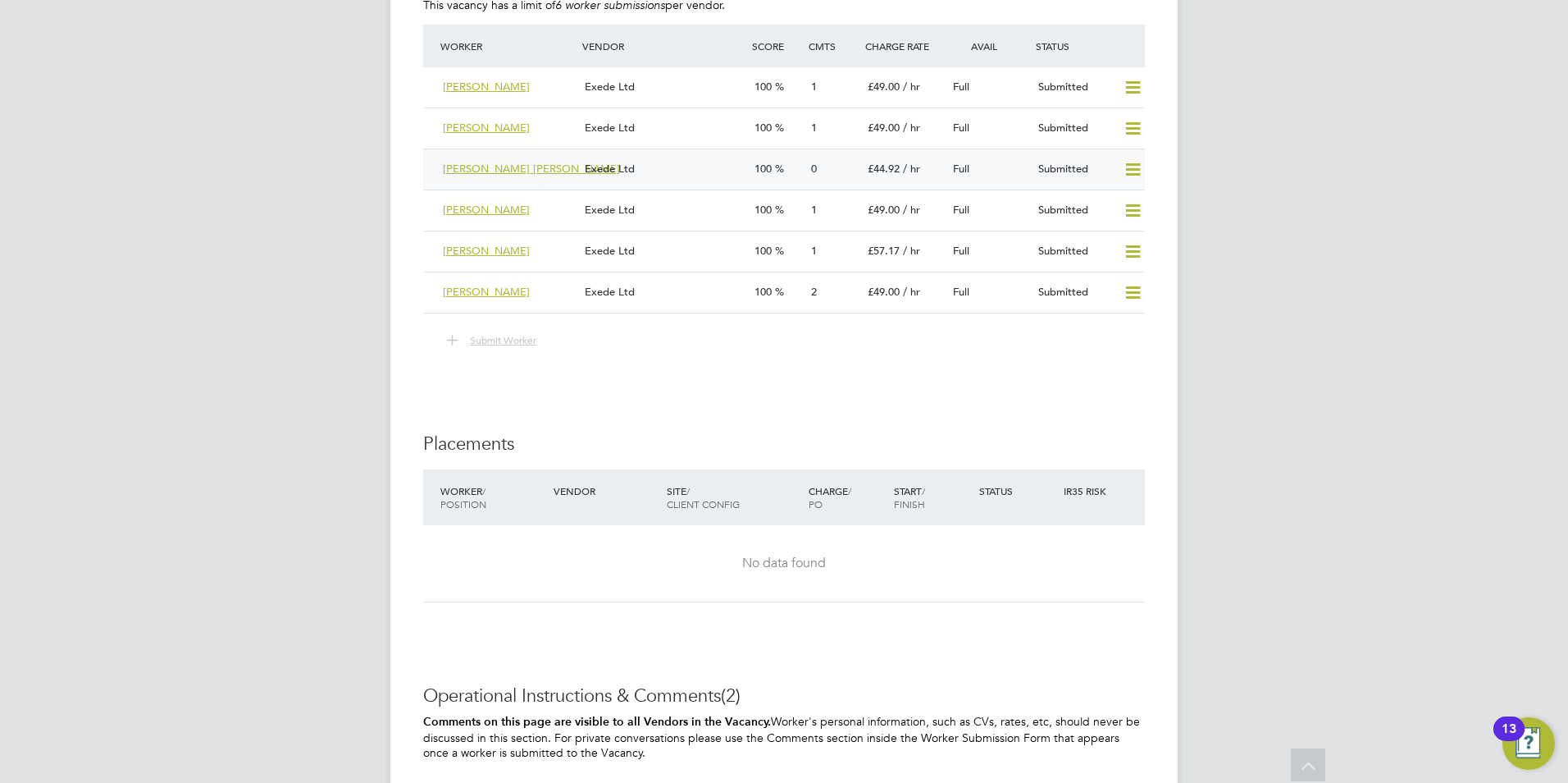
click at [993, 169] on div "Full" at bounding box center [989, 169] width 85 height 27
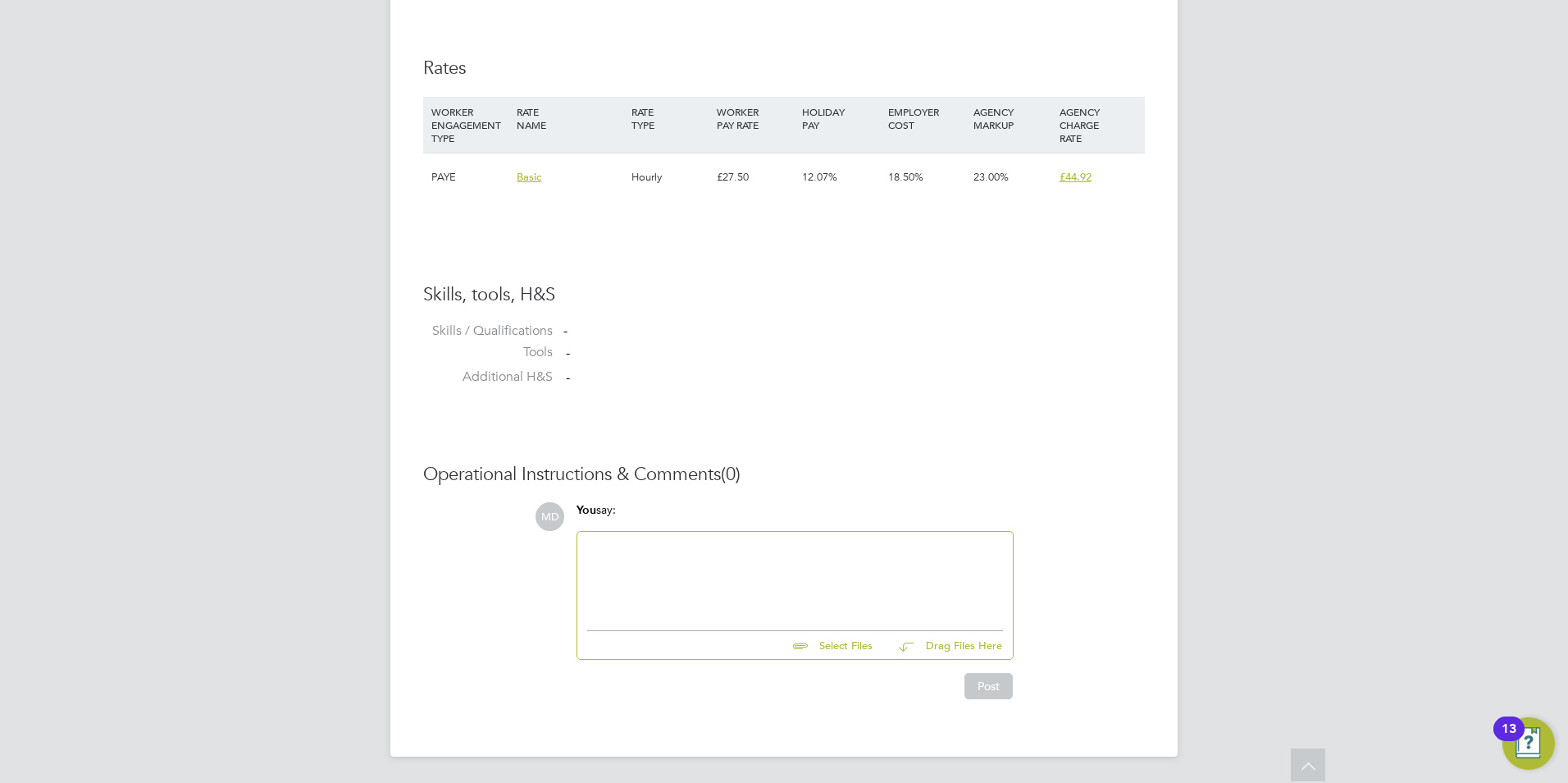
click at [674, 527] on div "You say:" at bounding box center [795, 517] width 438 height 29
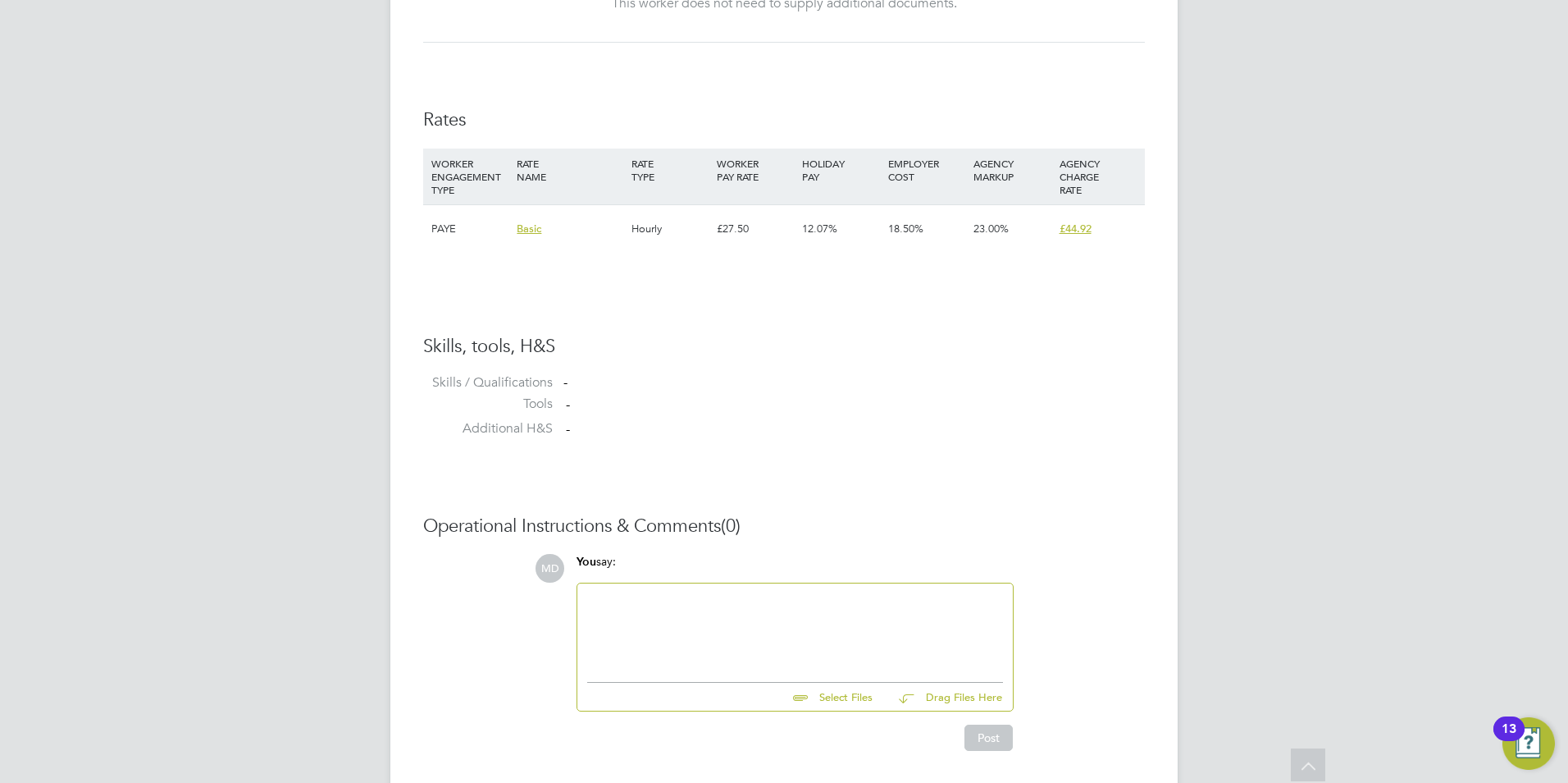
scroll to position [1086, 0]
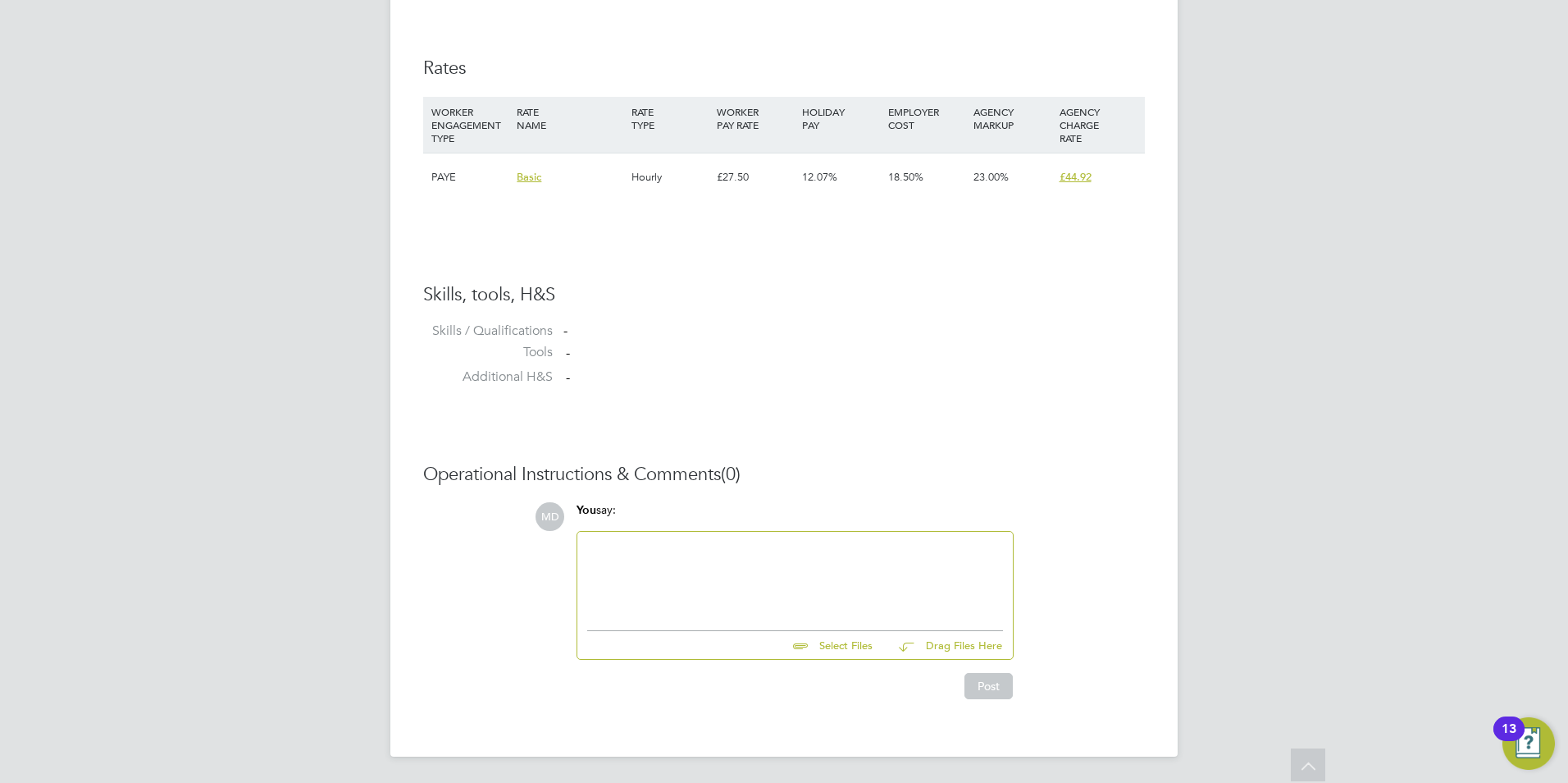
click at [685, 545] on div at bounding box center [794, 577] width 416 height 71
click at [604, 559] on div at bounding box center [794, 577] width 416 height 71
click at [691, 596] on div "CPPD Education" at bounding box center [794, 594] width 416 height 14
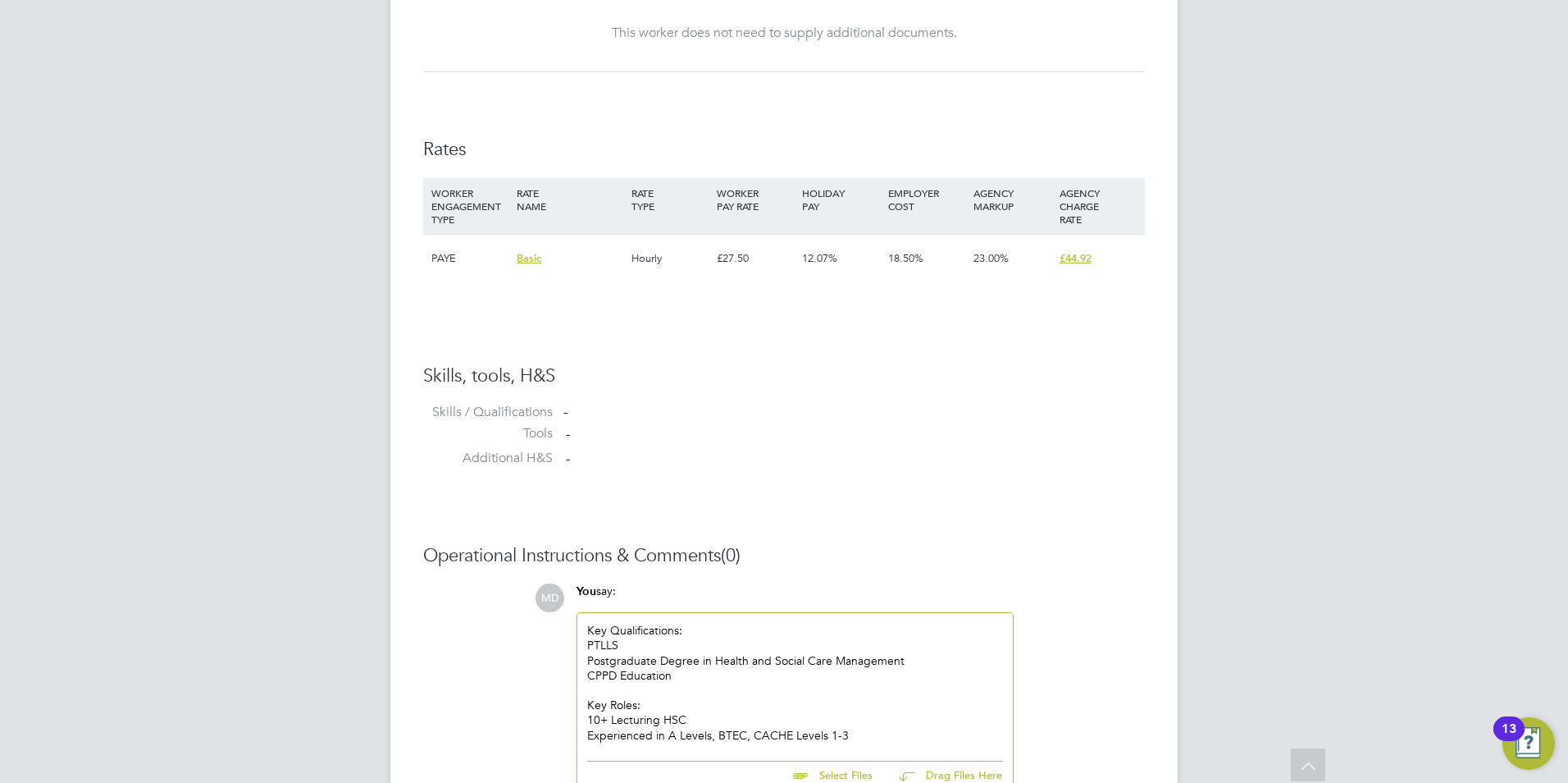
scroll to position [1135, 0]
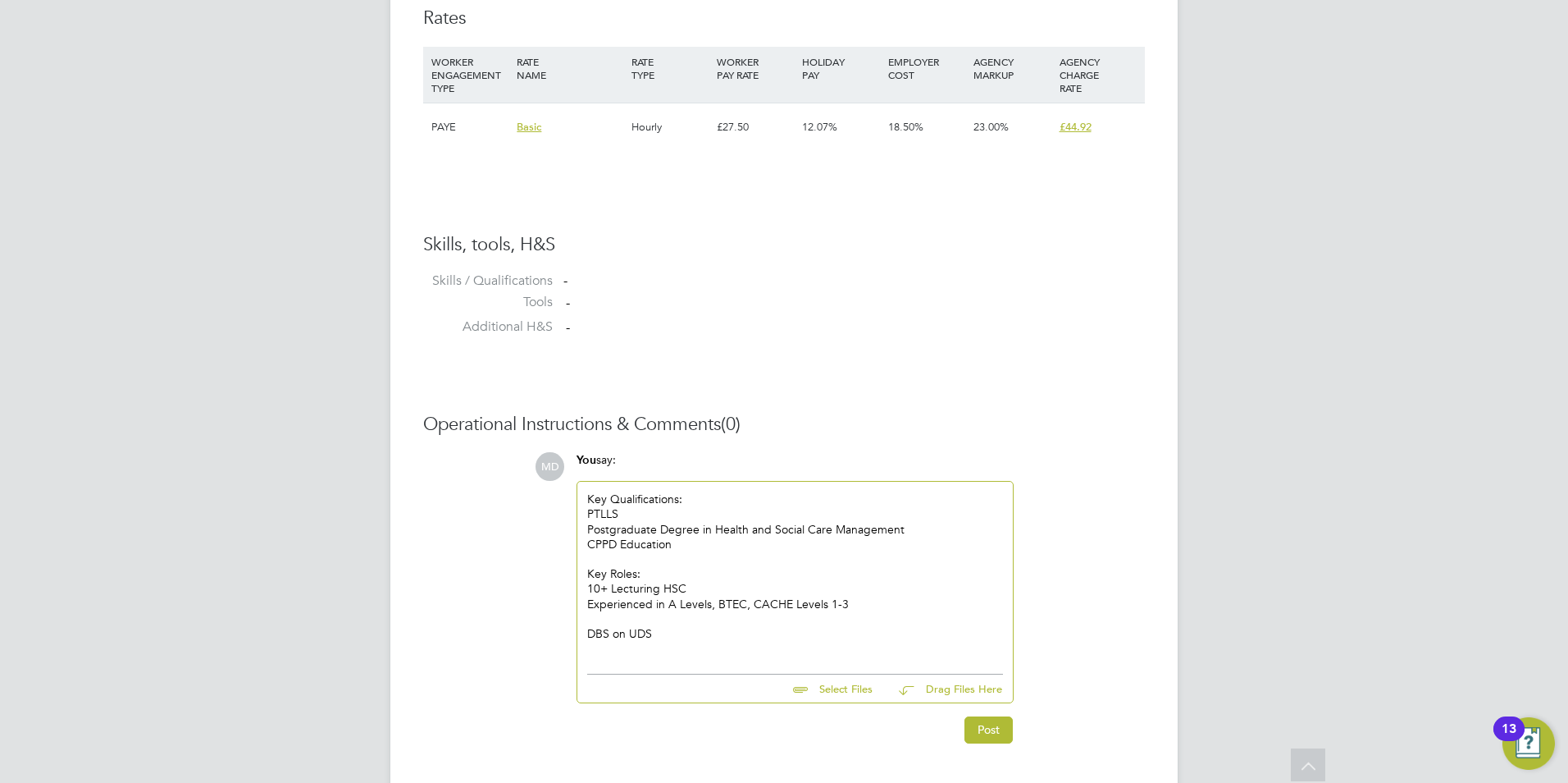
click at [612, 657] on div "Key Qualifications: PTLLS Postgraduate Degree in Health and Social Care Managem…" at bounding box center [795, 574] width 436 height 184
click at [628, 647] on div at bounding box center [794, 648] width 416 height 14
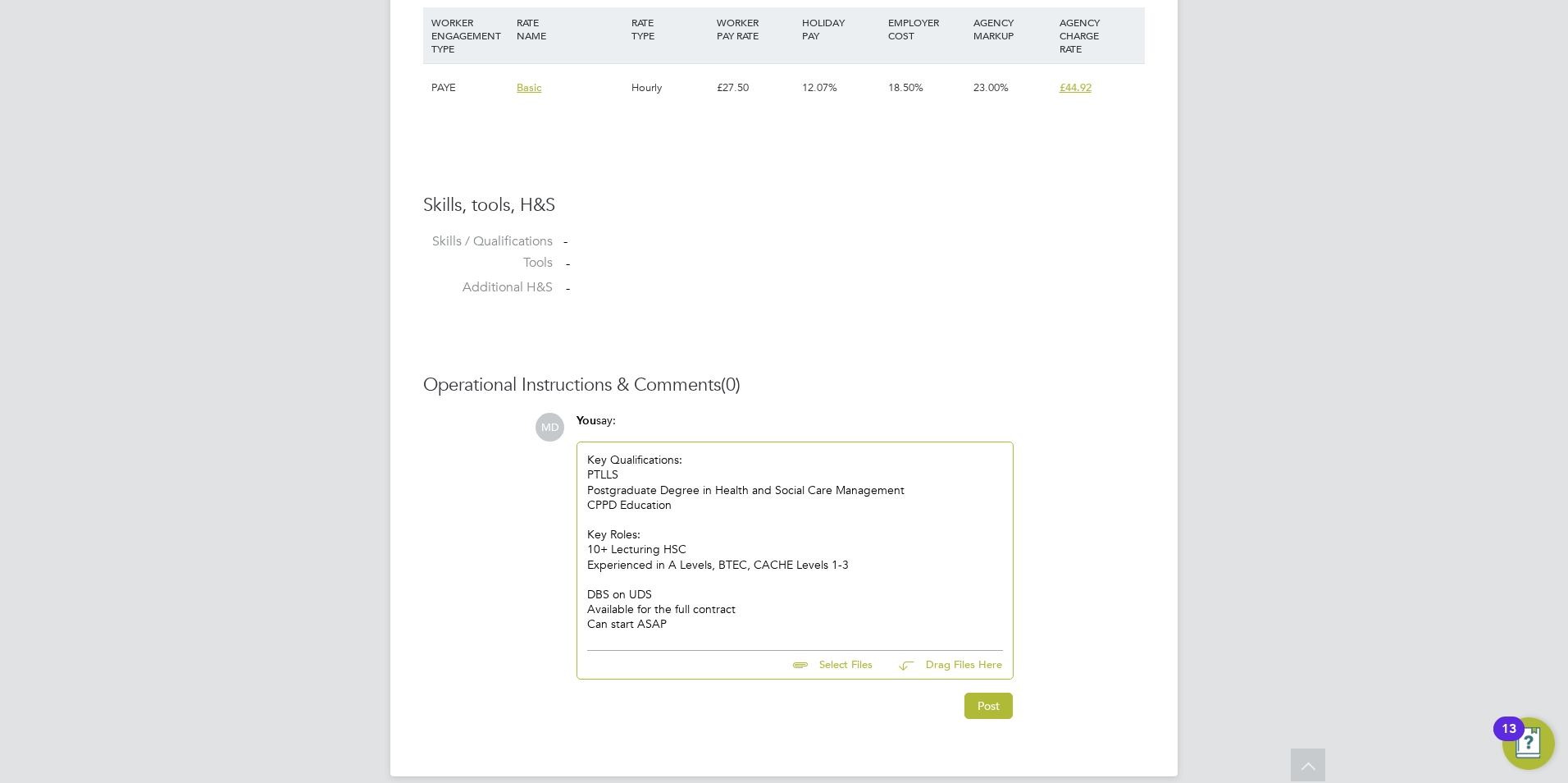
scroll to position [1195, 0]
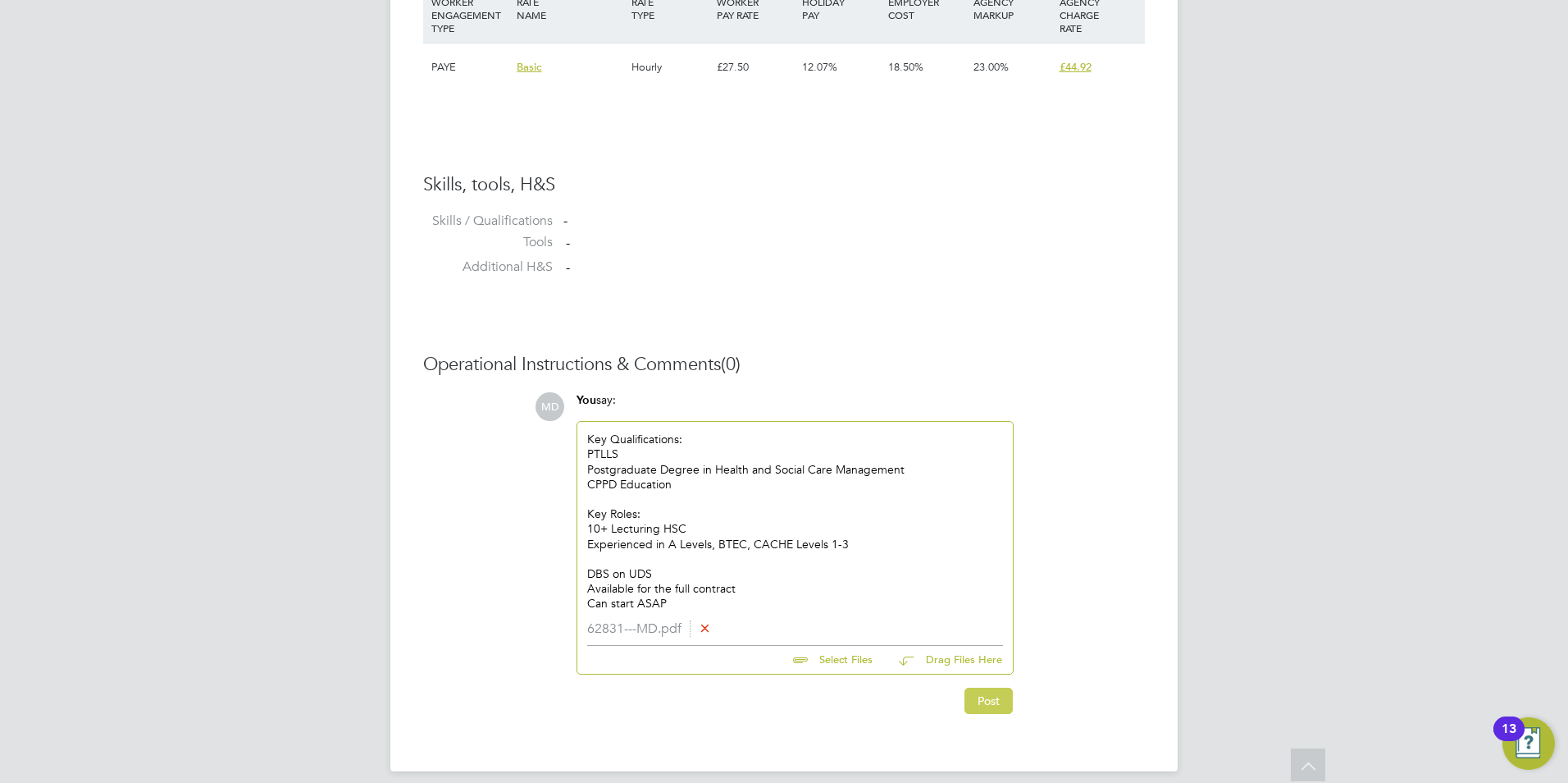
click at [991, 701] on button "Post" at bounding box center [988, 701] width 48 height 26
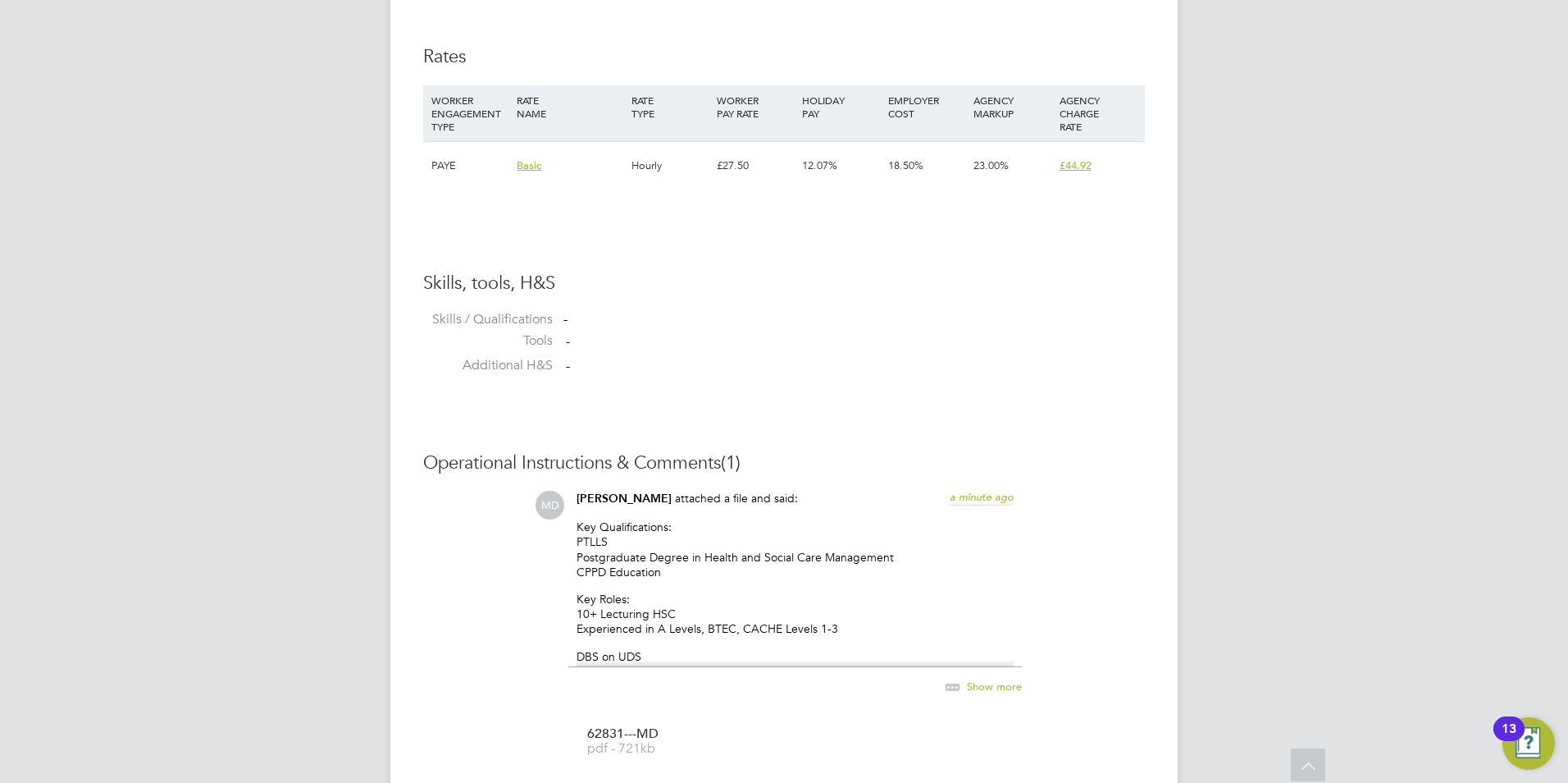
scroll to position [1067, 0]
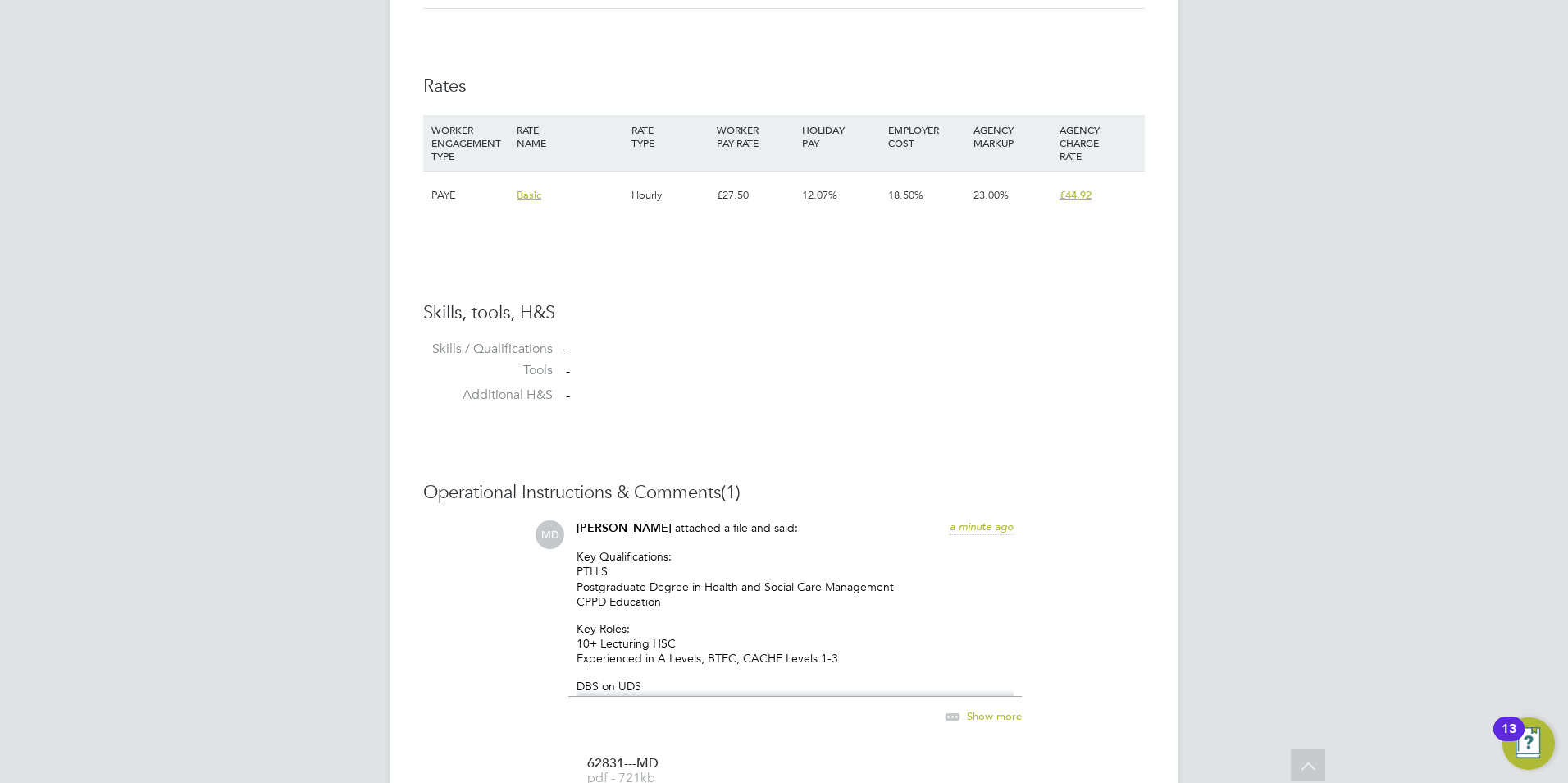
click at [1005, 187] on div "23.00%" at bounding box center [1012, 195] width 85 height 48
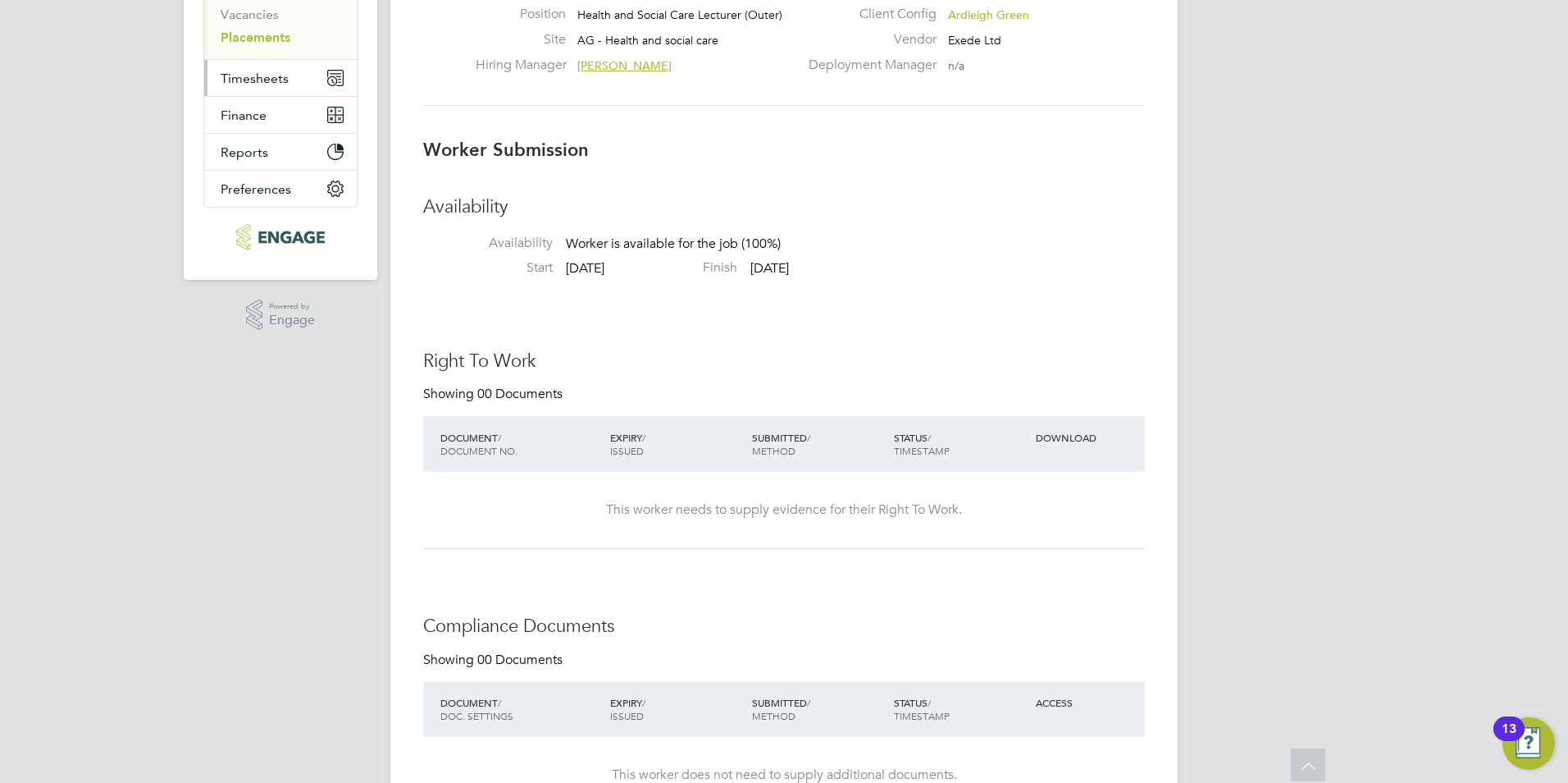
scroll to position [82, 0]
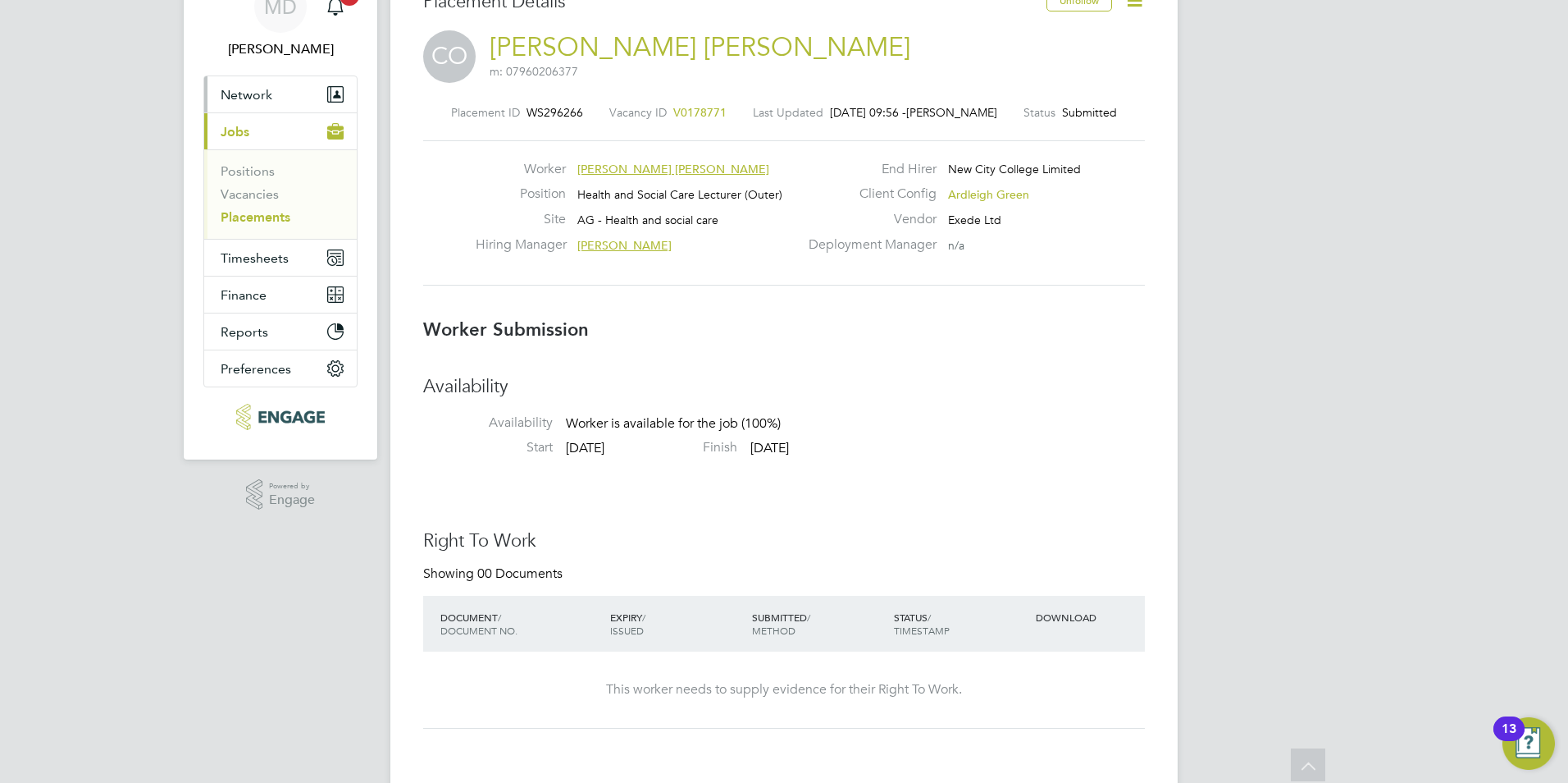
click at [265, 96] on span "Network" at bounding box center [246, 94] width 52 height 15
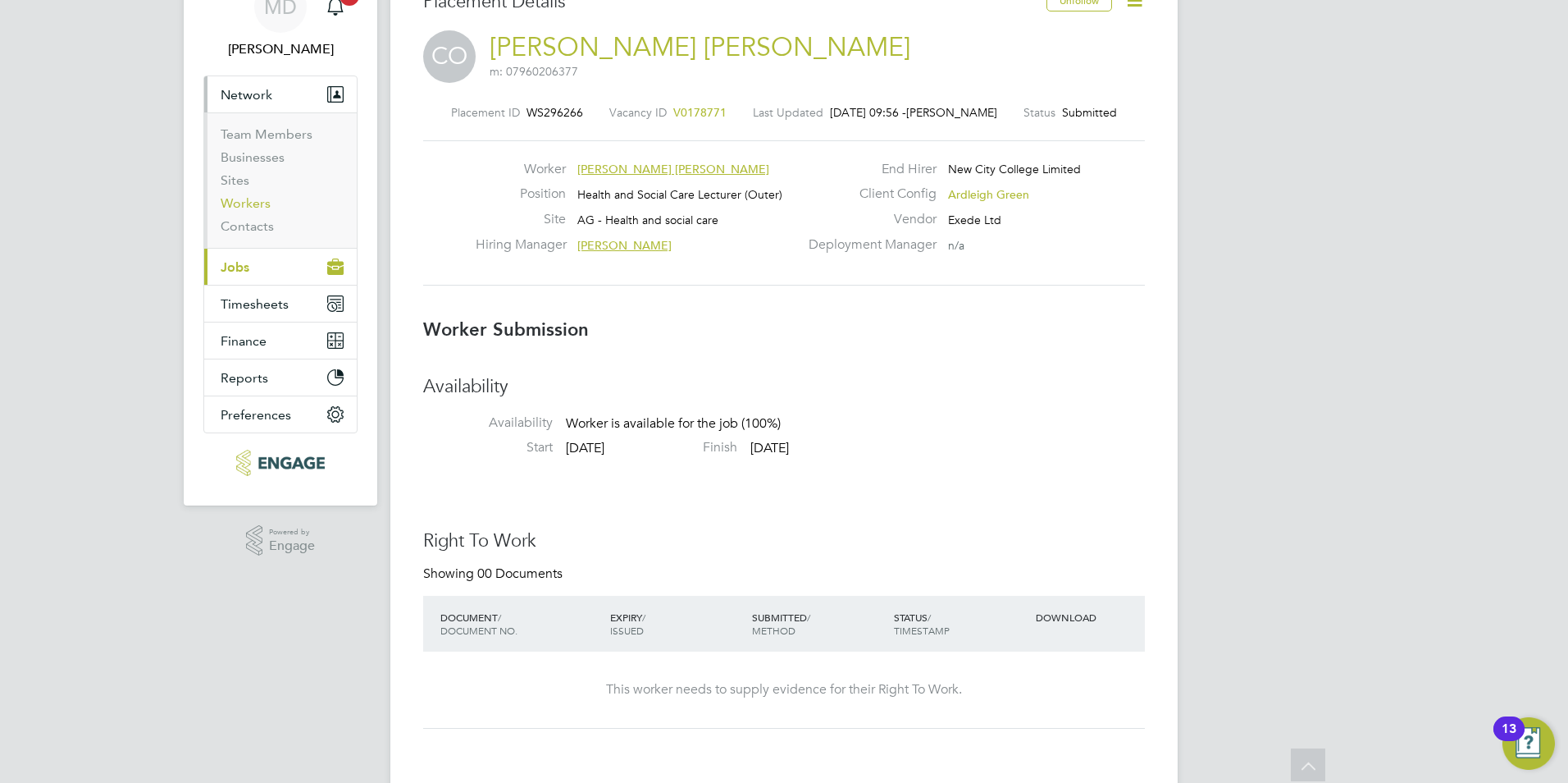
click at [252, 201] on link "Workers" at bounding box center [245, 203] width 50 height 15
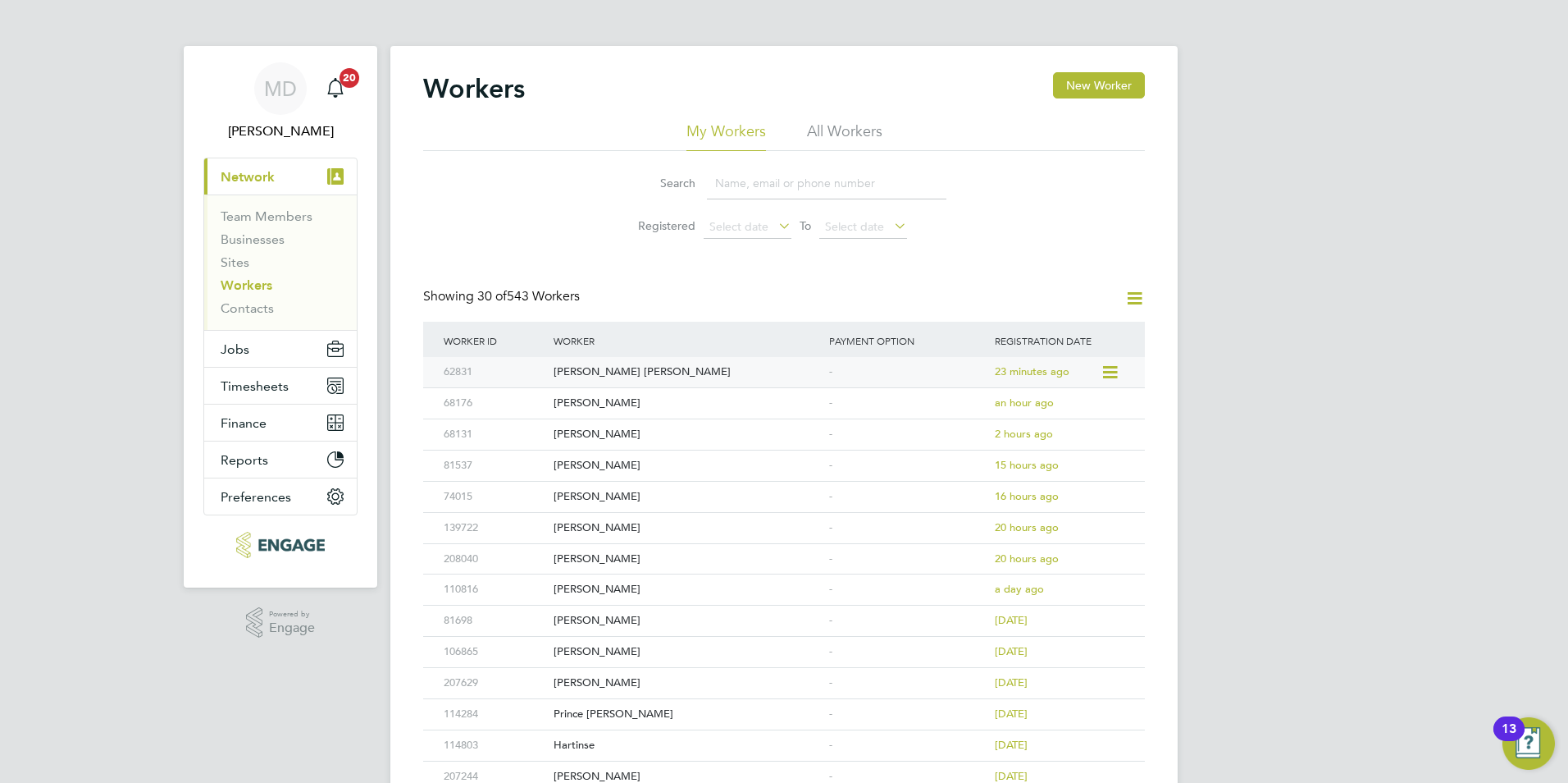
click at [1076, 377] on div "23 minutes ago" at bounding box center [1045, 372] width 110 height 31
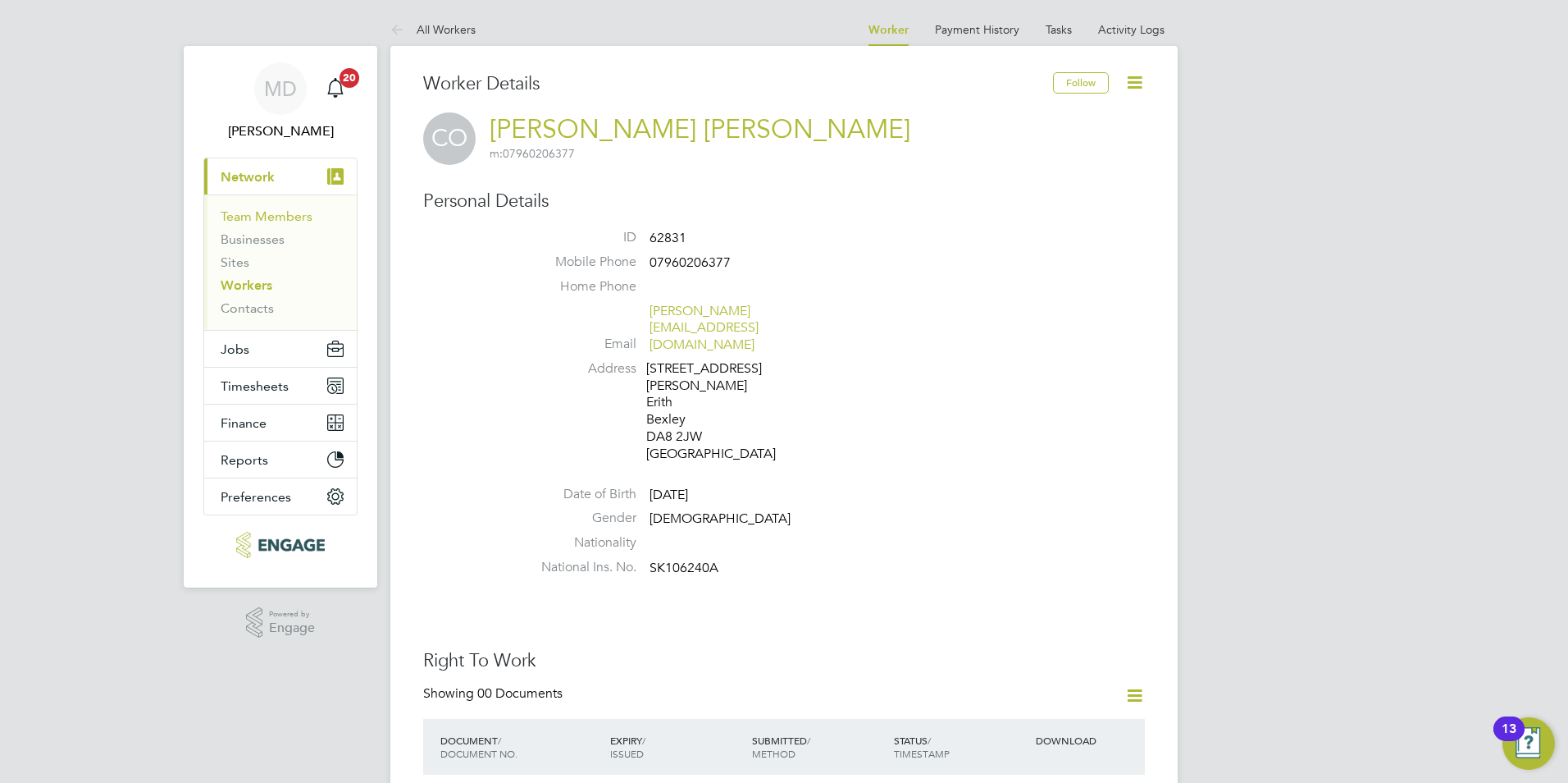
click at [276, 211] on link "Team Members" at bounding box center [266, 216] width 91 height 15
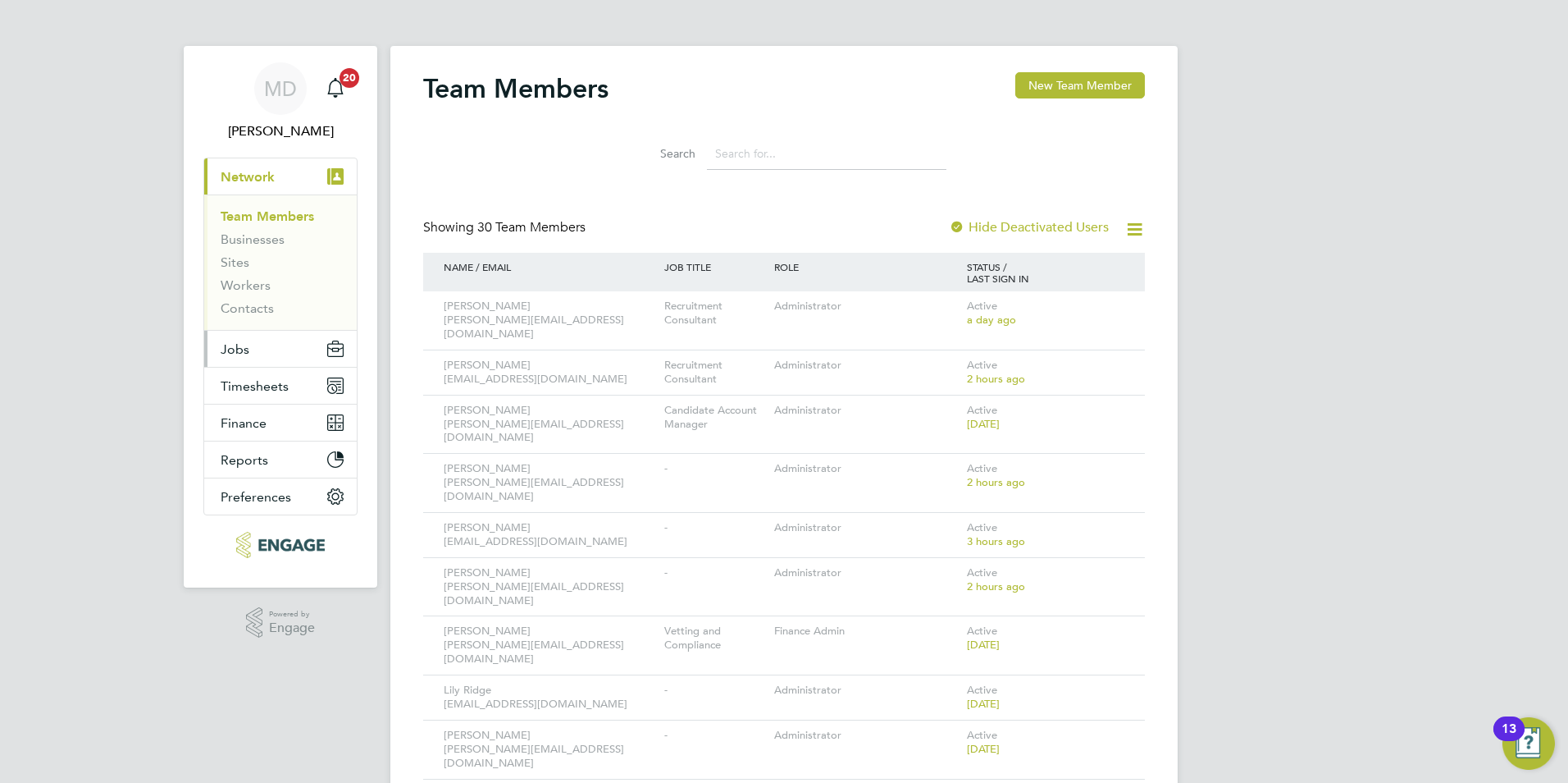
click at [248, 350] on button "Jobs" at bounding box center [280, 349] width 152 height 36
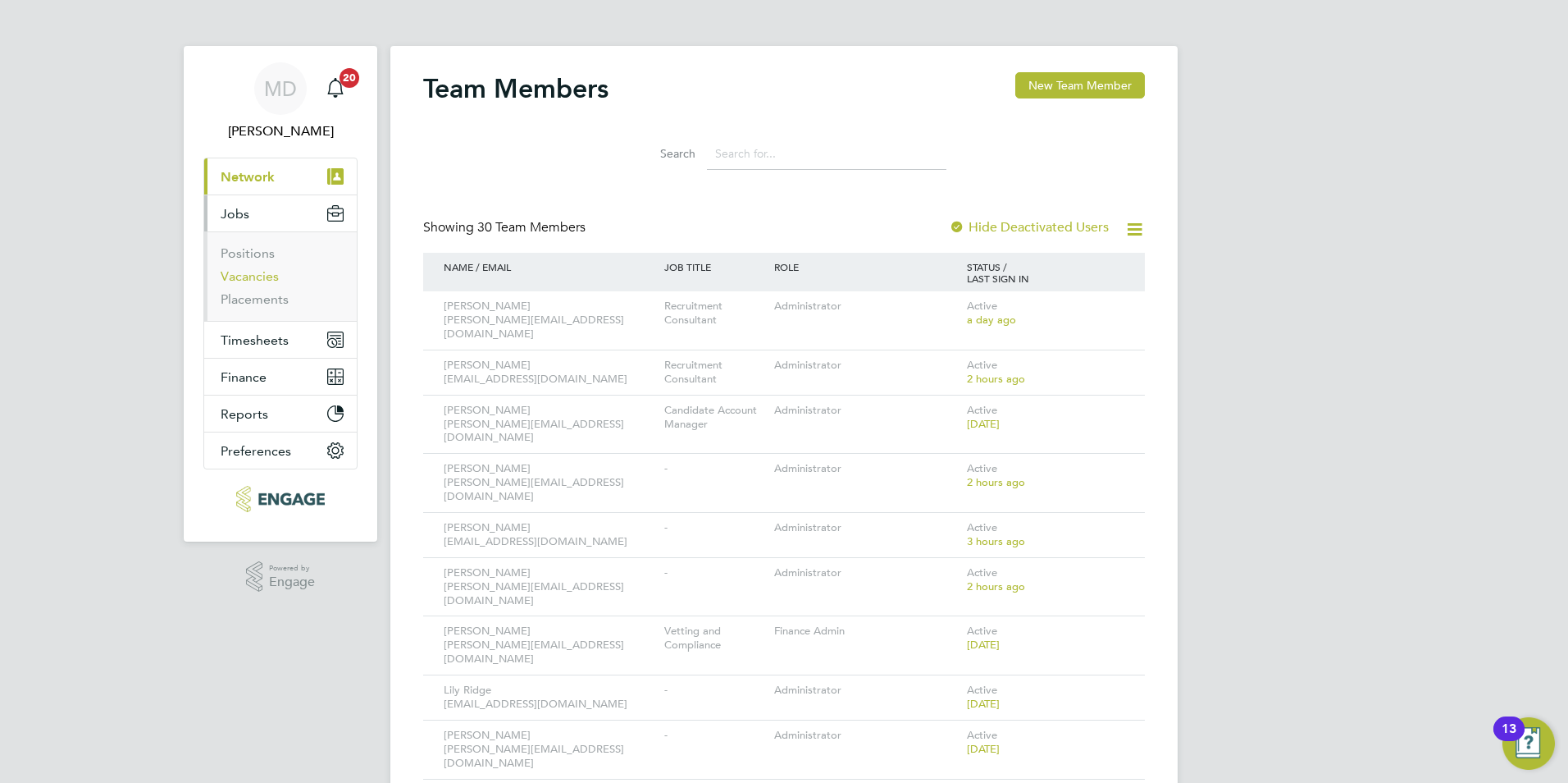
click at [245, 279] on link "Vacancies" at bounding box center [250, 276] width 58 height 15
